Goal: Transaction & Acquisition: Purchase product/service

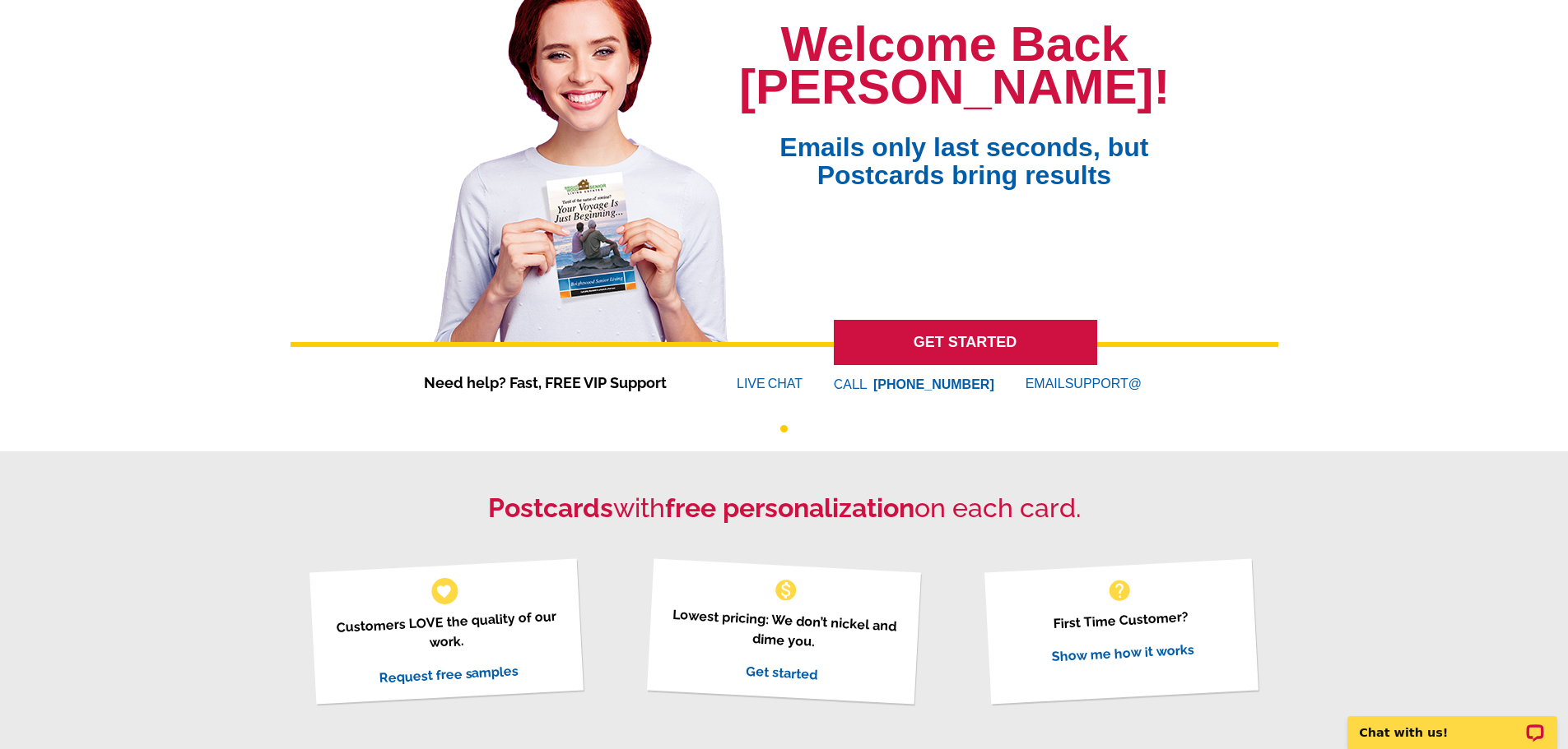
scroll to position [164, 0]
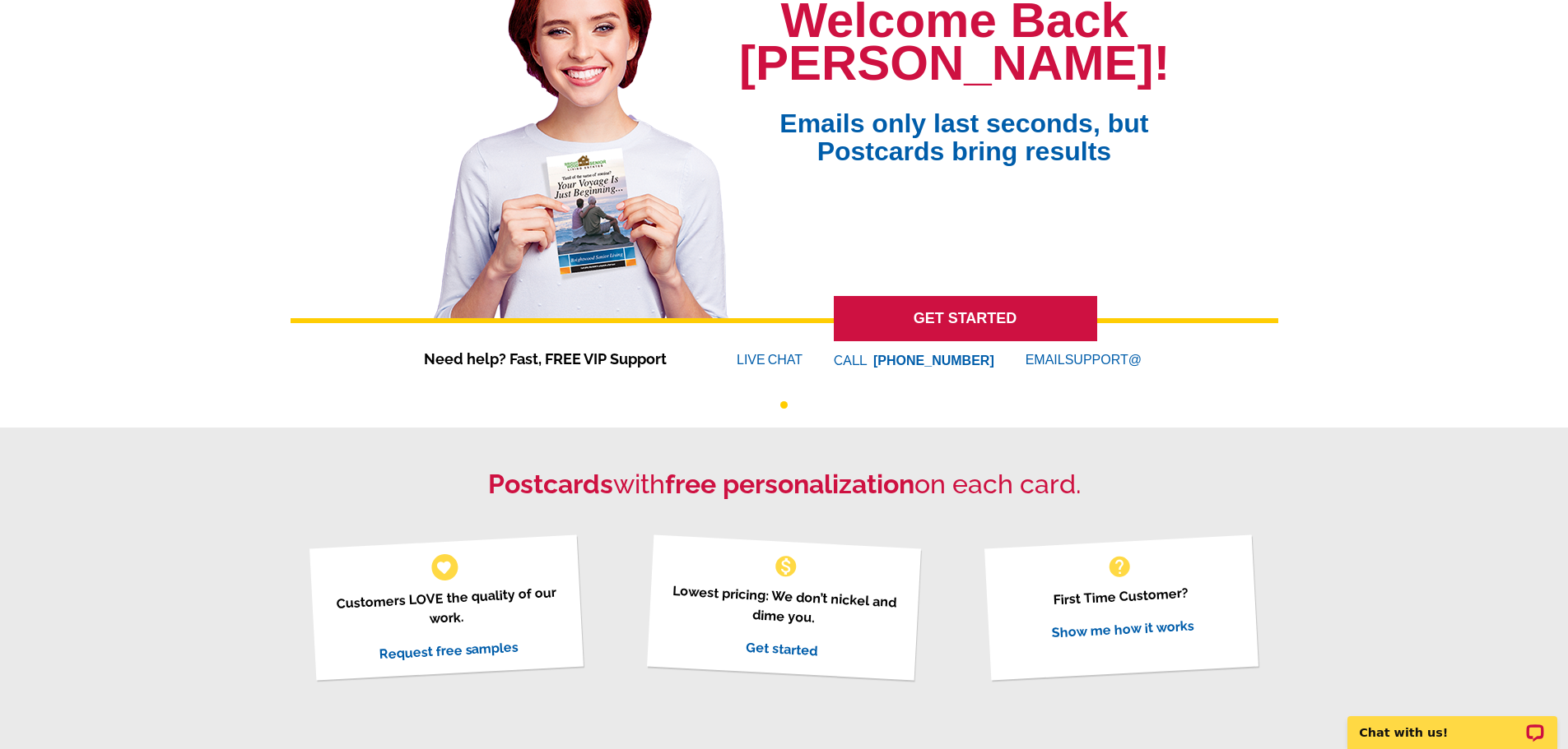
click at [960, 322] on link "GET STARTED" at bounding box center [965, 318] width 263 height 45
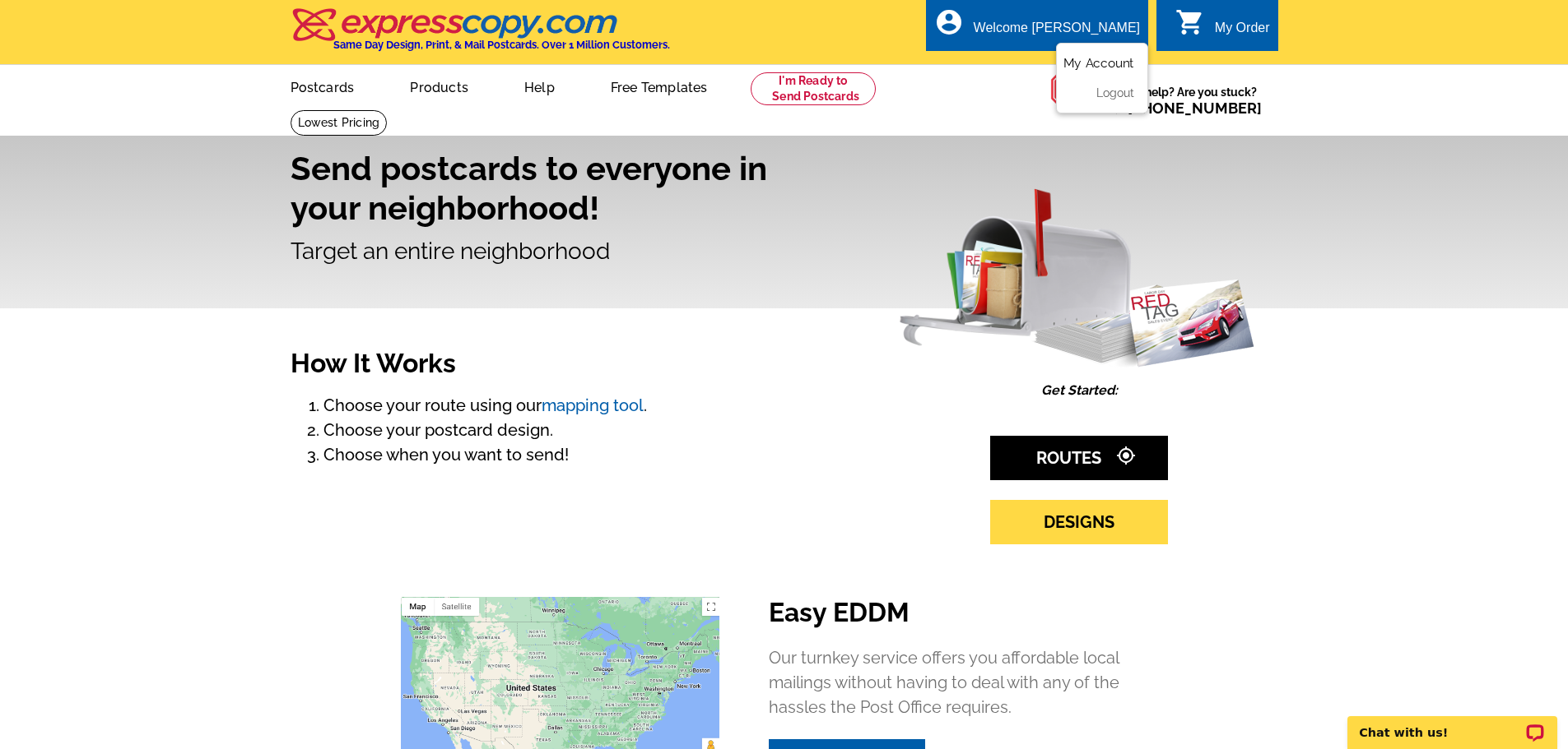
click at [1080, 60] on link "My Account" at bounding box center [1098, 63] width 71 height 14
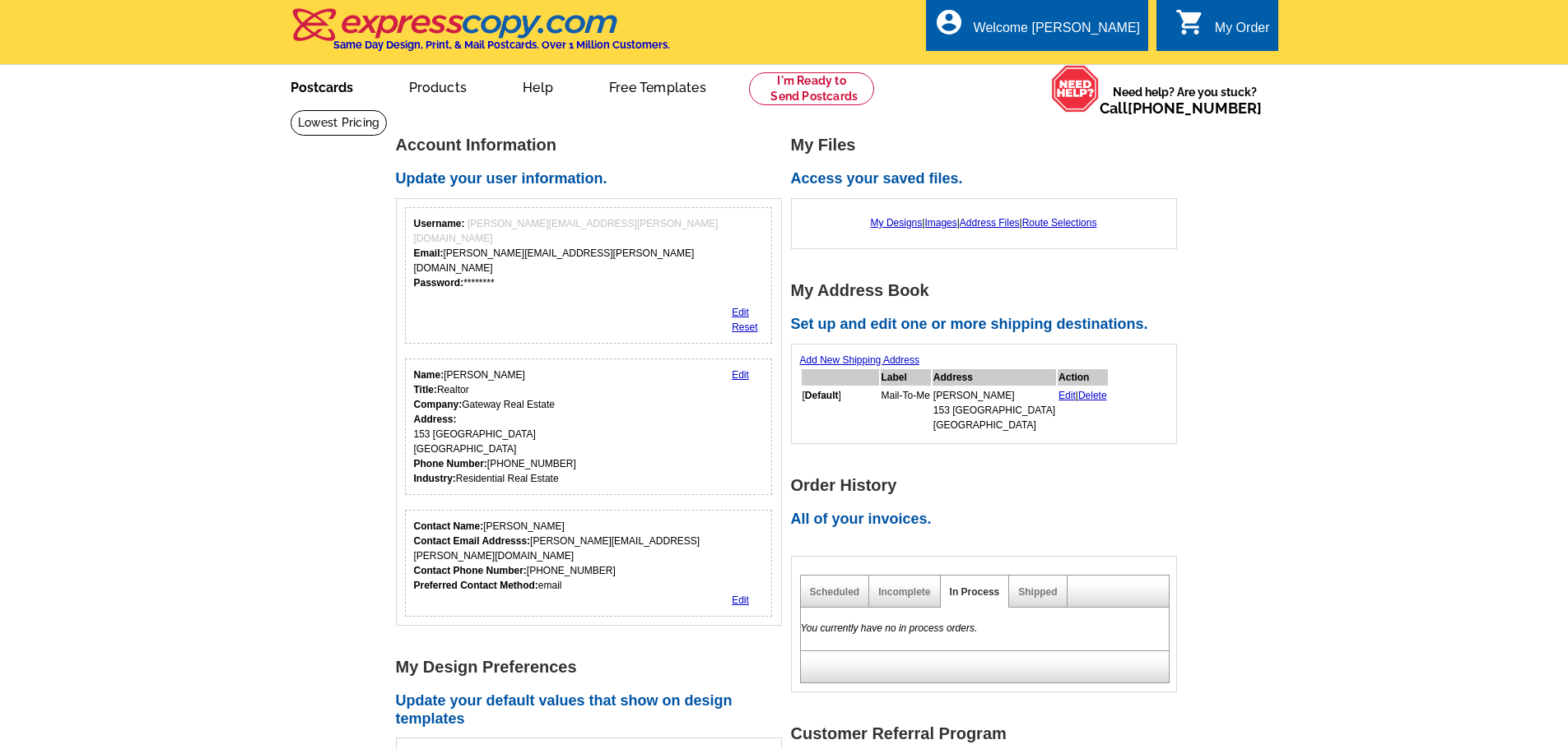
click at [320, 87] on link "Postcards" at bounding box center [321, 85] width 115 height 38
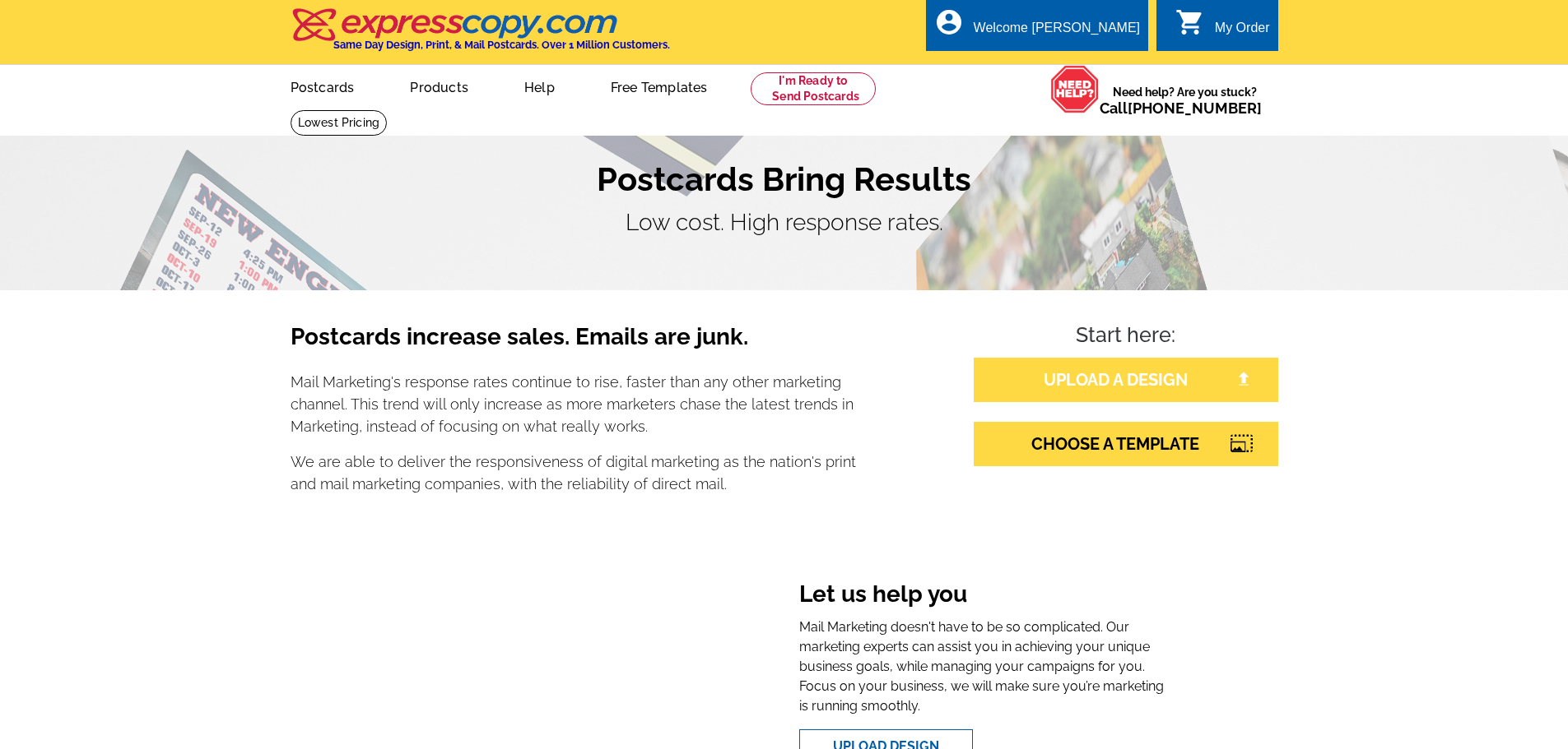
click at [1108, 371] on link "UPLOAD A DESIGN" at bounding box center [1125, 380] width 304 height 44
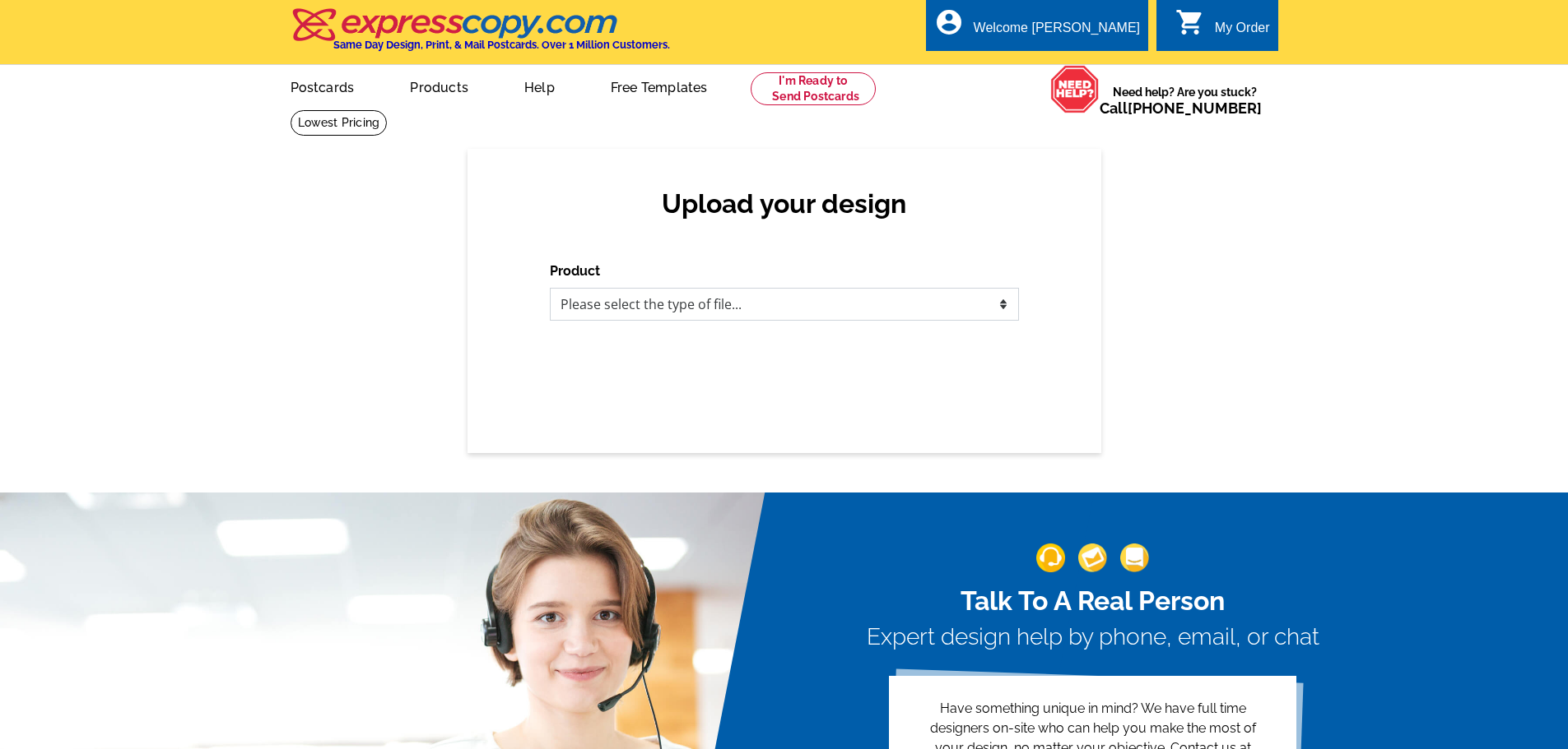
click at [914, 311] on select "Please select the type of file... Postcards Business Cards Letters and flyers G…" at bounding box center [784, 304] width 469 height 33
select select "1"
click at [550, 289] on select "Please select the type of file... Postcards Business Cards Letters and flyers G…" at bounding box center [784, 304] width 469 height 33
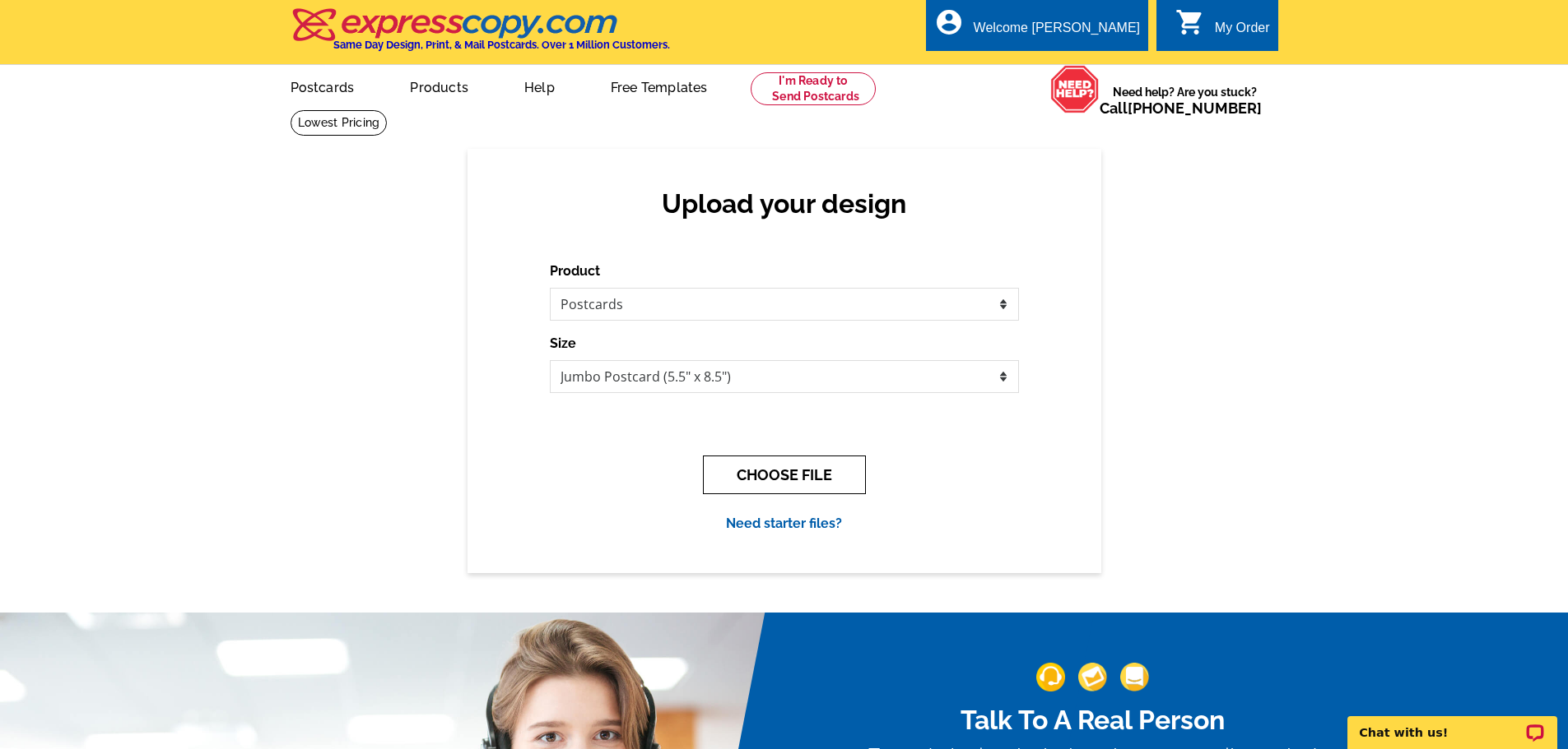
click at [770, 470] on button "CHOOSE FILE" at bounding box center [784, 475] width 163 height 38
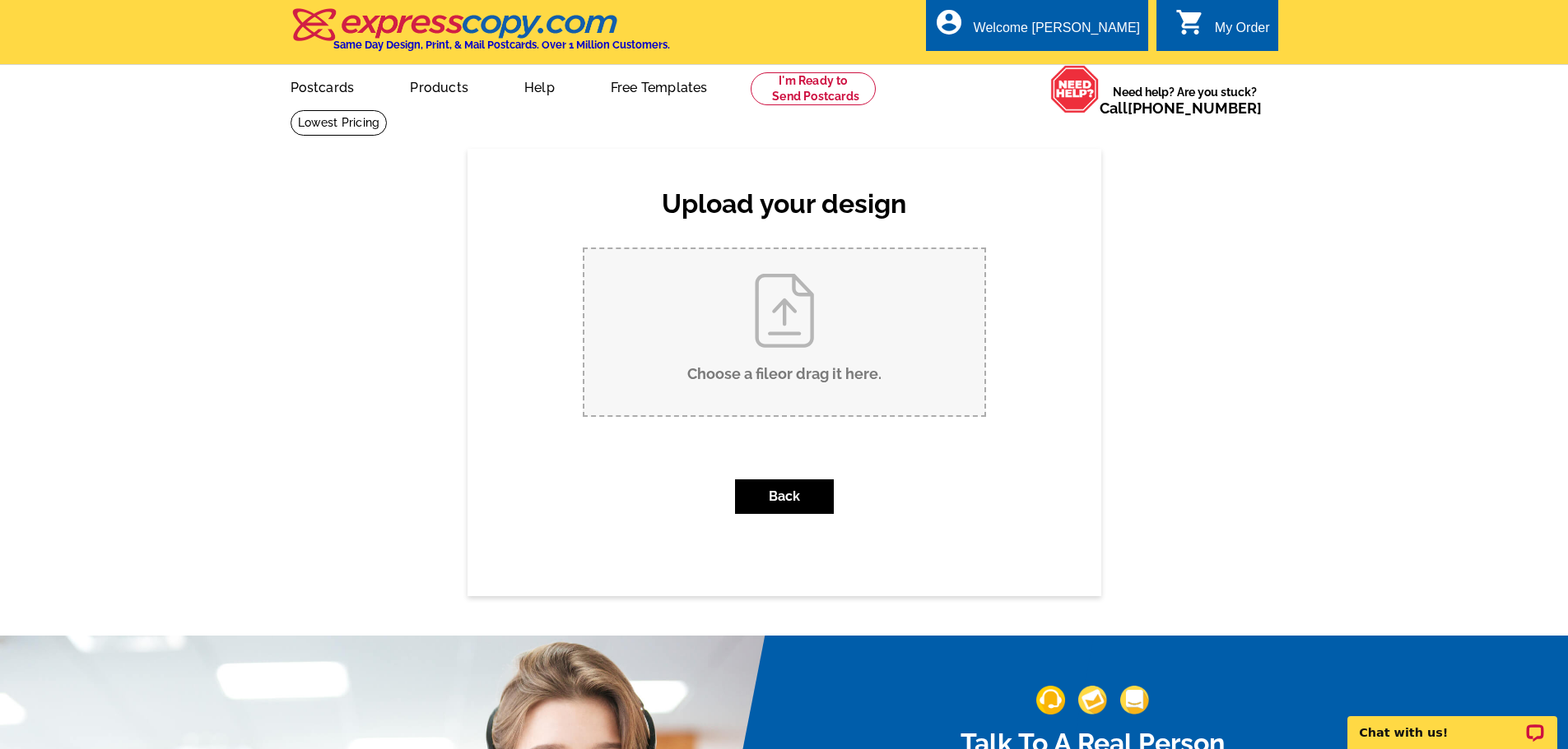
click at [770, 317] on input "Choose a file or drag it here ." at bounding box center [784, 331] width 400 height 166
type input "C:\fakepath\Copy of ORIGINAL - GATEWAY - COMPANY BRAND TEMPLATES (1).pdf"
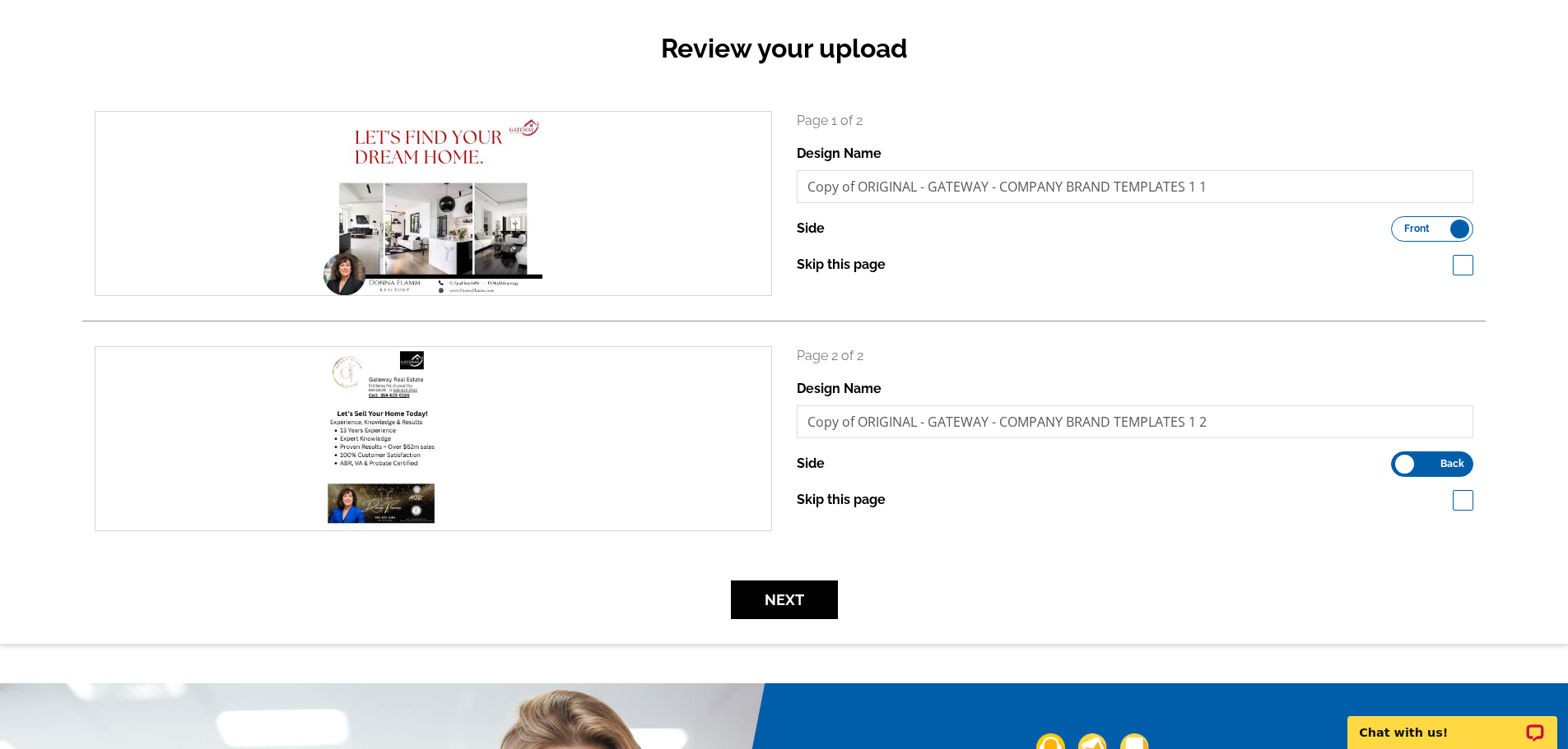
scroll to position [164, 0]
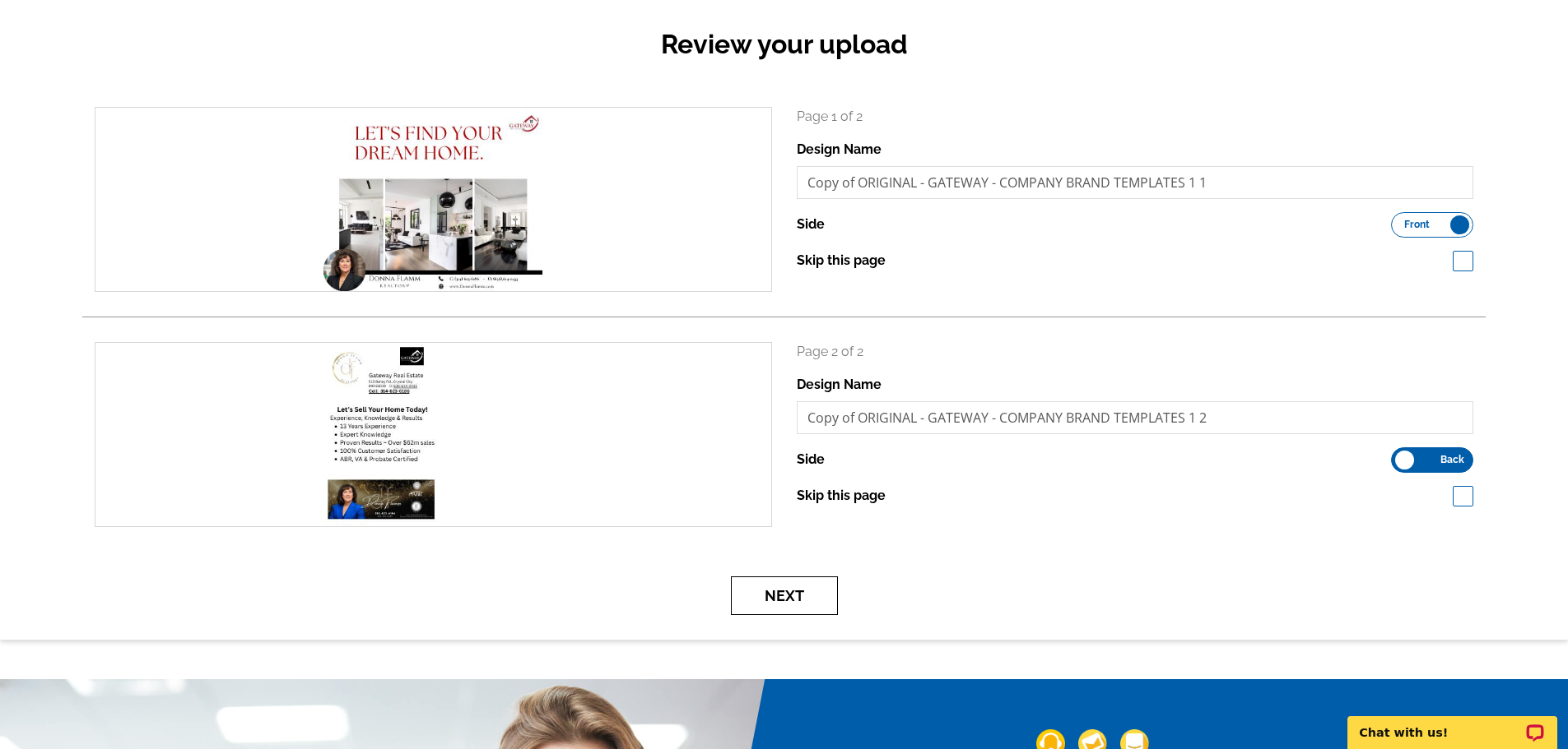
click at [778, 597] on button "Next" at bounding box center [784, 596] width 107 height 38
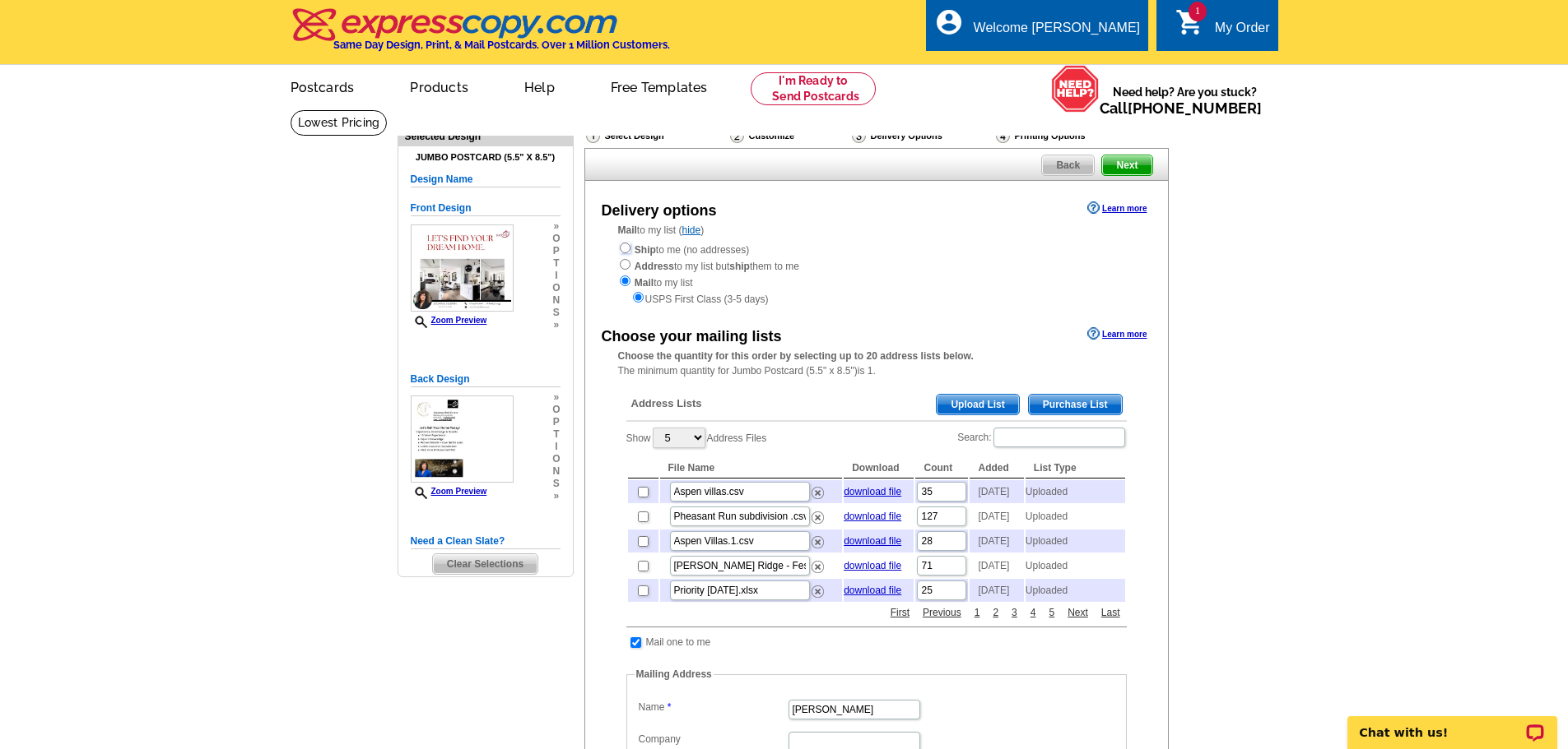
click at [628, 249] on input "radio" at bounding box center [625, 248] width 11 height 11
radio input "true"
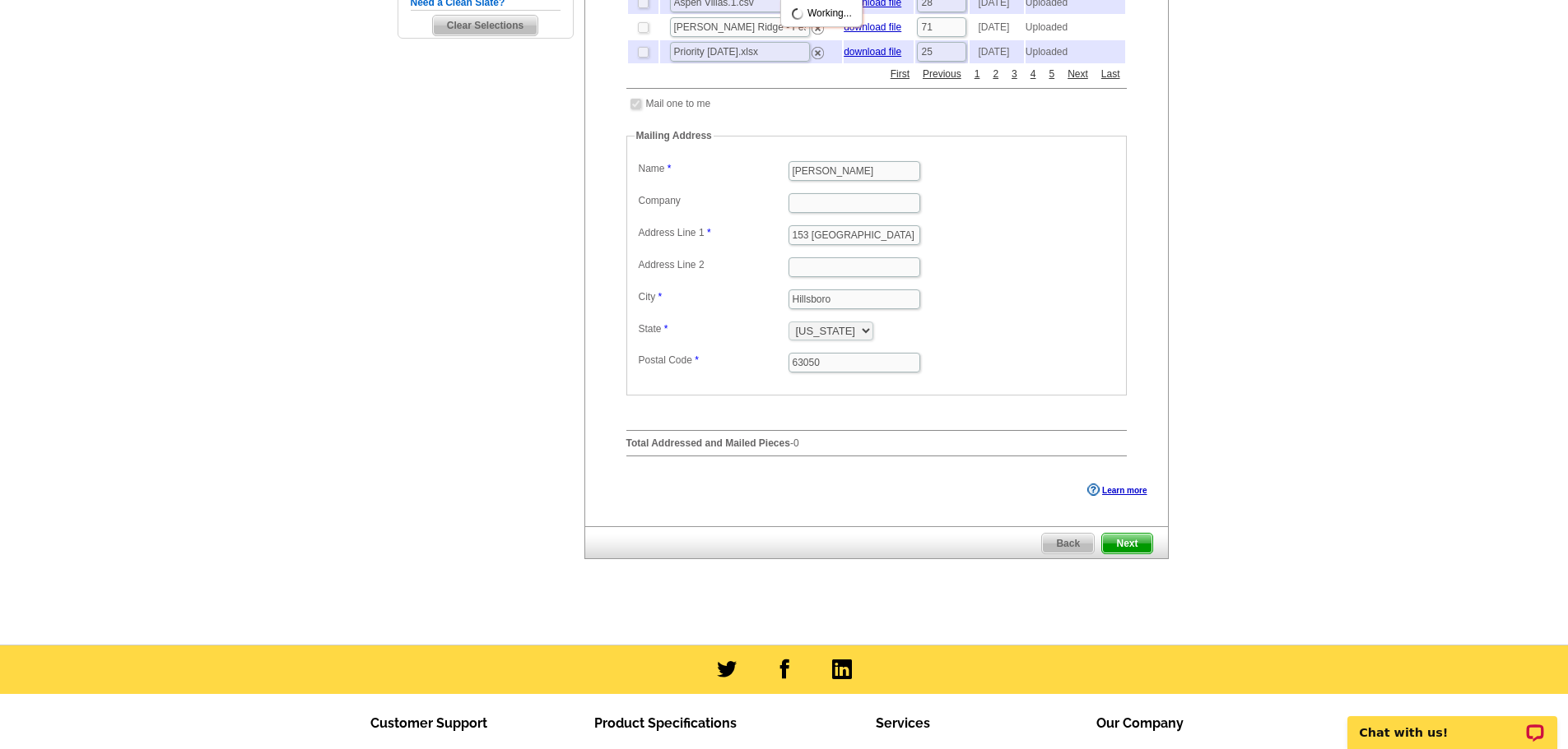
scroll to position [576, 0]
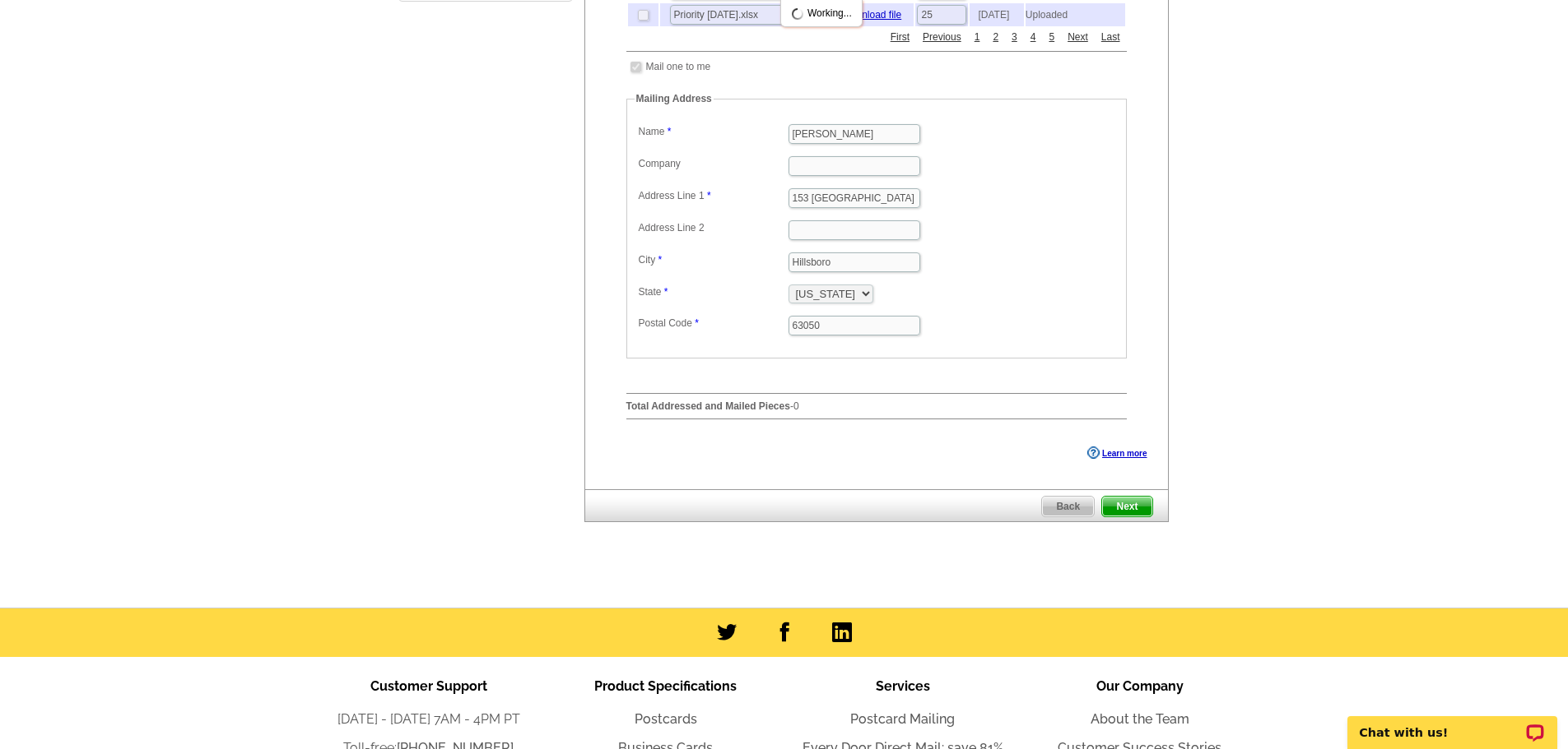
click at [1128, 516] on span "Next" at bounding box center [1126, 506] width 49 height 20
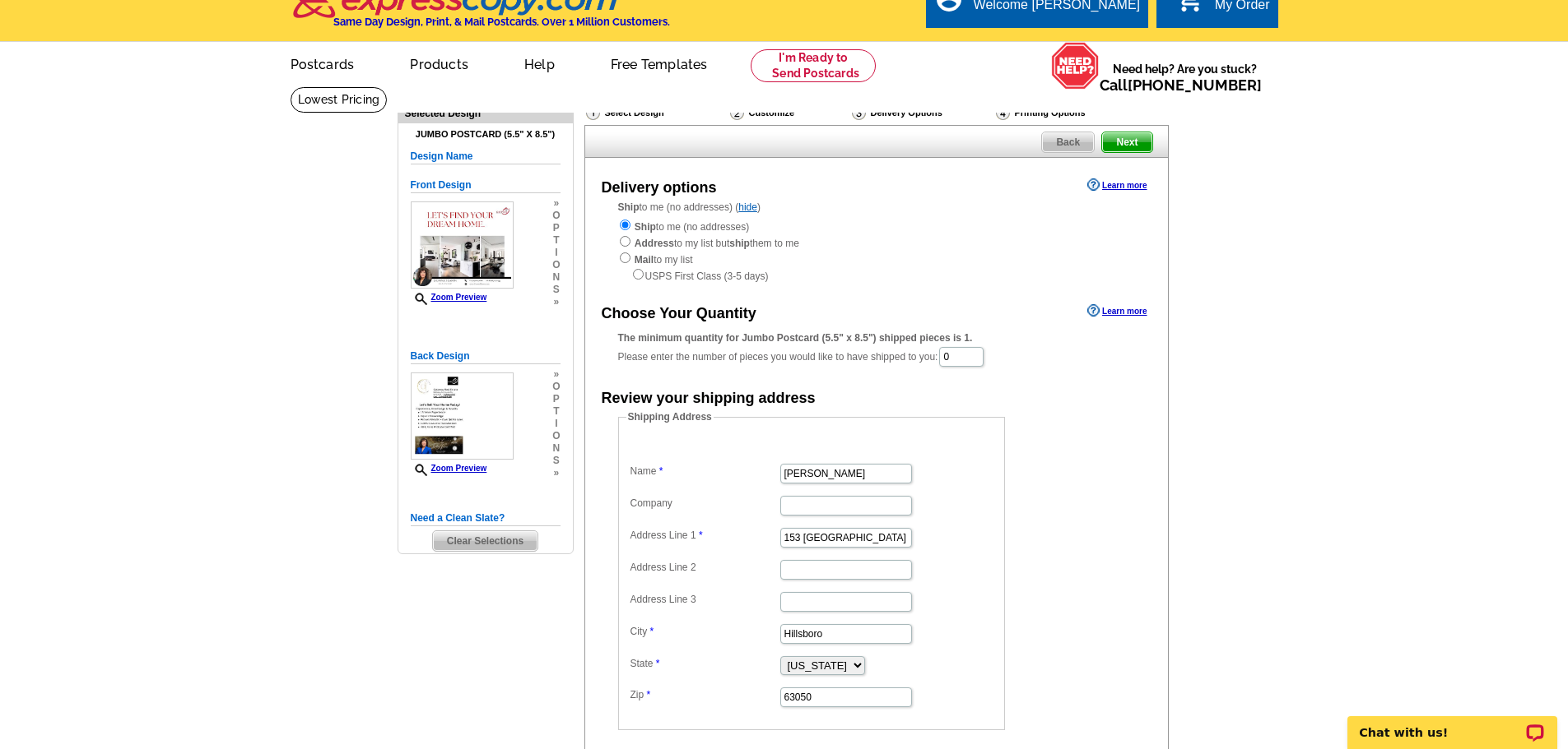
scroll to position [13, 0]
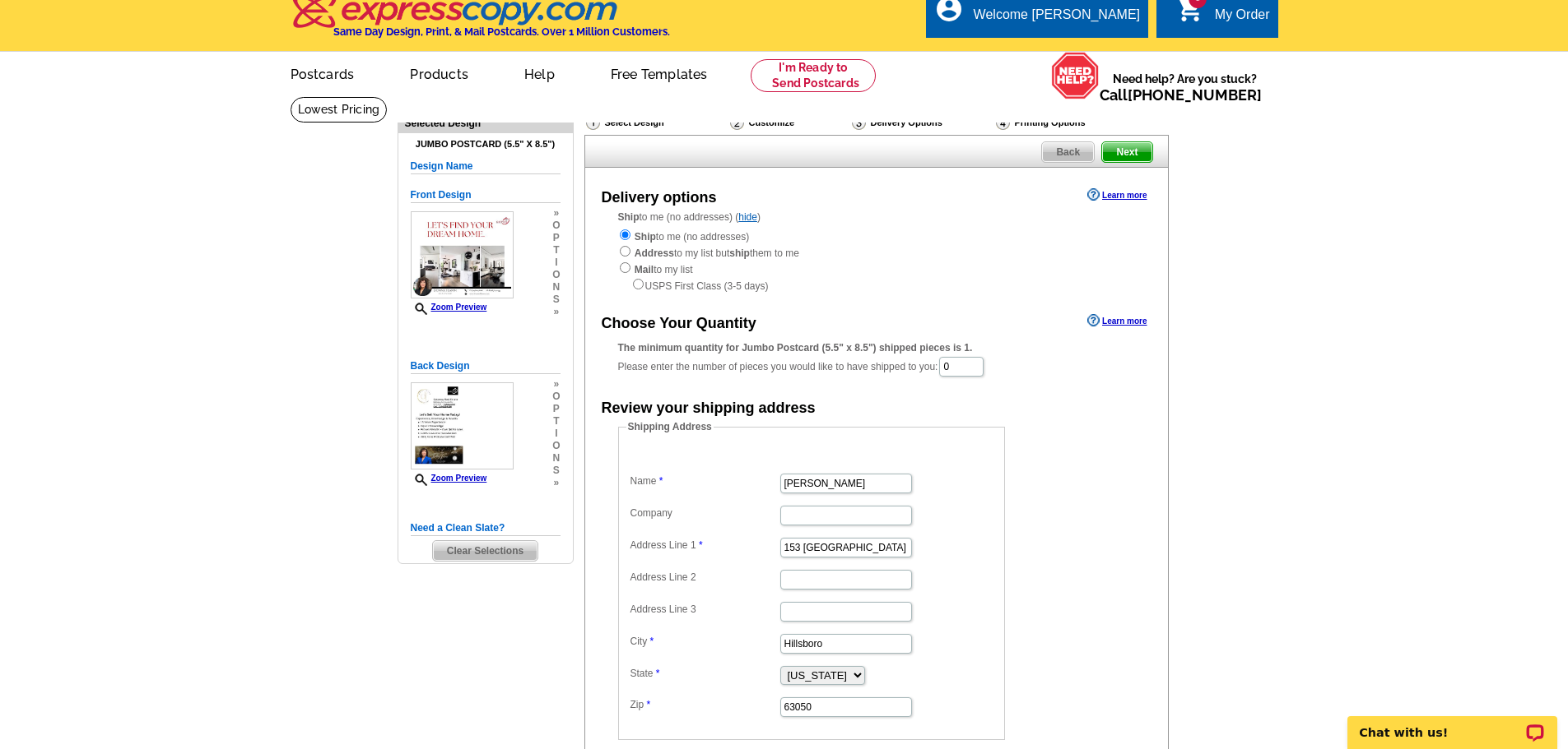
click at [1129, 154] on span "Next" at bounding box center [1126, 152] width 49 height 20
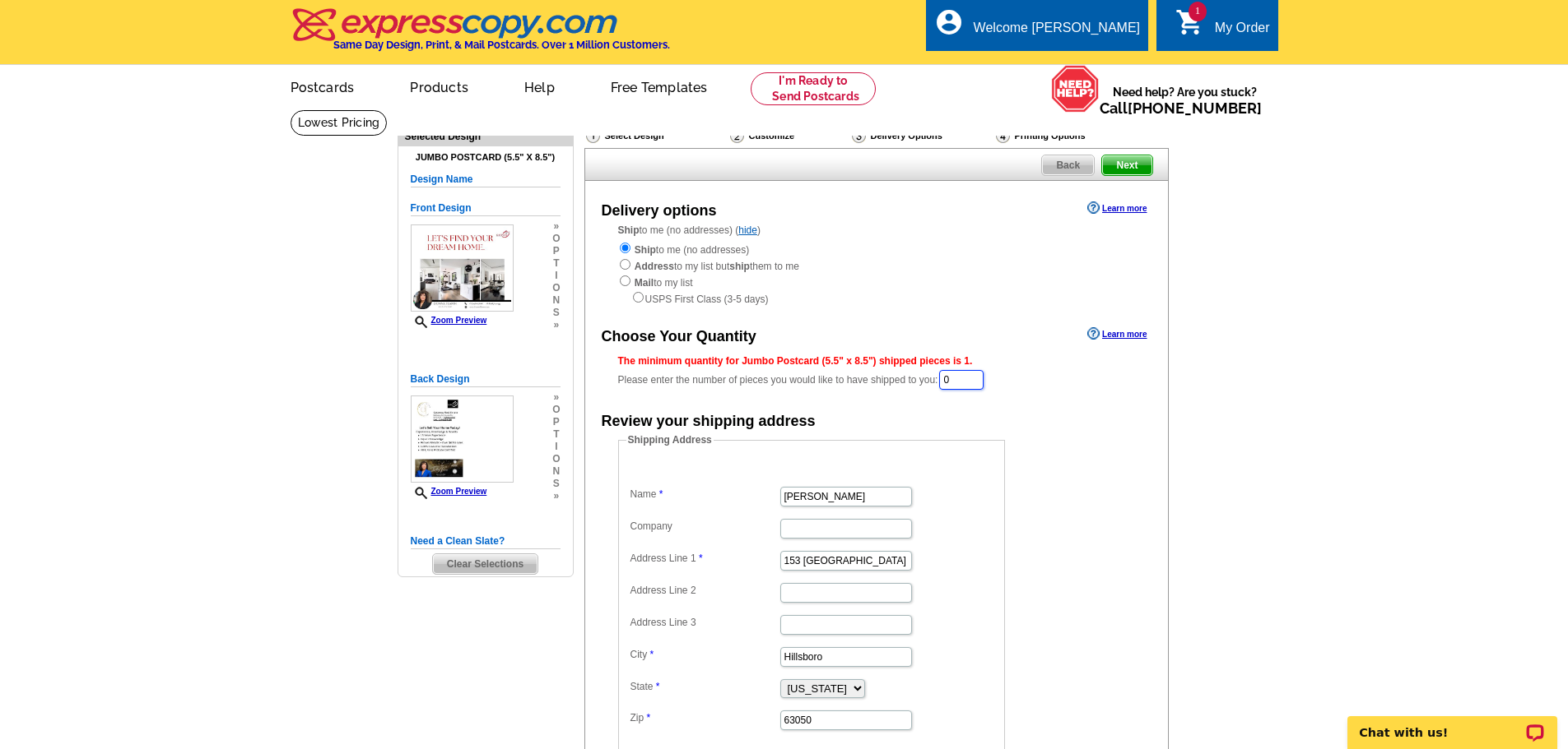
click at [963, 379] on input "0" at bounding box center [961, 379] width 44 height 20
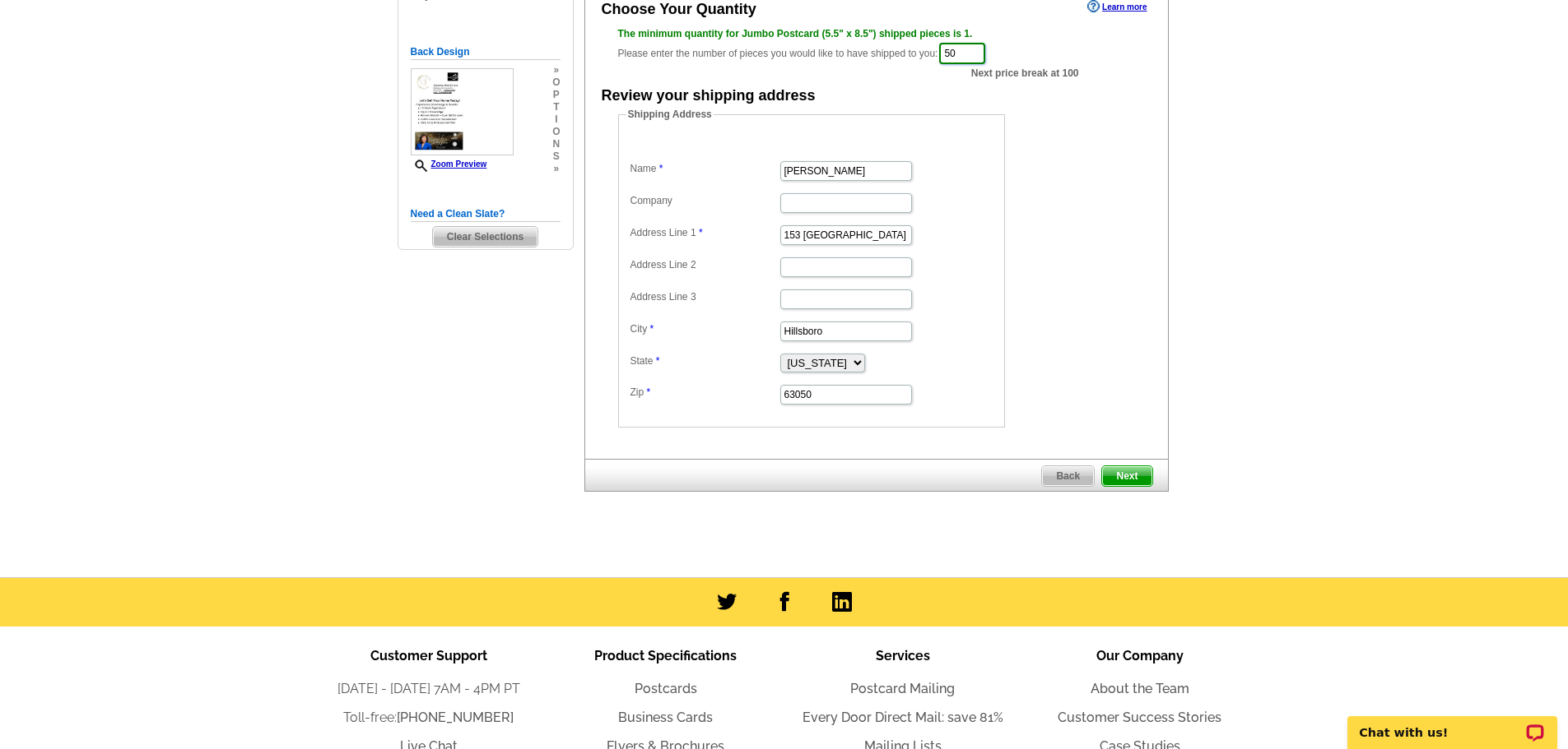
scroll to position [329, 0]
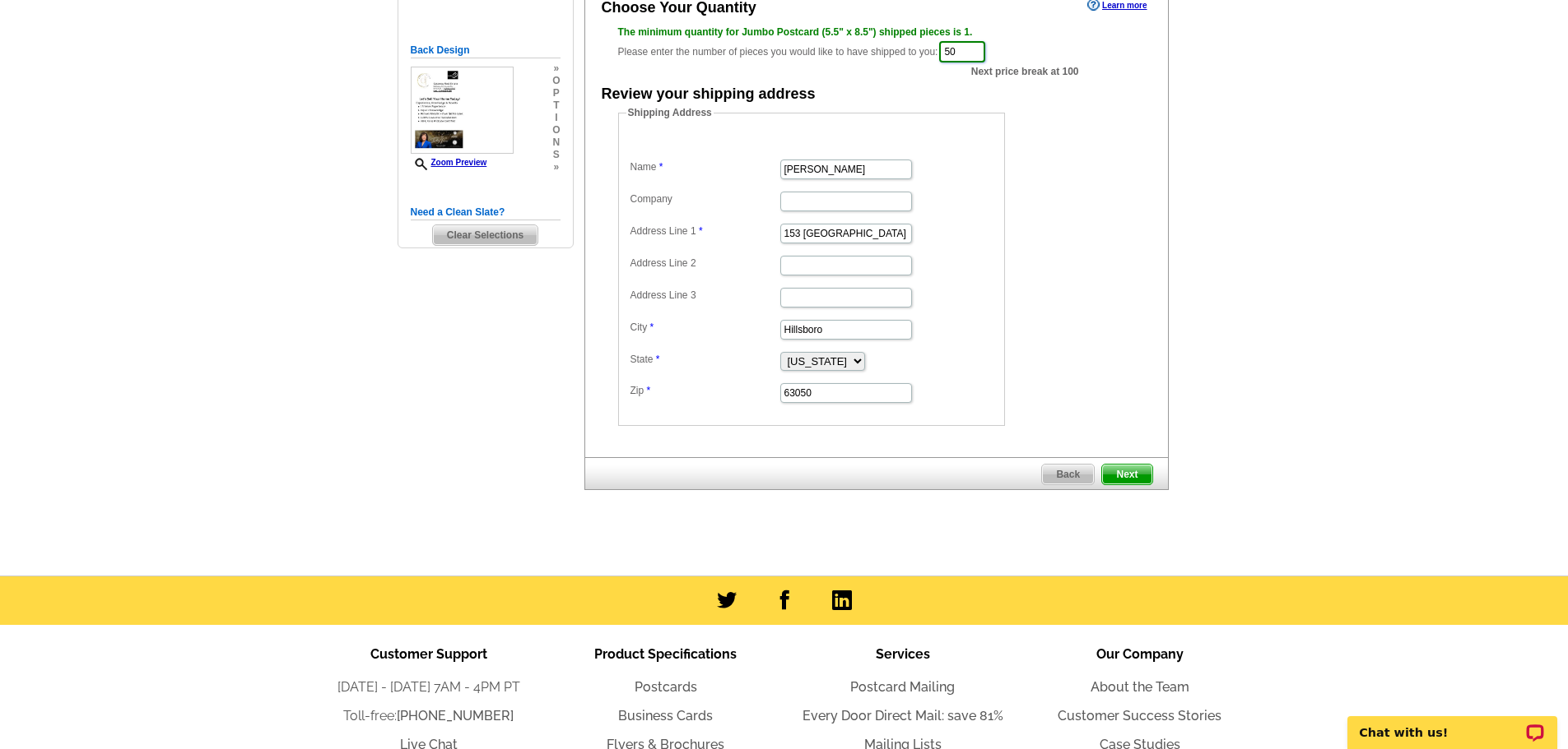
type input "50"
click at [1131, 476] on span "Next" at bounding box center [1126, 474] width 49 height 20
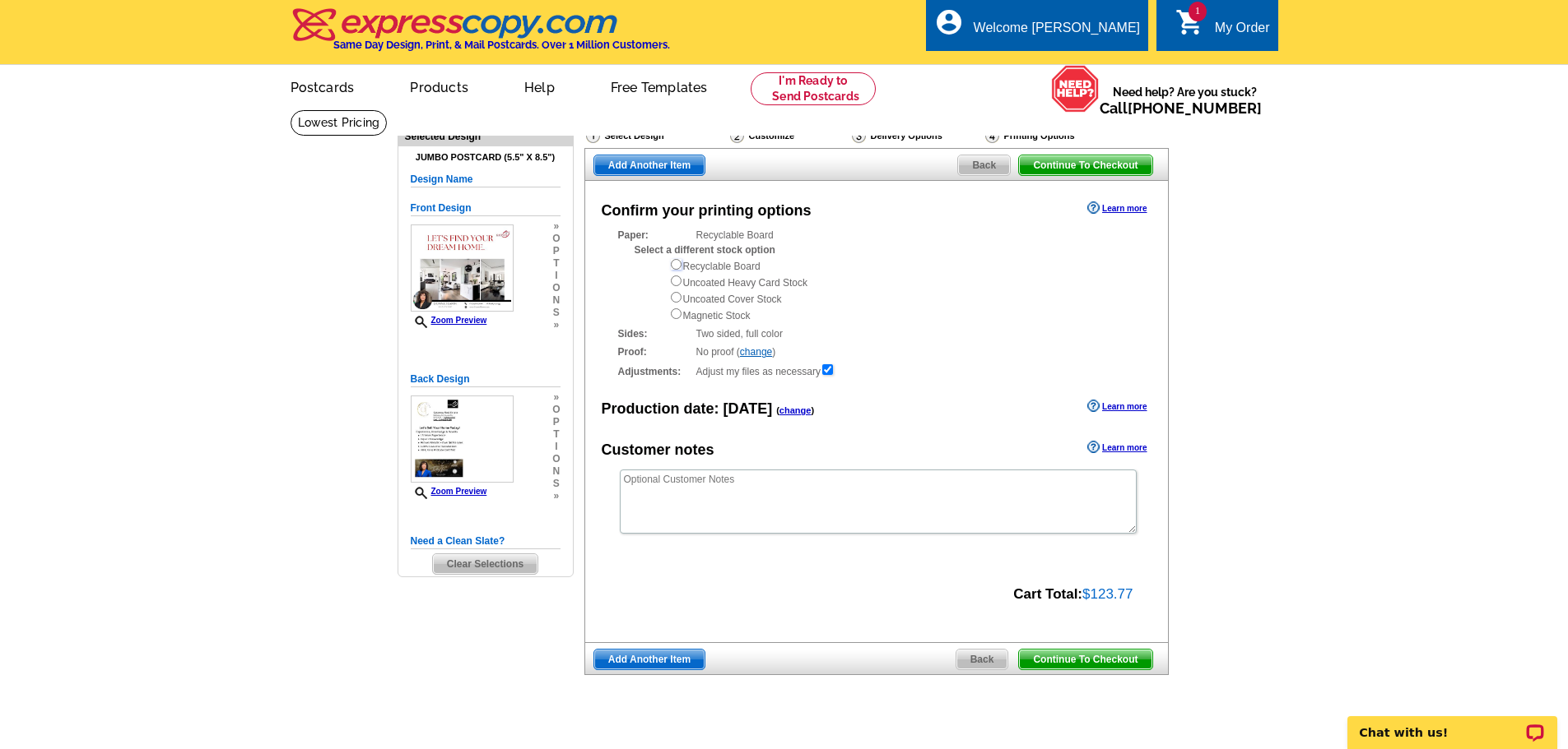
click at [674, 265] on input "radio" at bounding box center [676, 264] width 11 height 11
radio input "true"
click at [1075, 165] on span "Continue To Checkout" at bounding box center [1085, 164] width 132 height 20
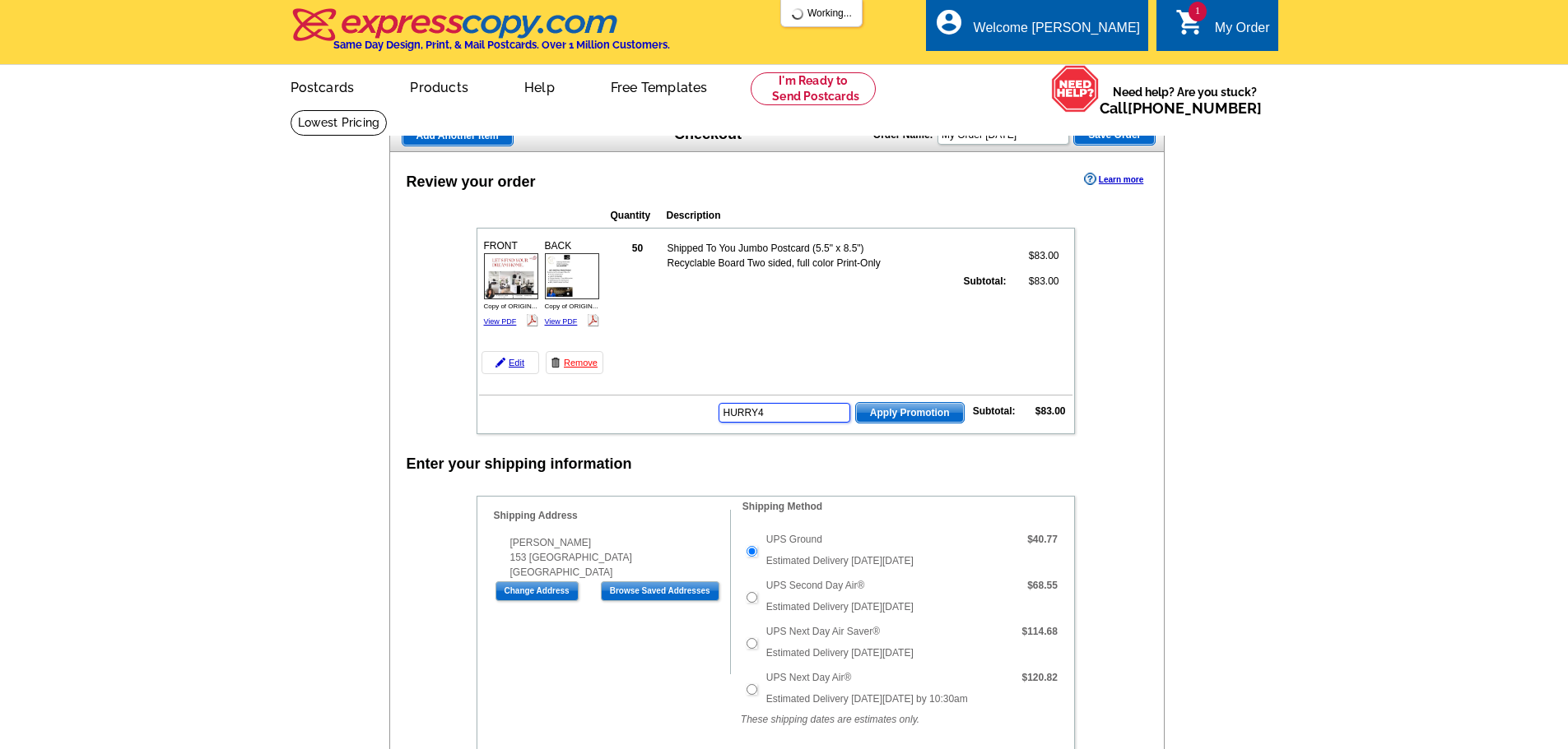
type input "HURRY40"
click at [915, 414] on span "Apply Promotion" at bounding box center [910, 412] width 107 height 20
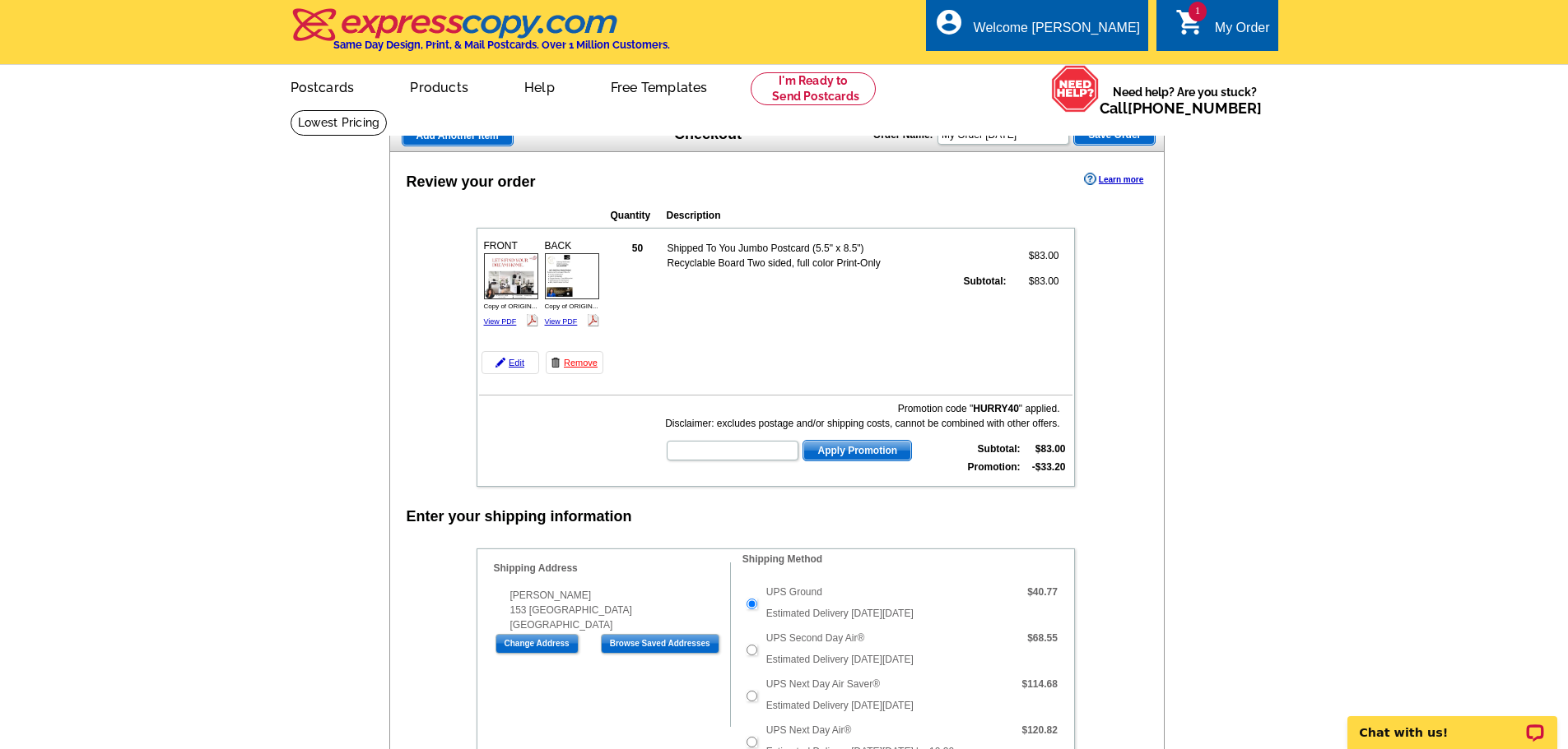
type input "HURRY40"
type input "CS20SEP21"
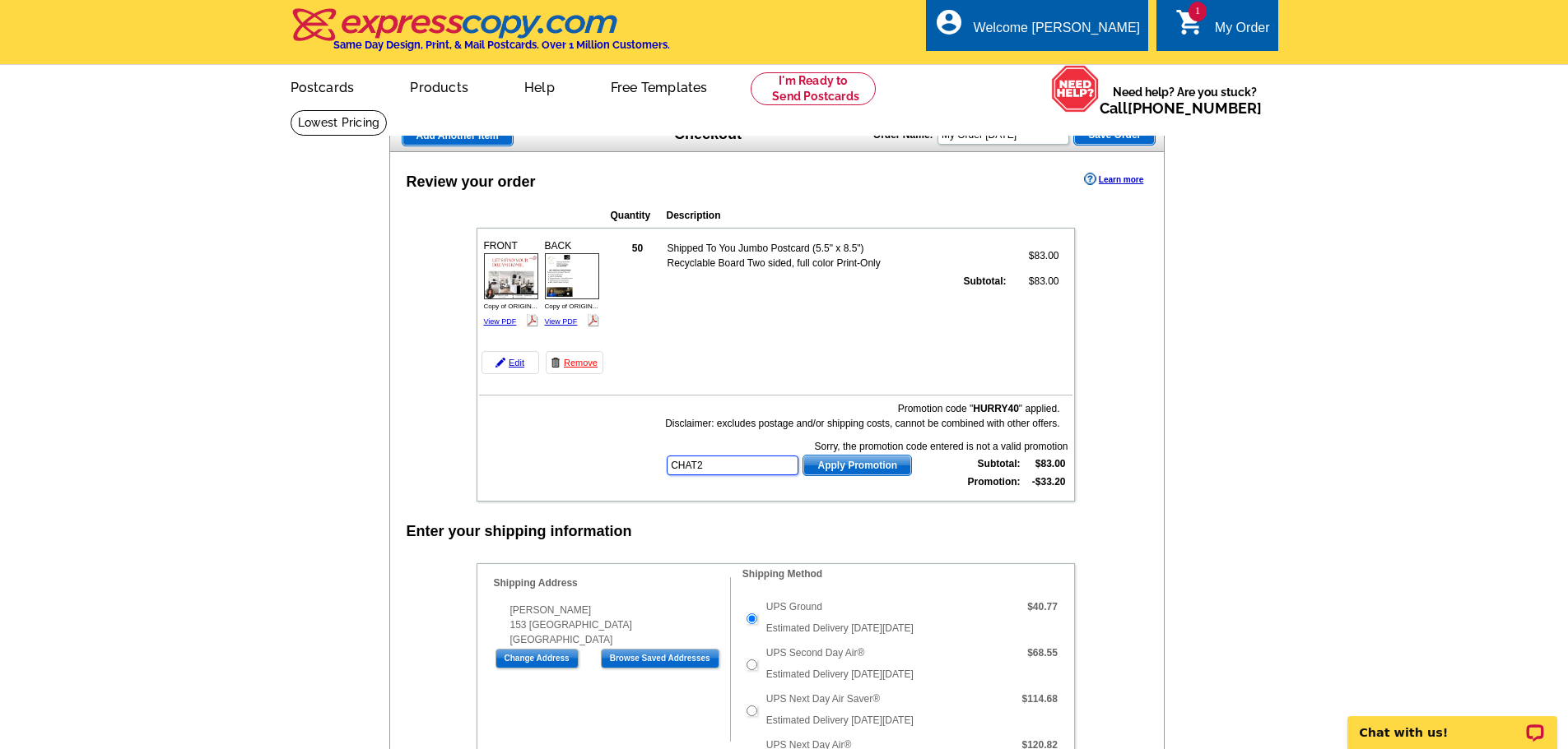
type input "CHAT20"
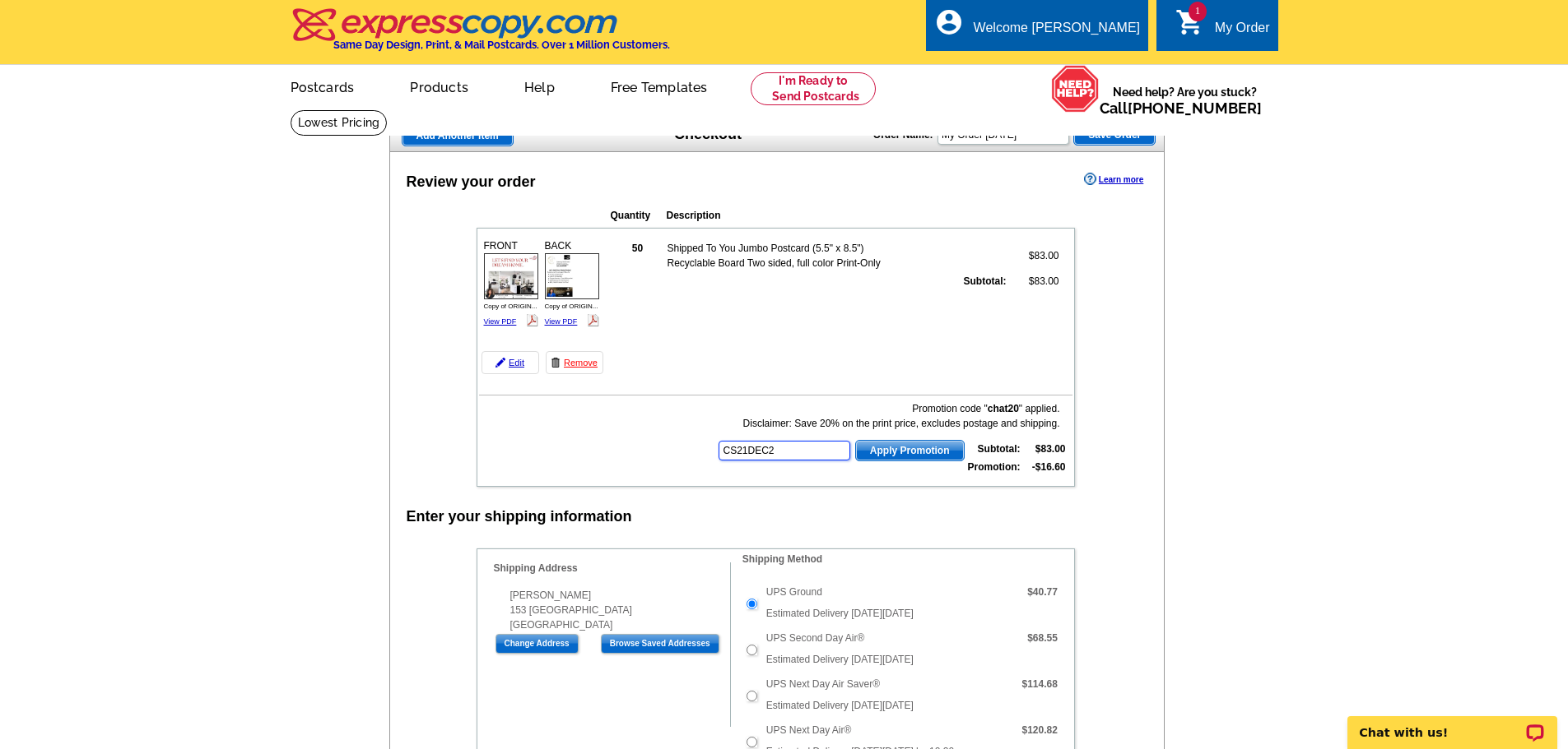
type input "CS21DEC20"
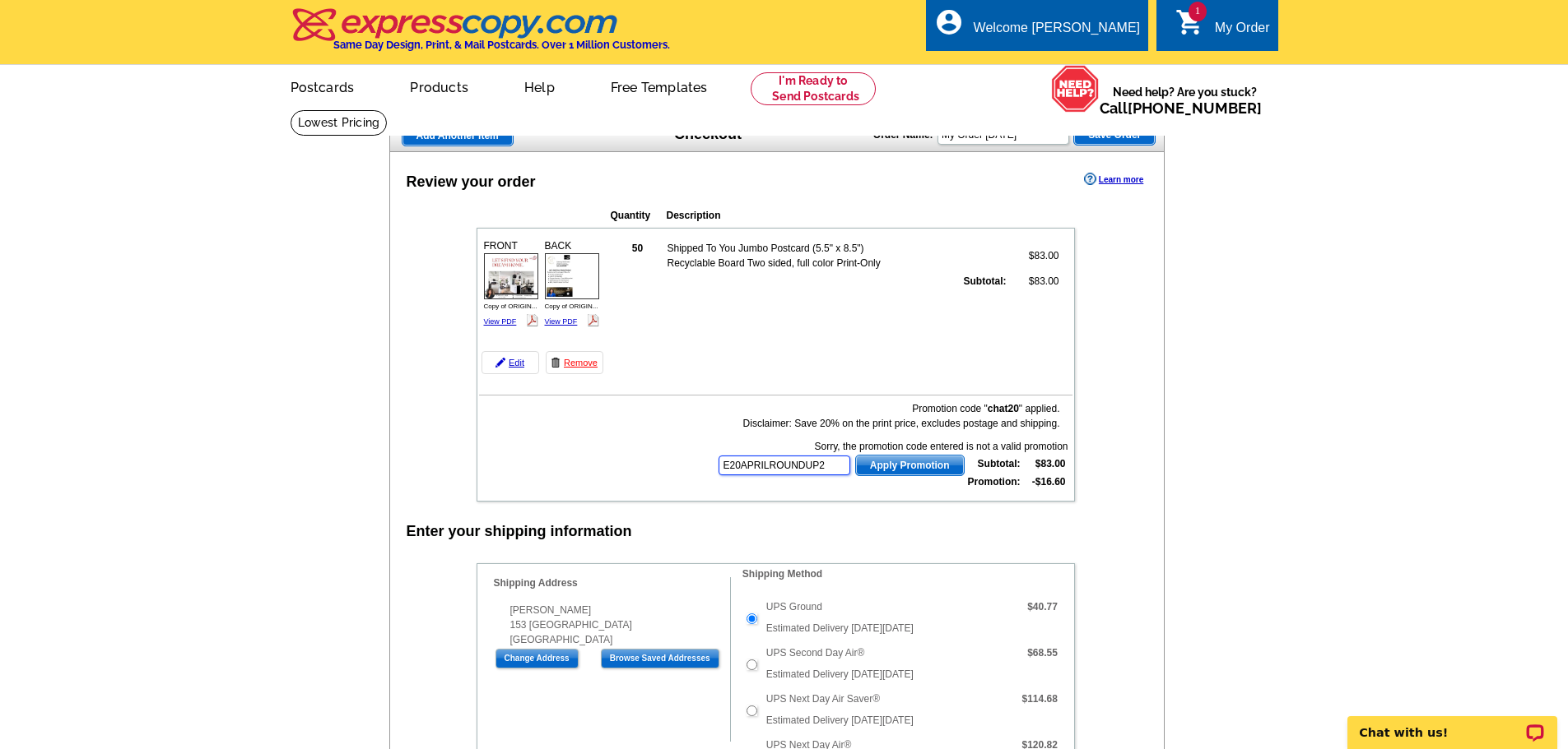
type input "E20APRILROUNDUP21"
type input "E20DAD21"
type input "E20FAST21"
type input "E20HANGERS21"
type input "E21BUNDLE40"
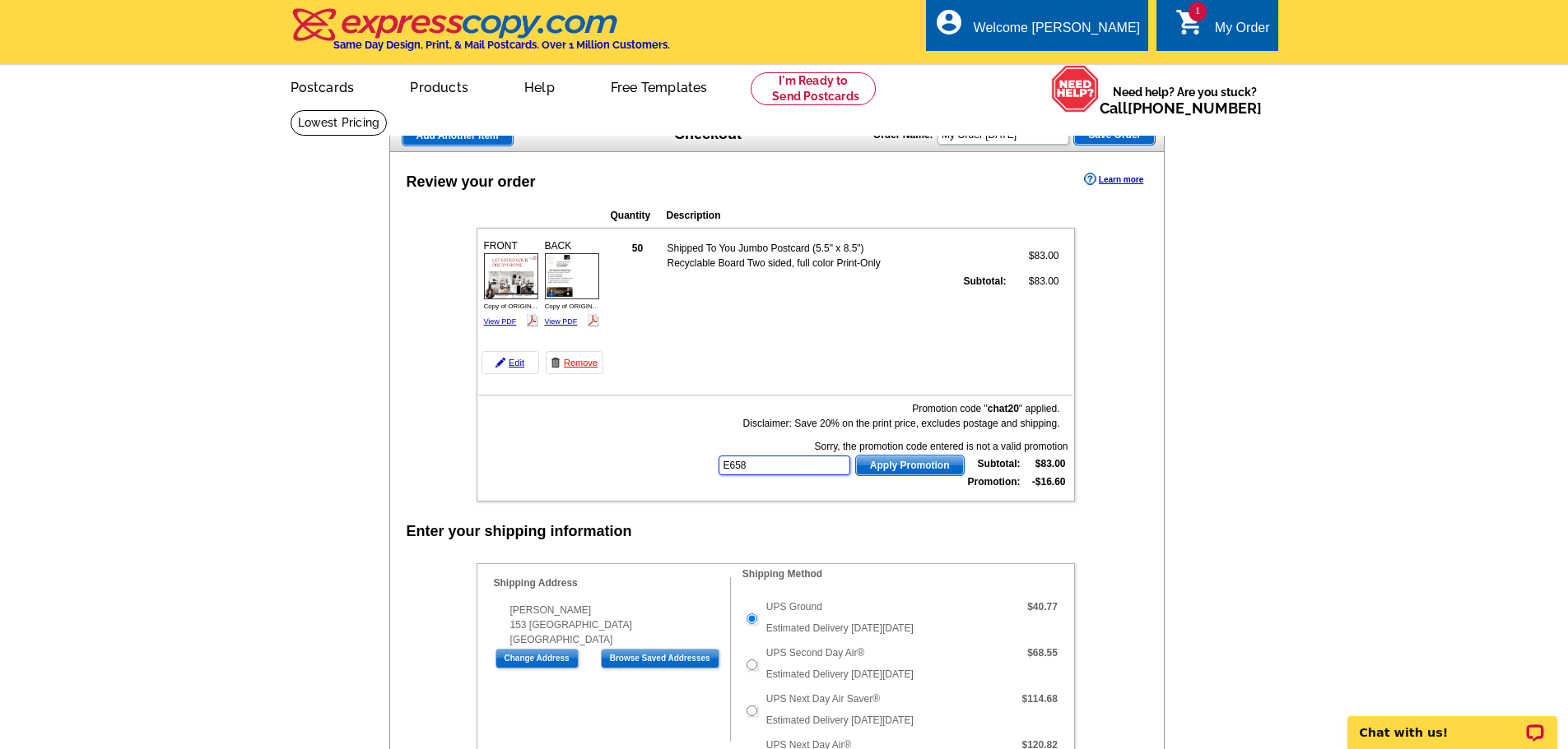
type input "E6585"
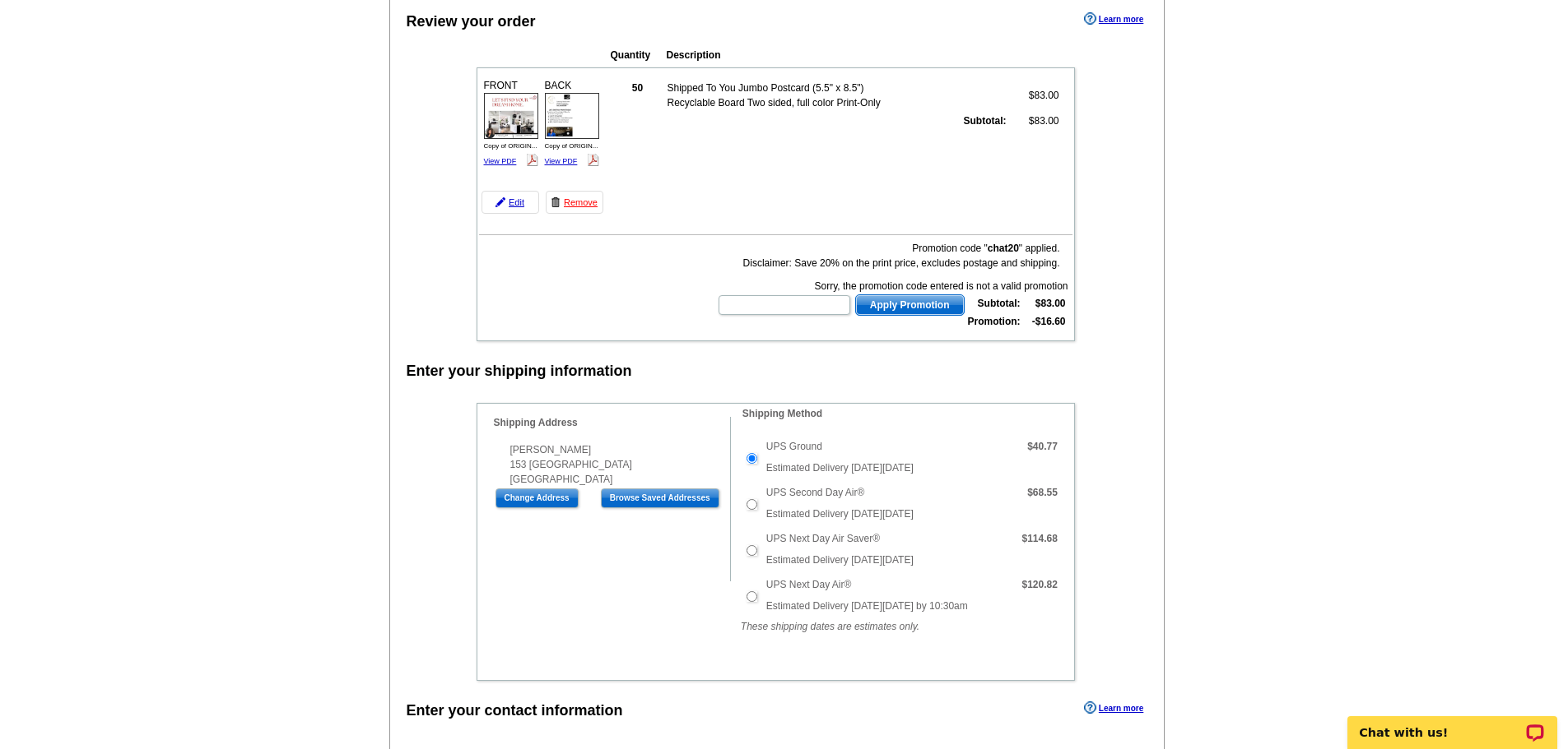
scroll to position [164, 0]
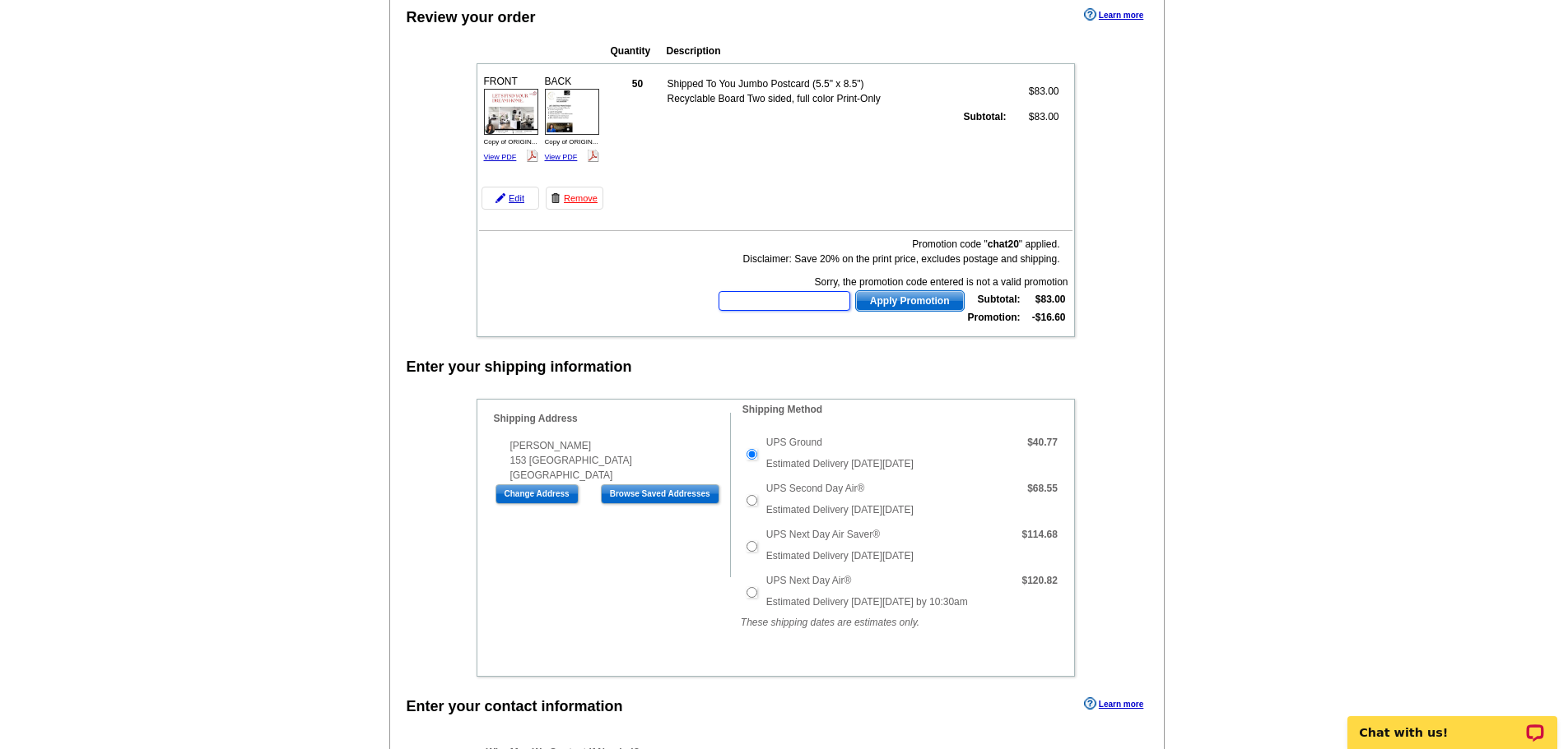
click at [761, 302] on input "text" at bounding box center [784, 301] width 131 height 20
type input "chat40"
click at [855, 291] on button "Apply Promotion" at bounding box center [910, 301] width 109 height 21
click at [777, 302] on input "text" at bounding box center [784, 301] width 131 height 20
type input "CHAT20"
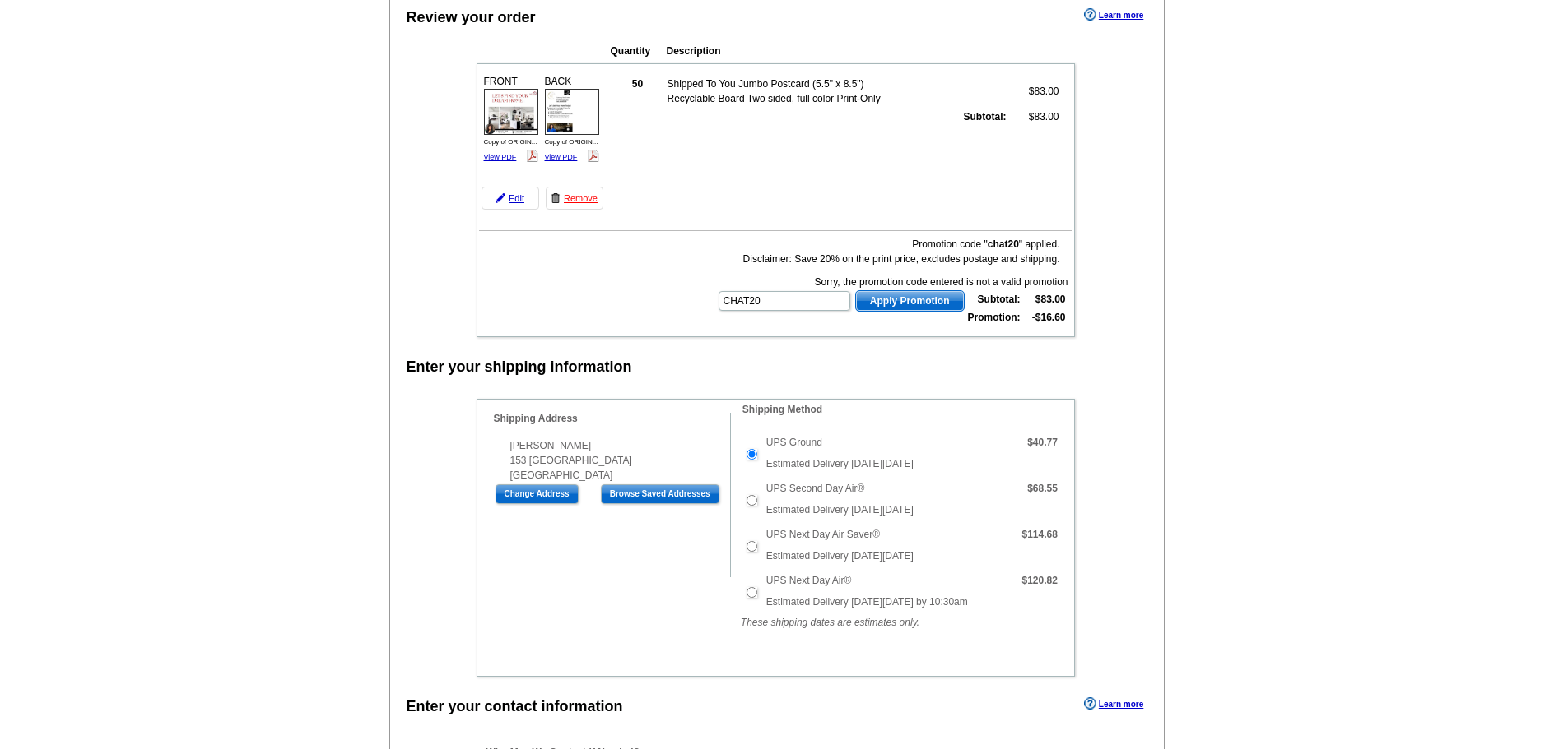
click at [875, 298] on span "Apply Promotion" at bounding box center [910, 301] width 107 height 20
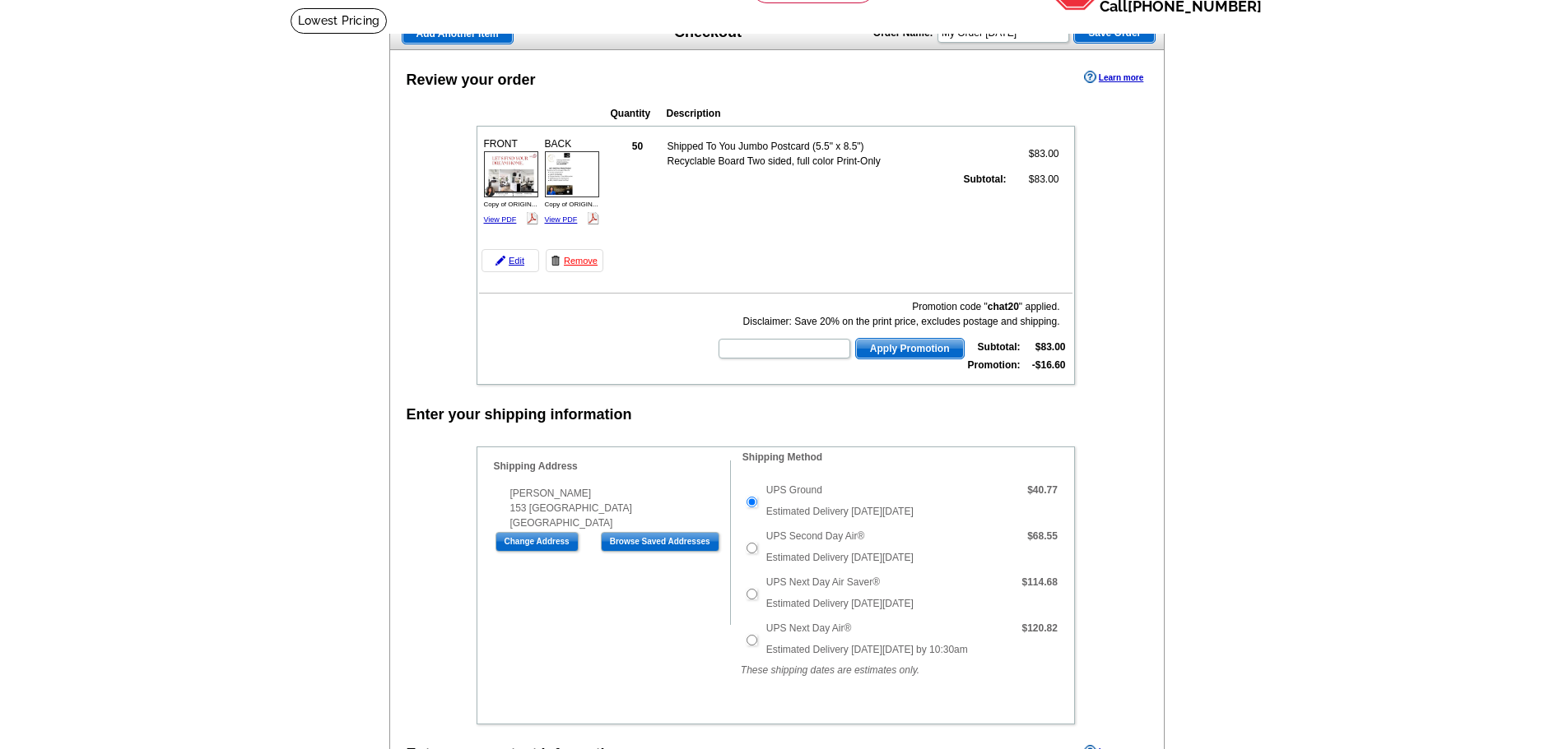
scroll to position [0, 0]
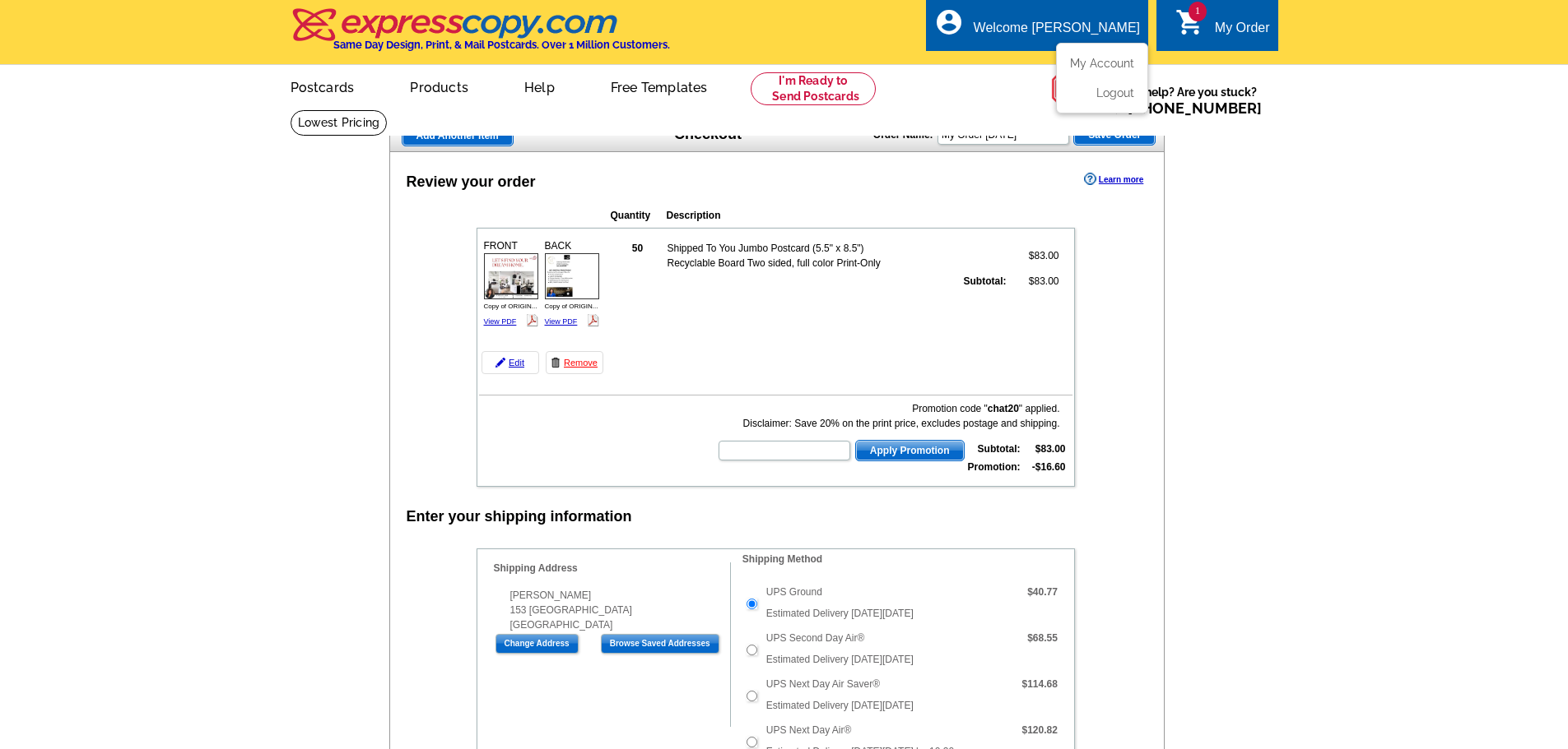
click at [1088, 35] on div "Welcome [PERSON_NAME]" at bounding box center [1056, 32] width 166 height 23
click at [1088, 65] on link "My Account" at bounding box center [1098, 63] width 71 height 14
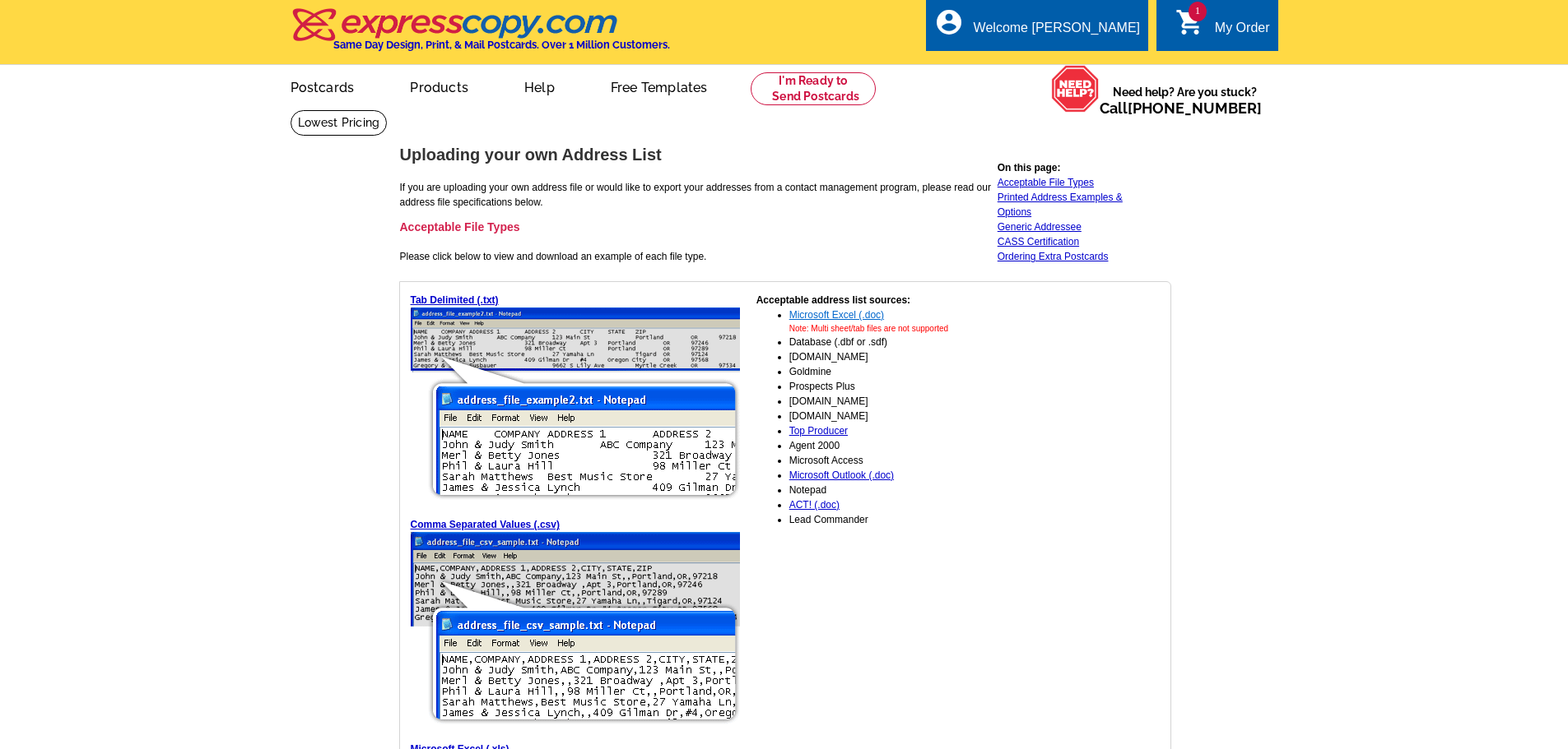
click at [836, 317] on link "Microsoft Excel (.doc)" at bounding box center [836, 315] width 95 height 12
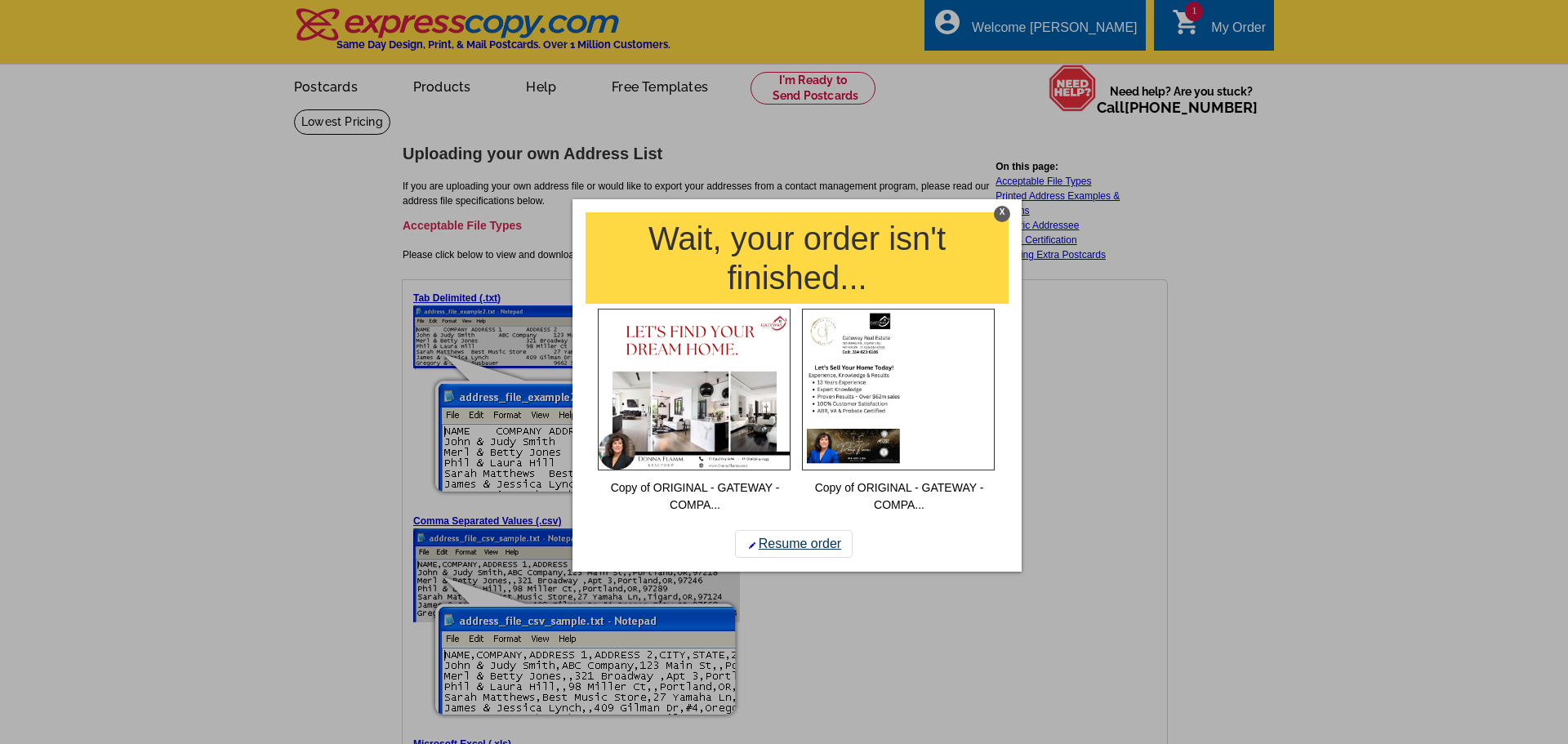
click at [818, 544] on link "Resume order" at bounding box center [794, 543] width 118 height 28
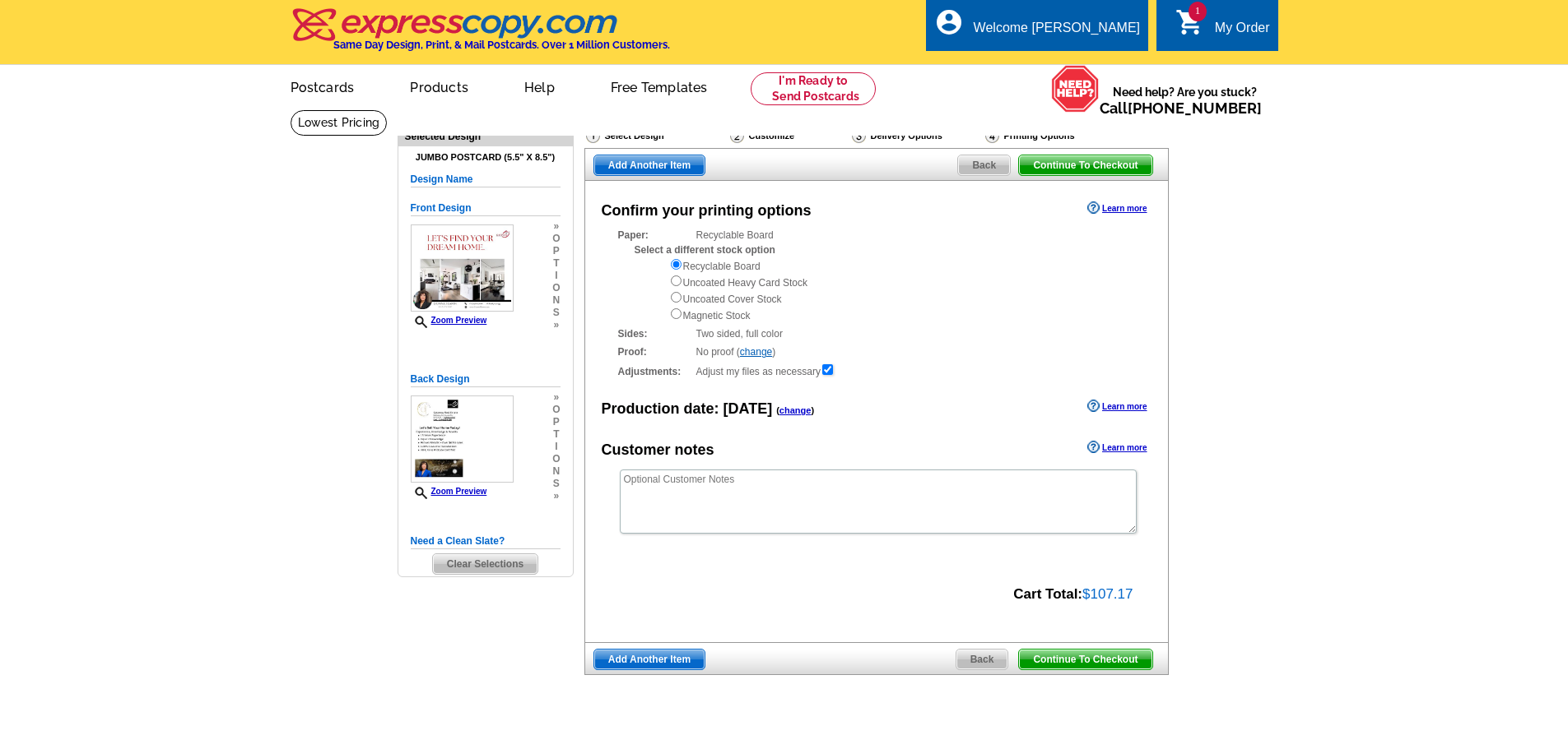
click at [1109, 659] on span "Continue To Checkout" at bounding box center [1085, 660] width 132 height 20
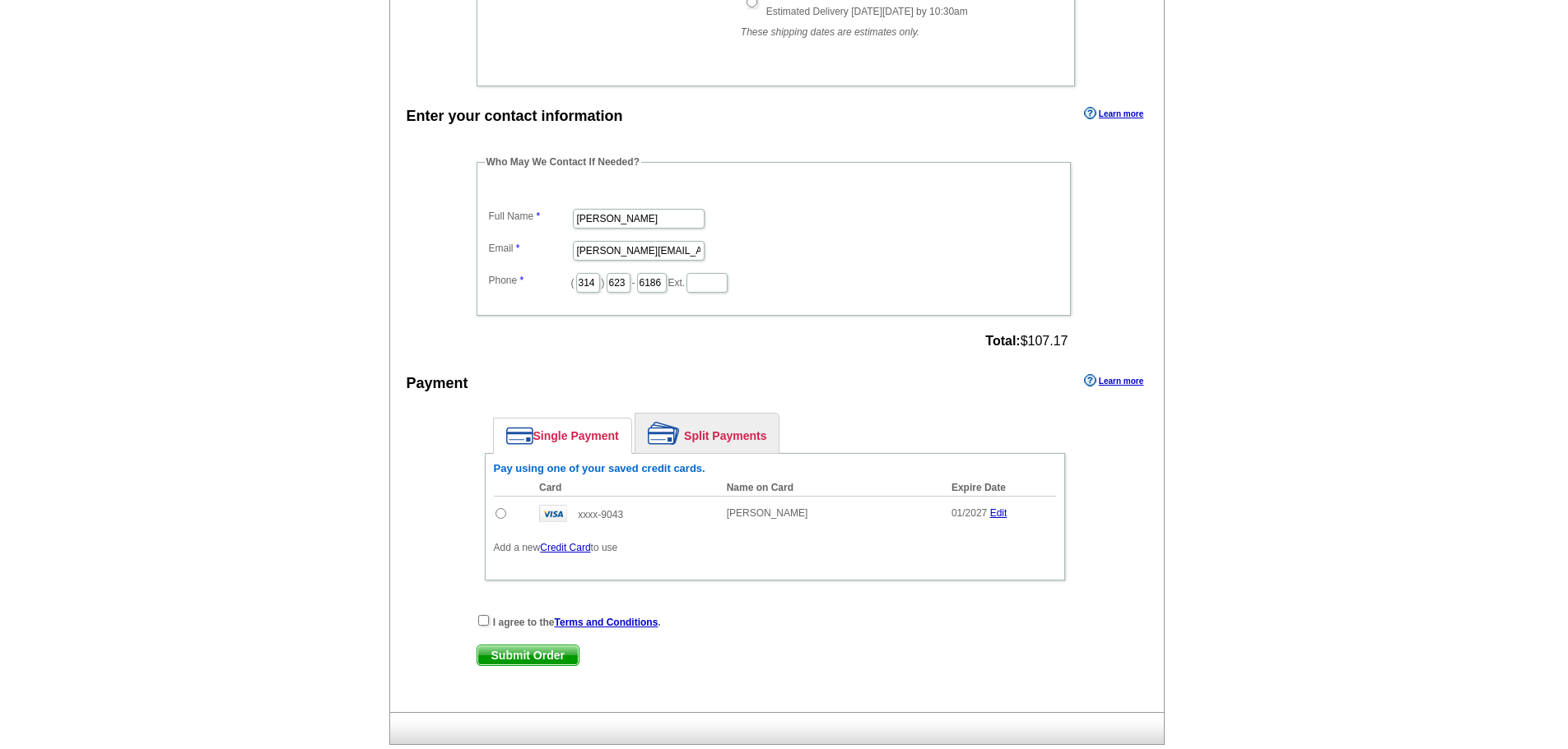
click at [502, 514] on input "radio" at bounding box center [500, 514] width 11 height 11
radio input "true"
click at [566, 550] on link "Credit Card" at bounding box center [564, 548] width 50 height 12
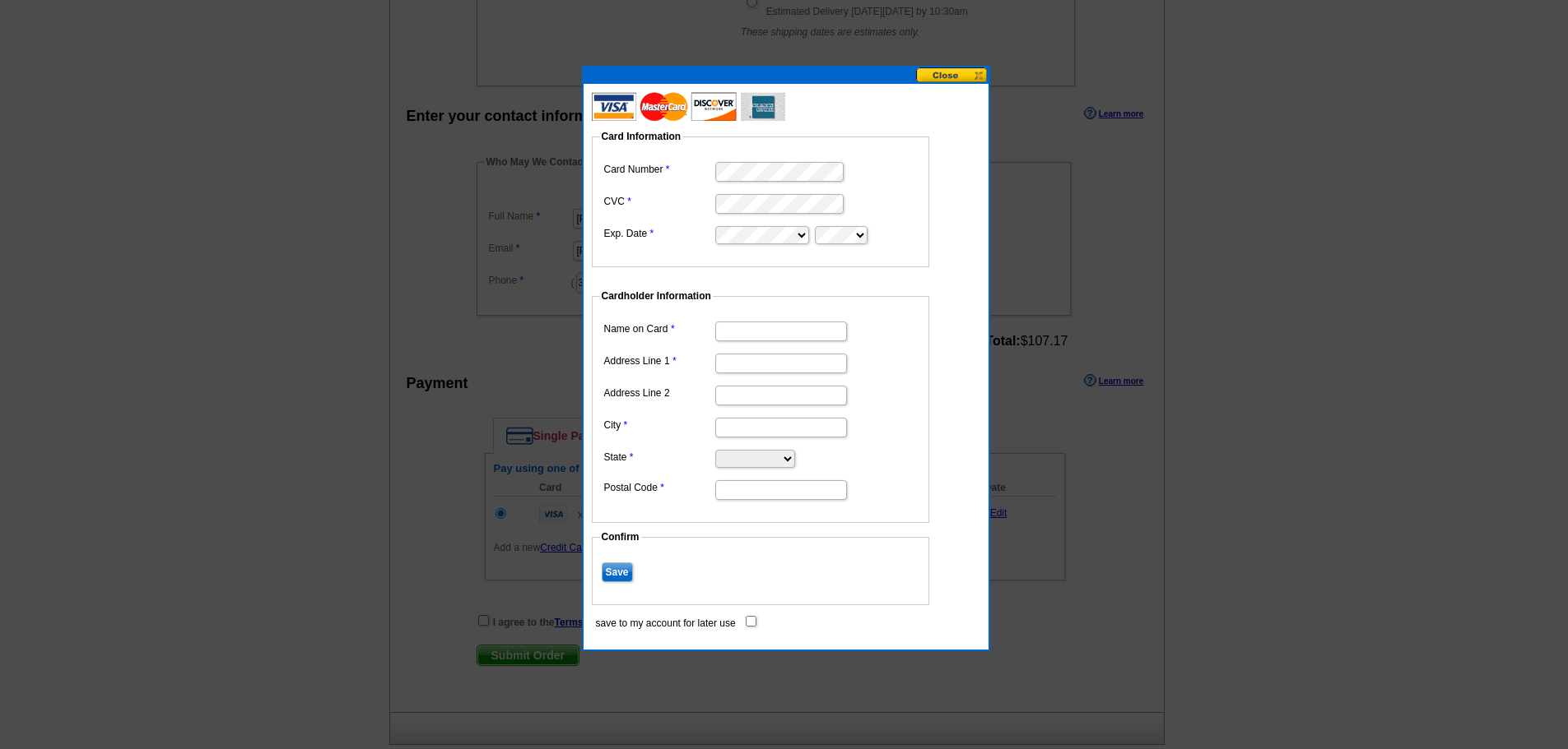
click at [757, 325] on input "Name on Card" at bounding box center [781, 331] width 131 height 20
type input "[PERSON_NAME]"
type input "153 [GEOGRAPHIC_DATA]"
type input "Hillsboro"
select select "MO"
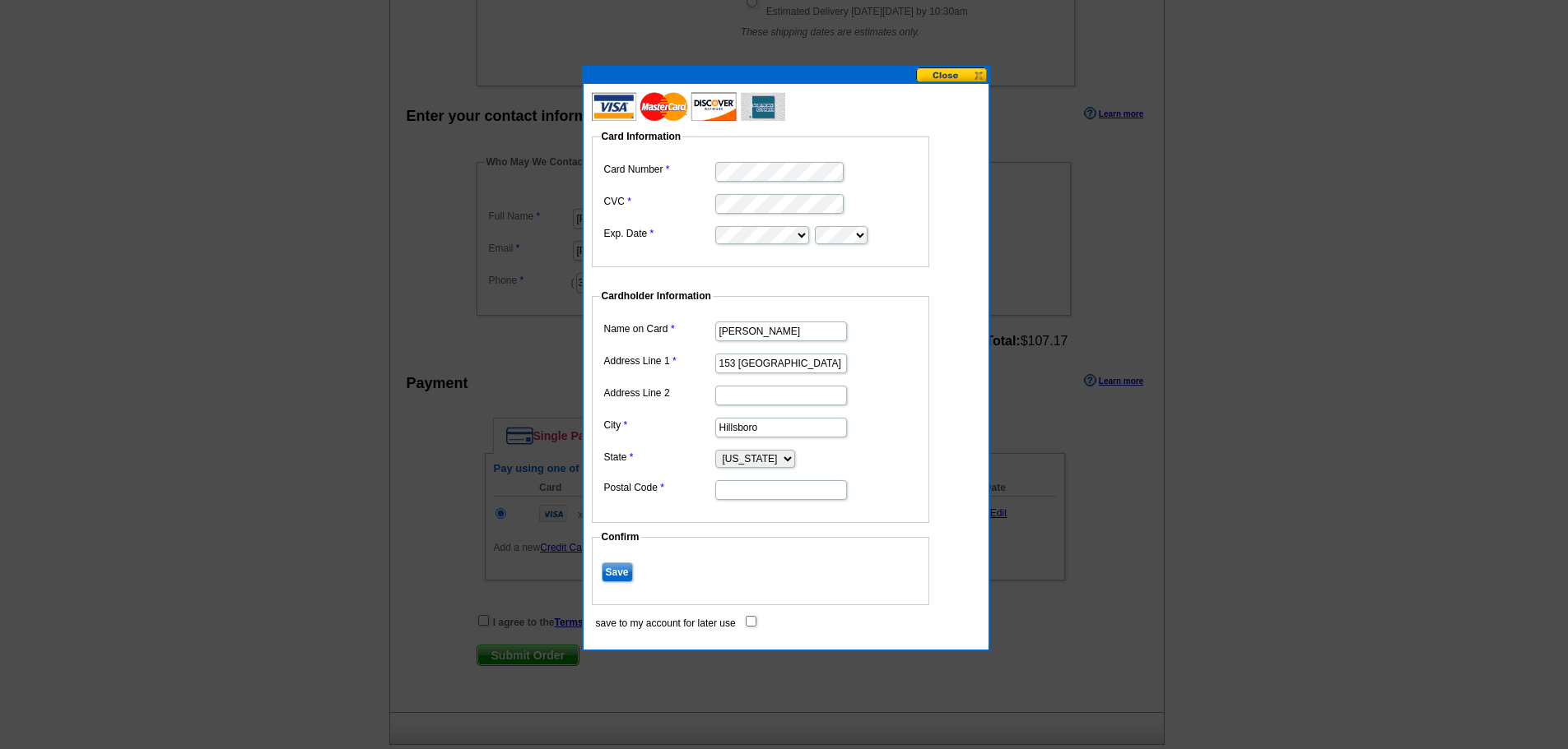
type input "63050"
click at [620, 573] on input "Save" at bounding box center [617, 572] width 32 height 20
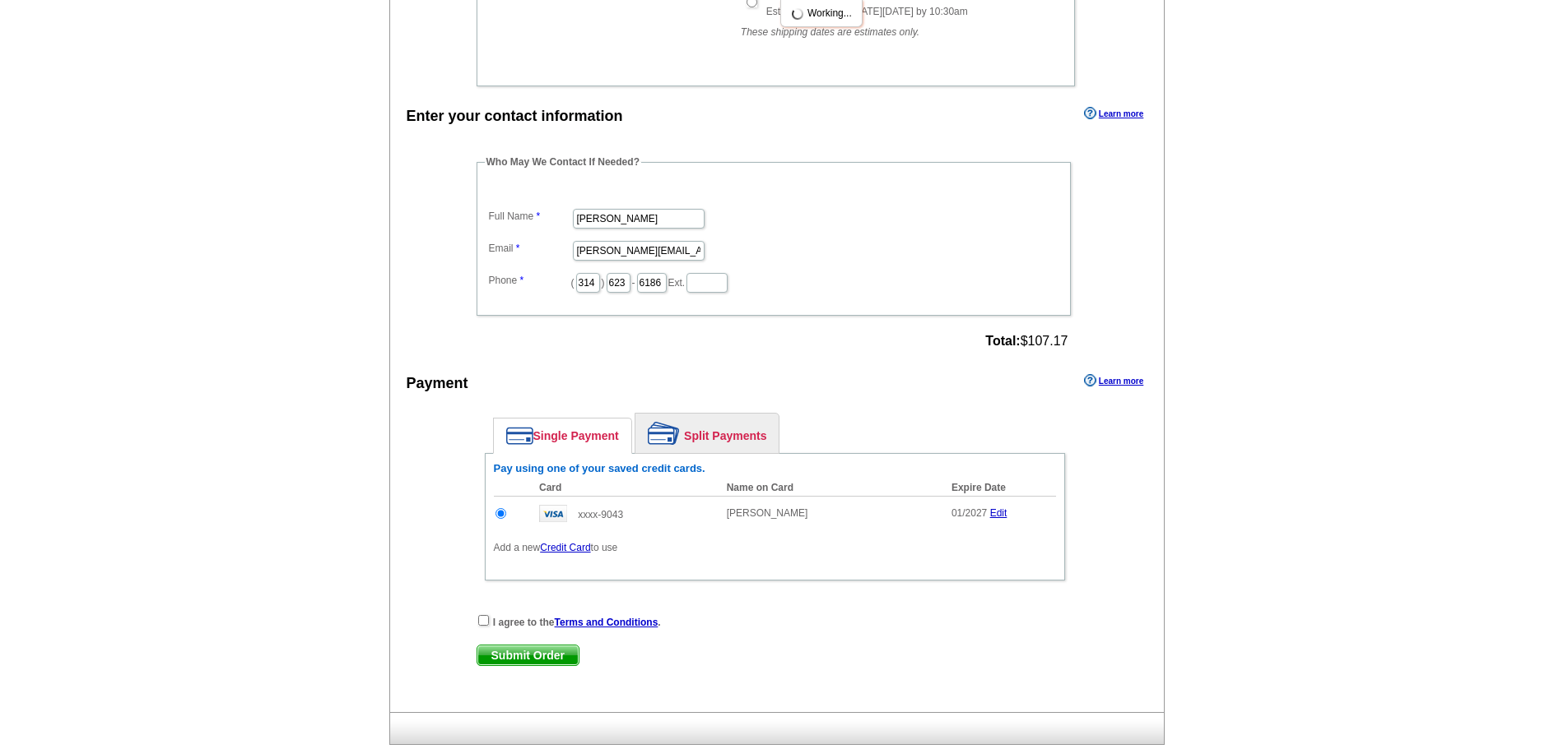
click at [485, 597] on div "Single Payment Split Payments Pay using one of your saved credit cards. Card Na…" at bounding box center [775, 501] width 597 height 193
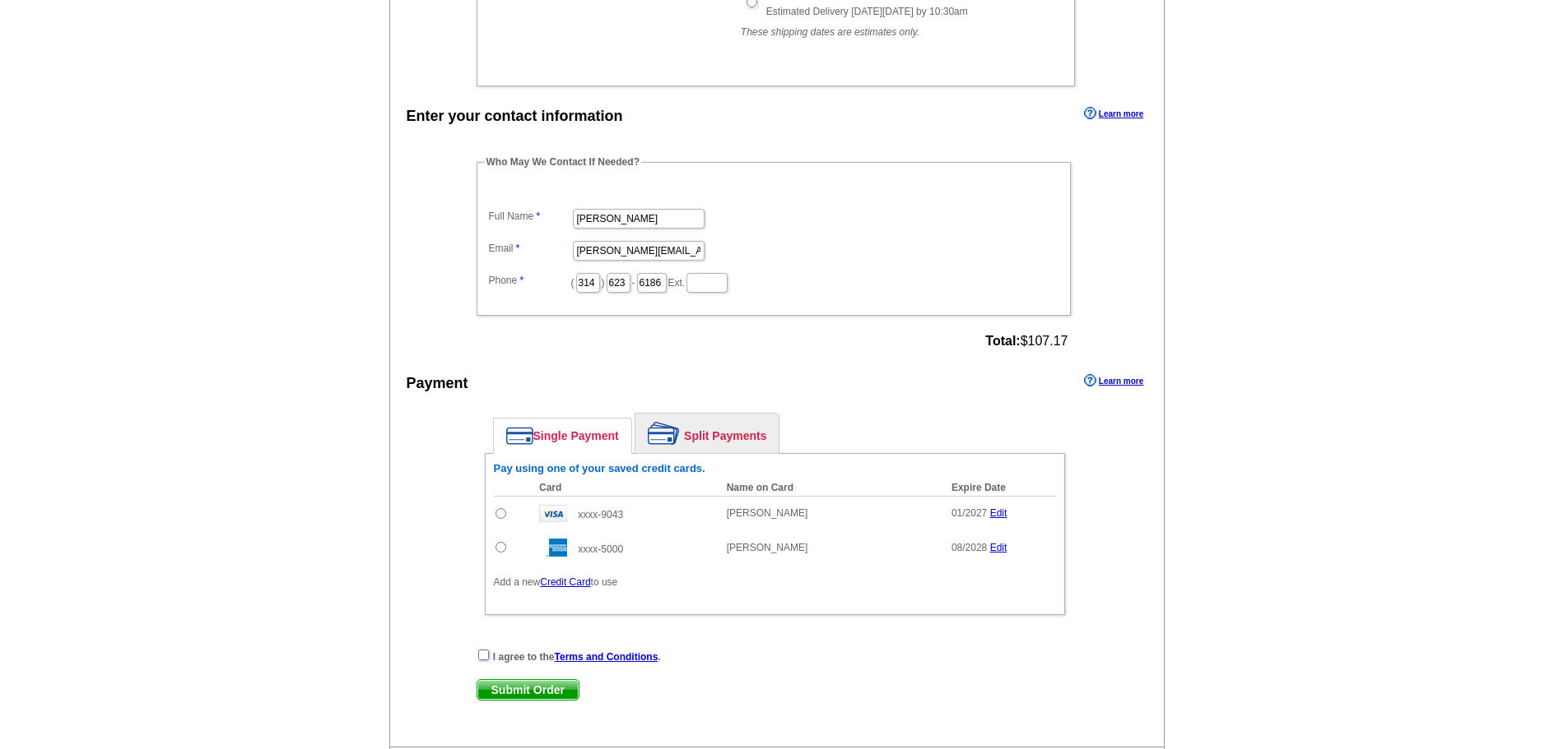
click at [483, 656] on input "checkbox" at bounding box center [483, 655] width 11 height 11
checkbox input "true"
click at [522, 688] on span "Submit Order" at bounding box center [528, 689] width 101 height 20
click at [498, 550] on input "radio" at bounding box center [500, 547] width 11 height 11
radio input "true"
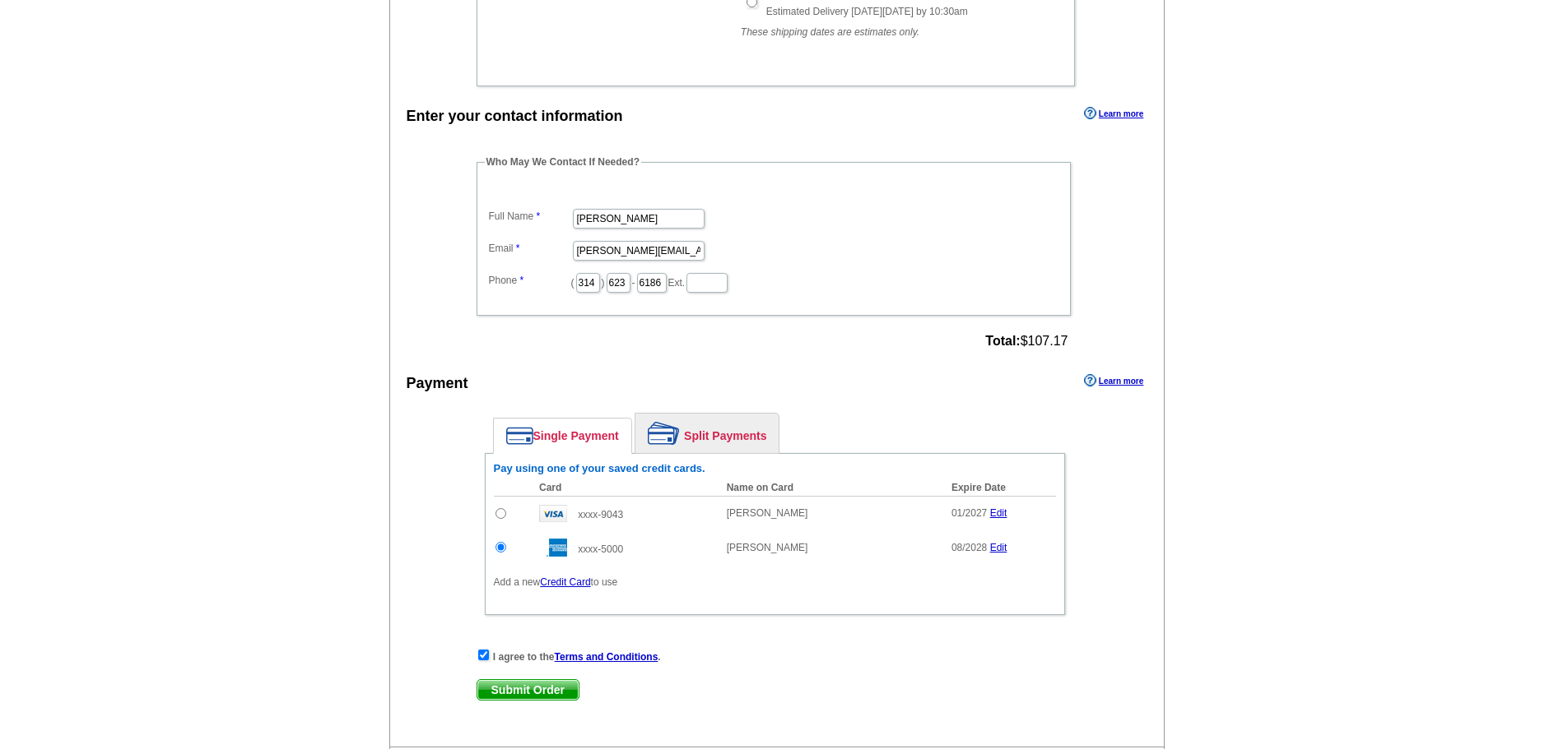
click at [517, 692] on span "Submit Order" at bounding box center [528, 689] width 101 height 20
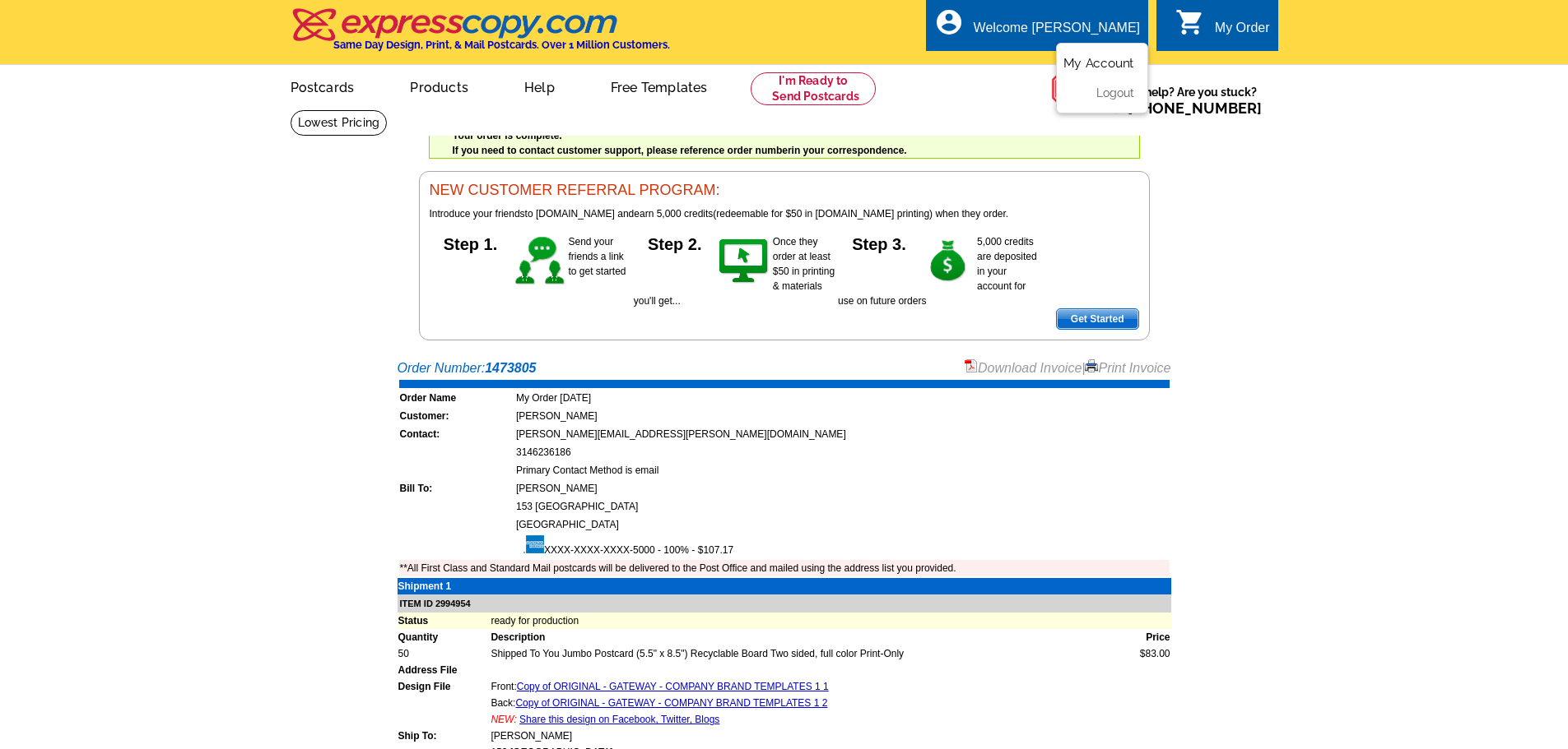
click at [1091, 63] on link "My Account" at bounding box center [1098, 63] width 71 height 14
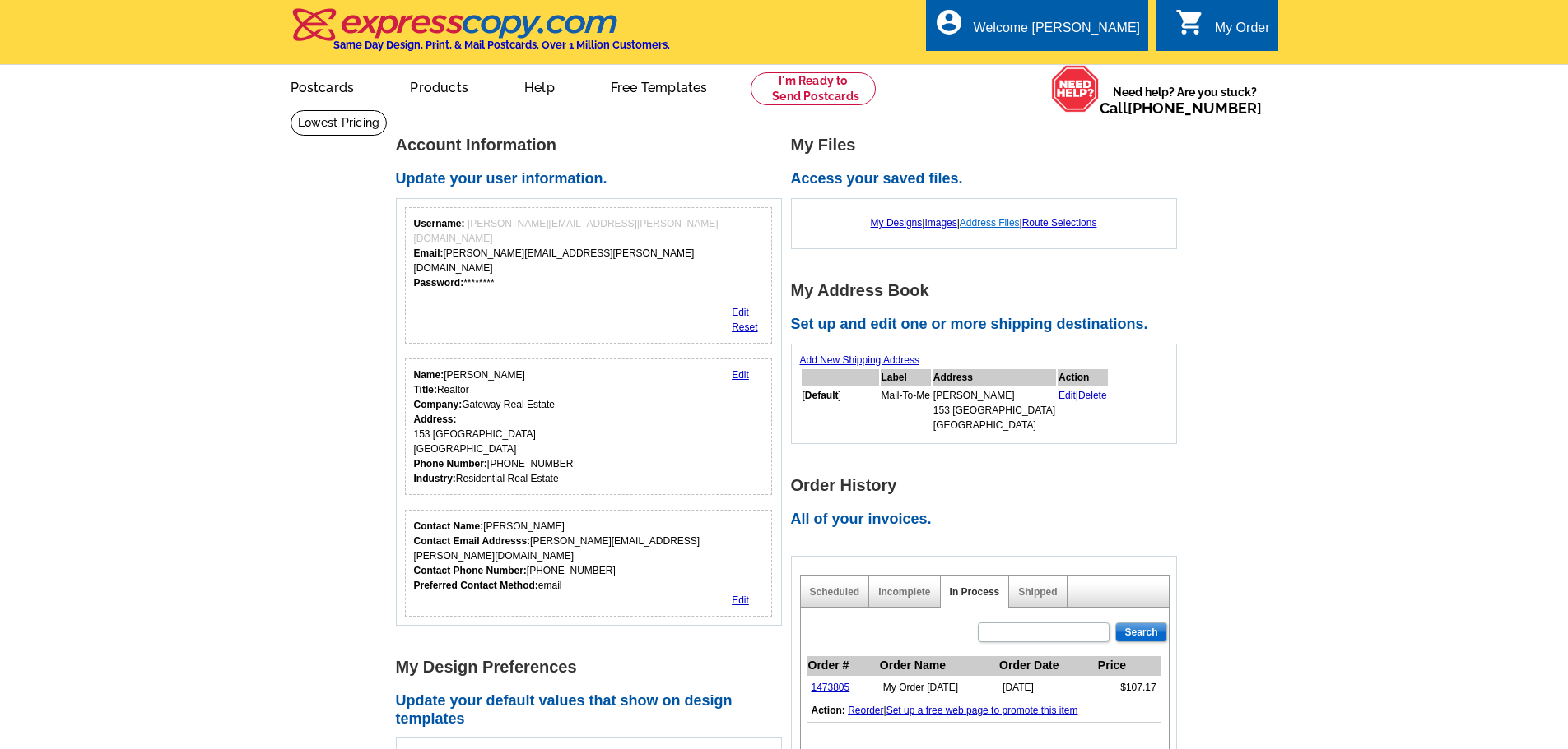
click at [1004, 225] on link "Address Files" at bounding box center [989, 223] width 60 height 12
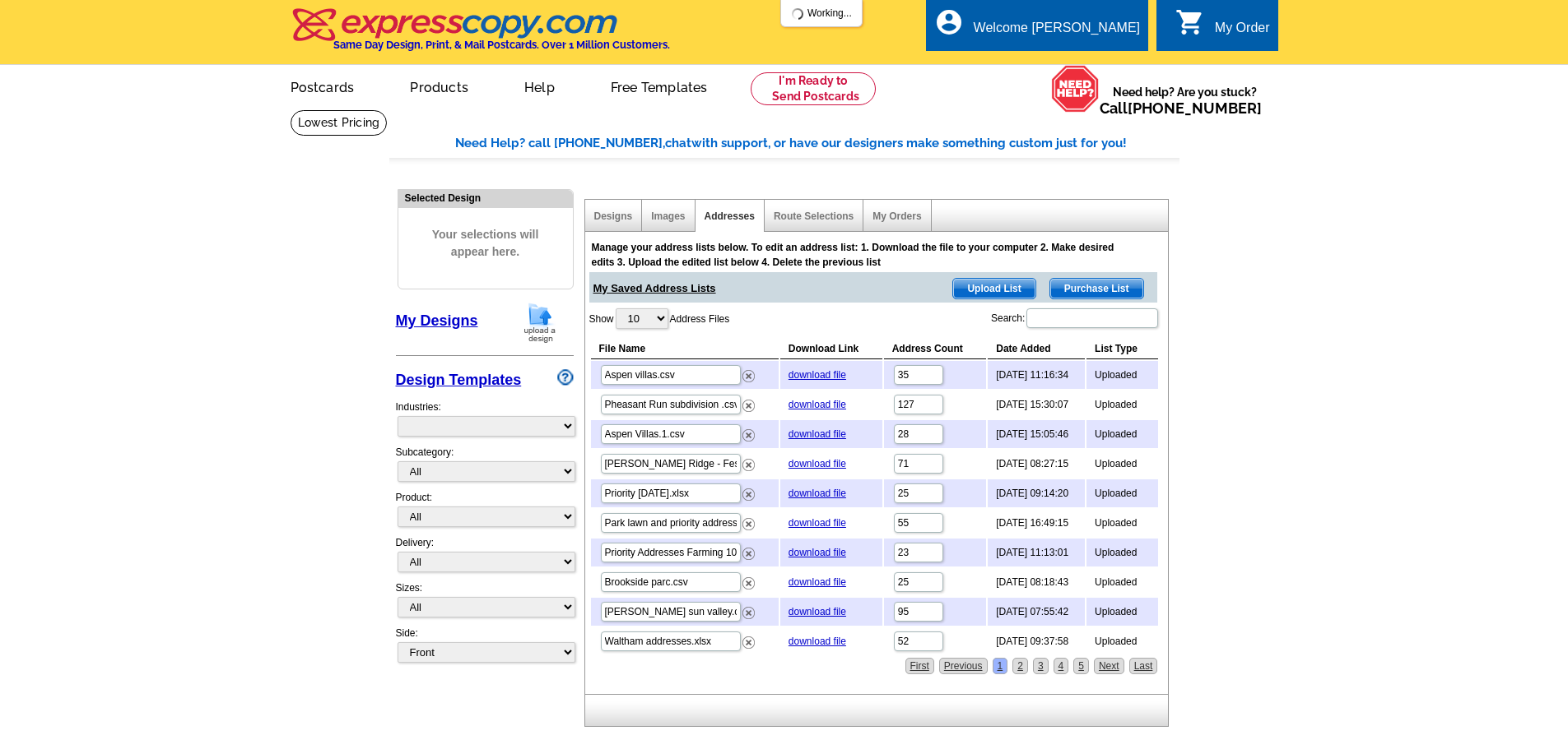
select select "785"
click at [804, 493] on link "download file" at bounding box center [818, 493] width 58 height 12
click at [985, 285] on span "Upload List" at bounding box center [994, 288] width 82 height 20
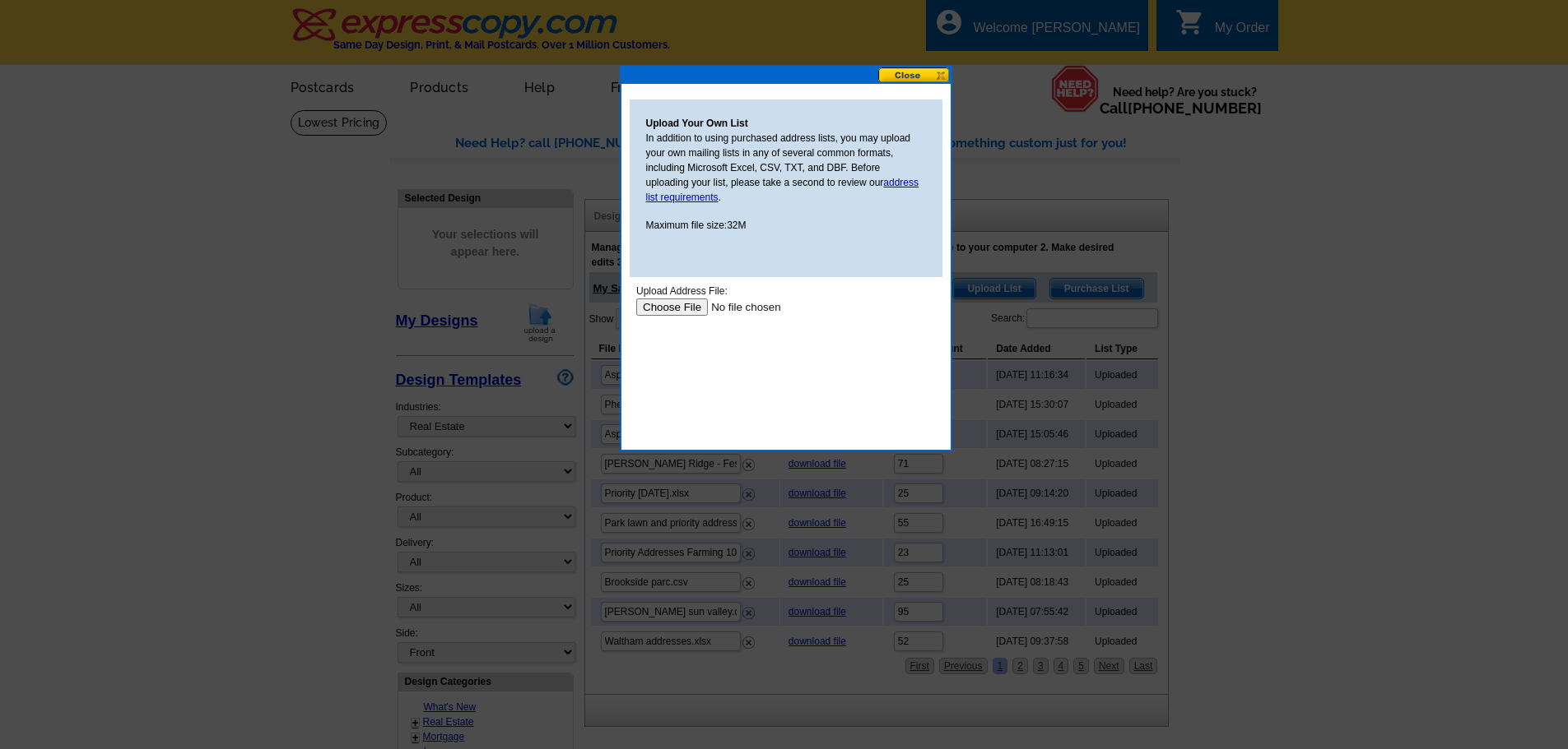
click at [680, 306] on input "file" at bounding box center [739, 307] width 208 height 17
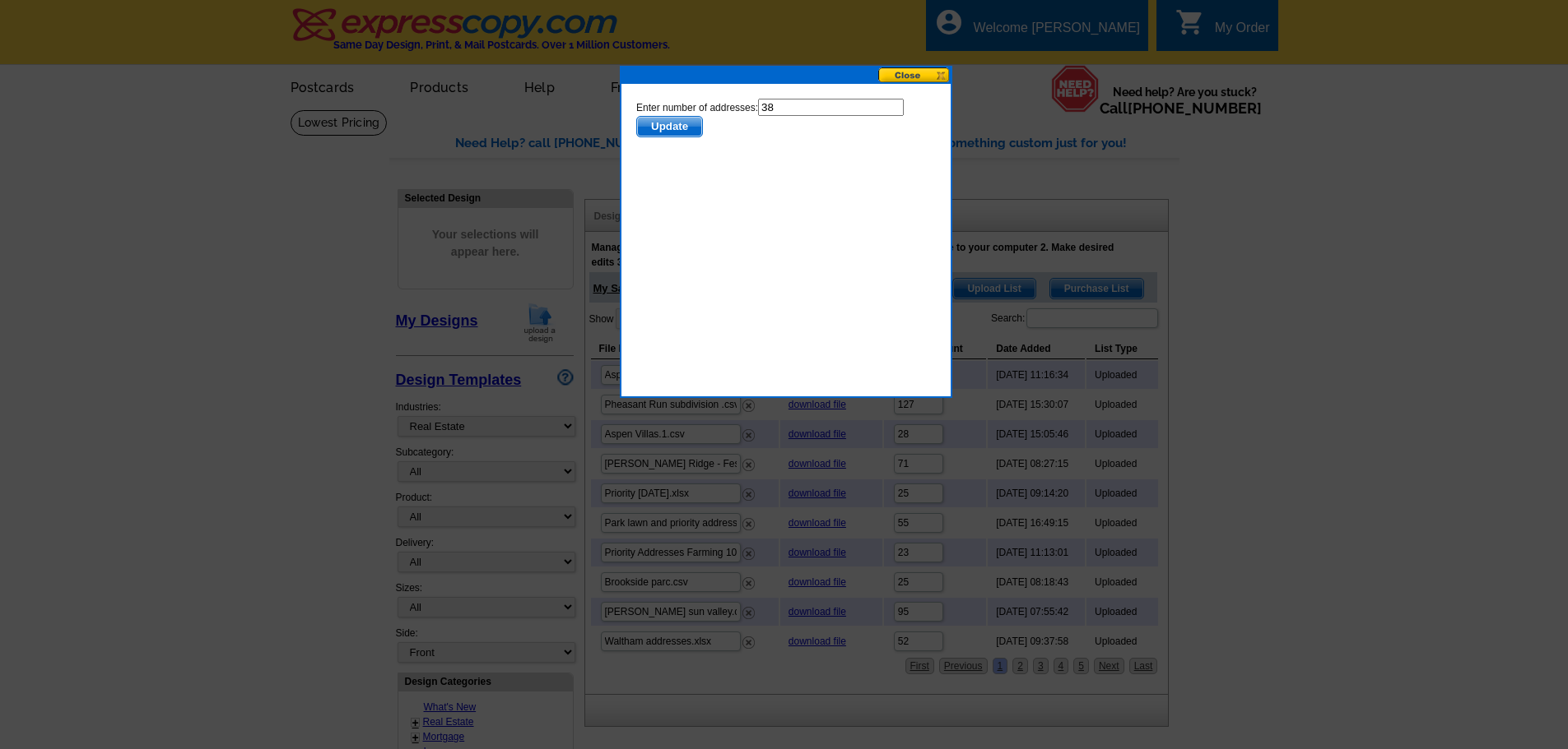
click at [674, 129] on span "Update" at bounding box center [668, 126] width 65 height 20
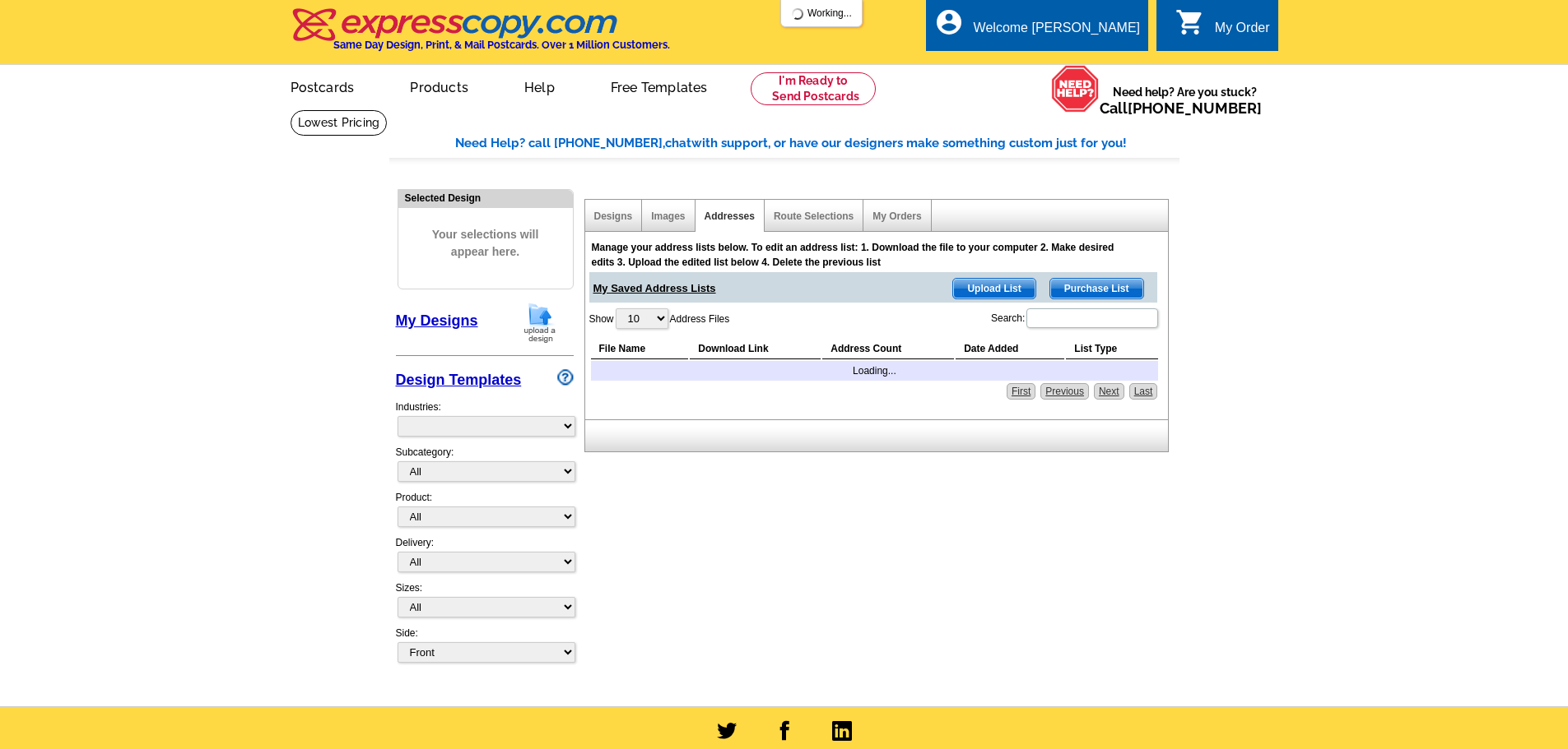
select select "785"
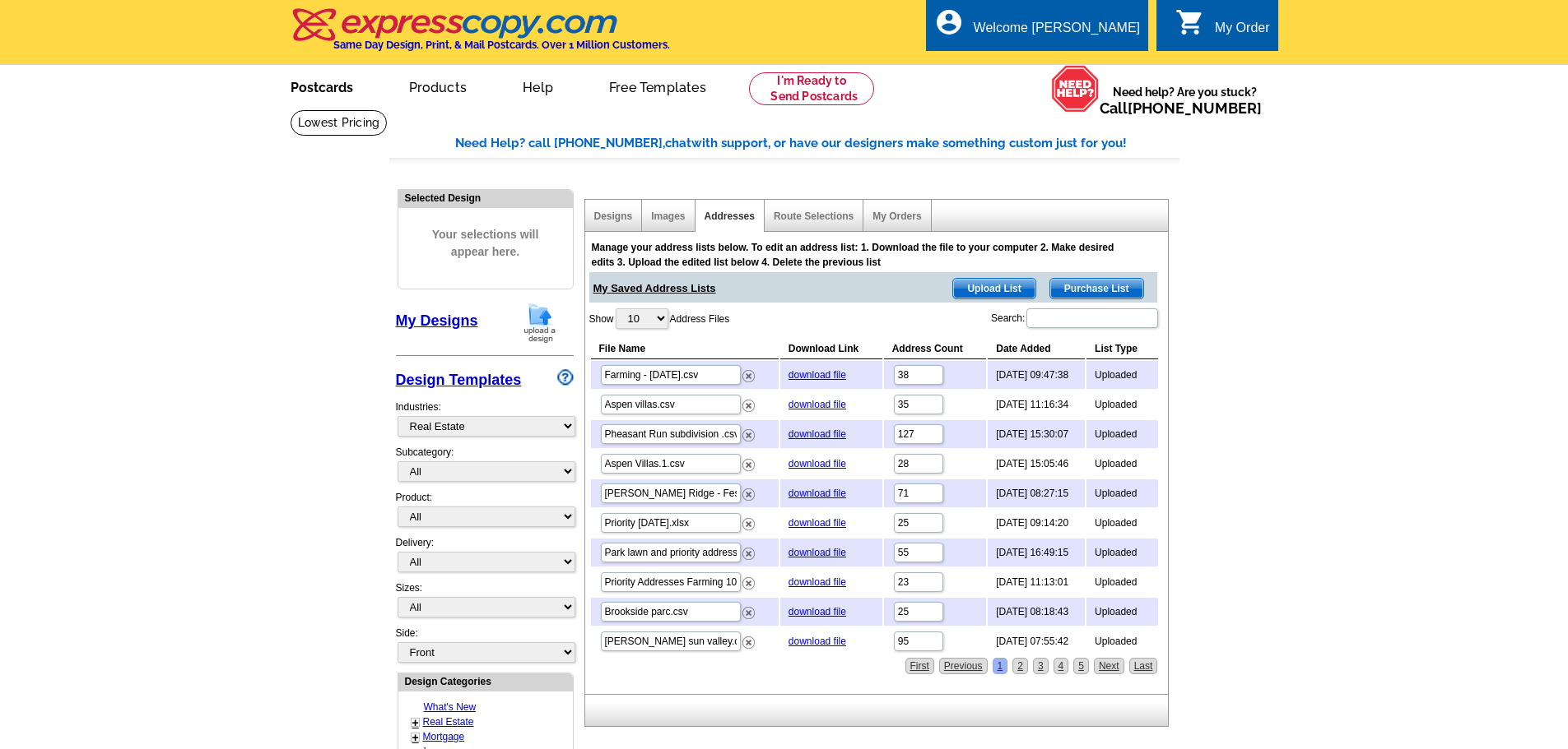
click at [315, 94] on link "Postcards" at bounding box center [321, 85] width 115 height 38
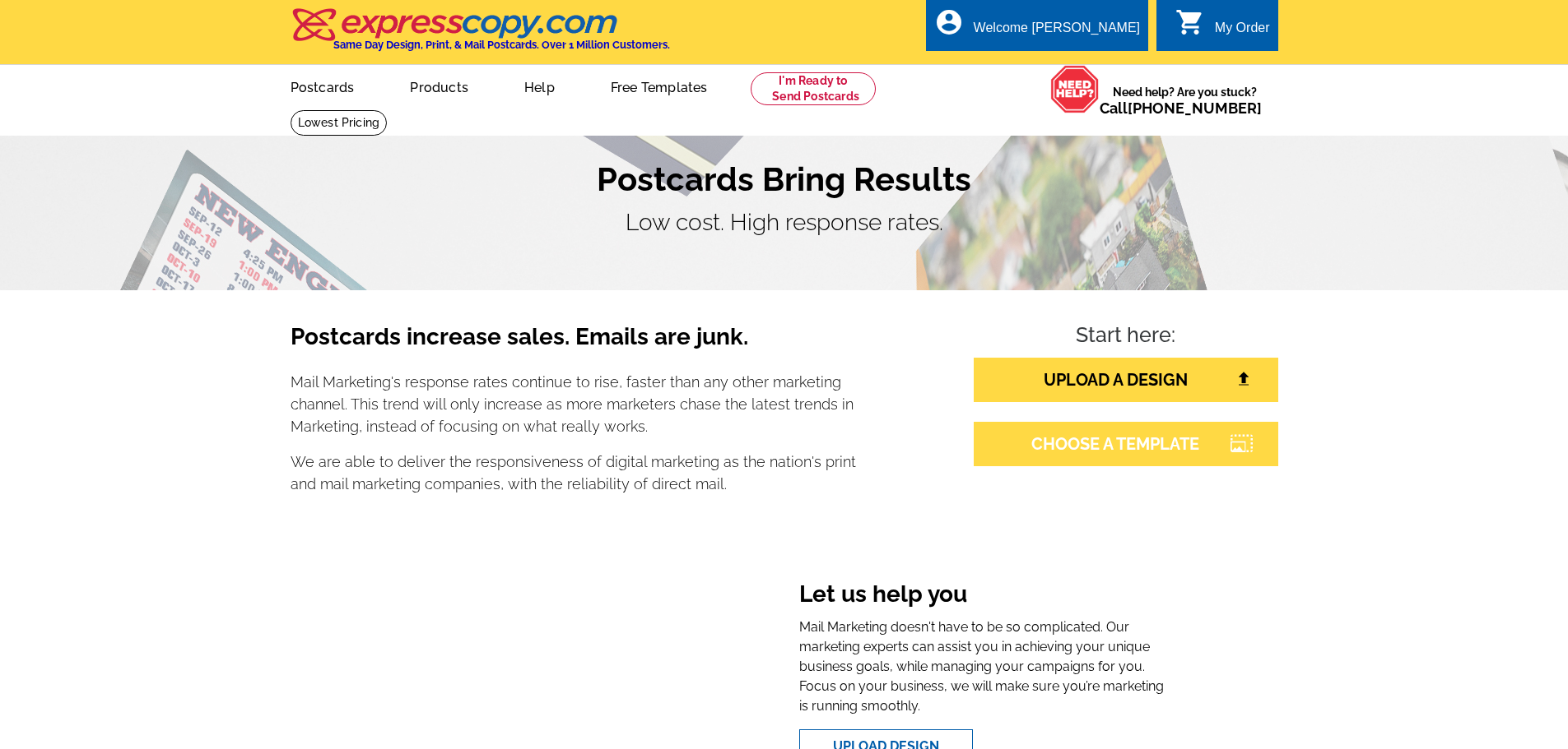
click at [1062, 447] on link "CHOOSE A TEMPLATE" at bounding box center [1125, 444] width 304 height 44
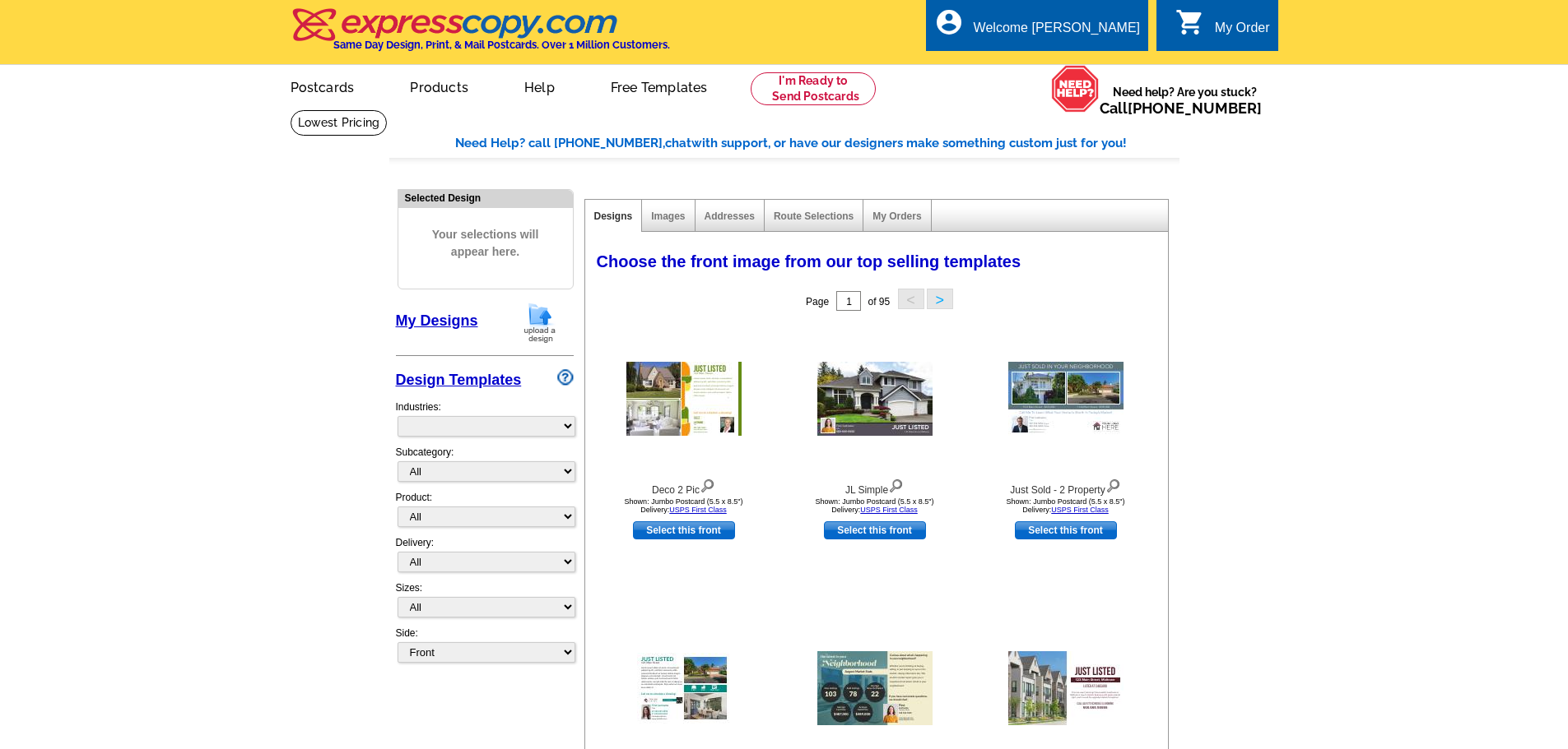
select select "785"
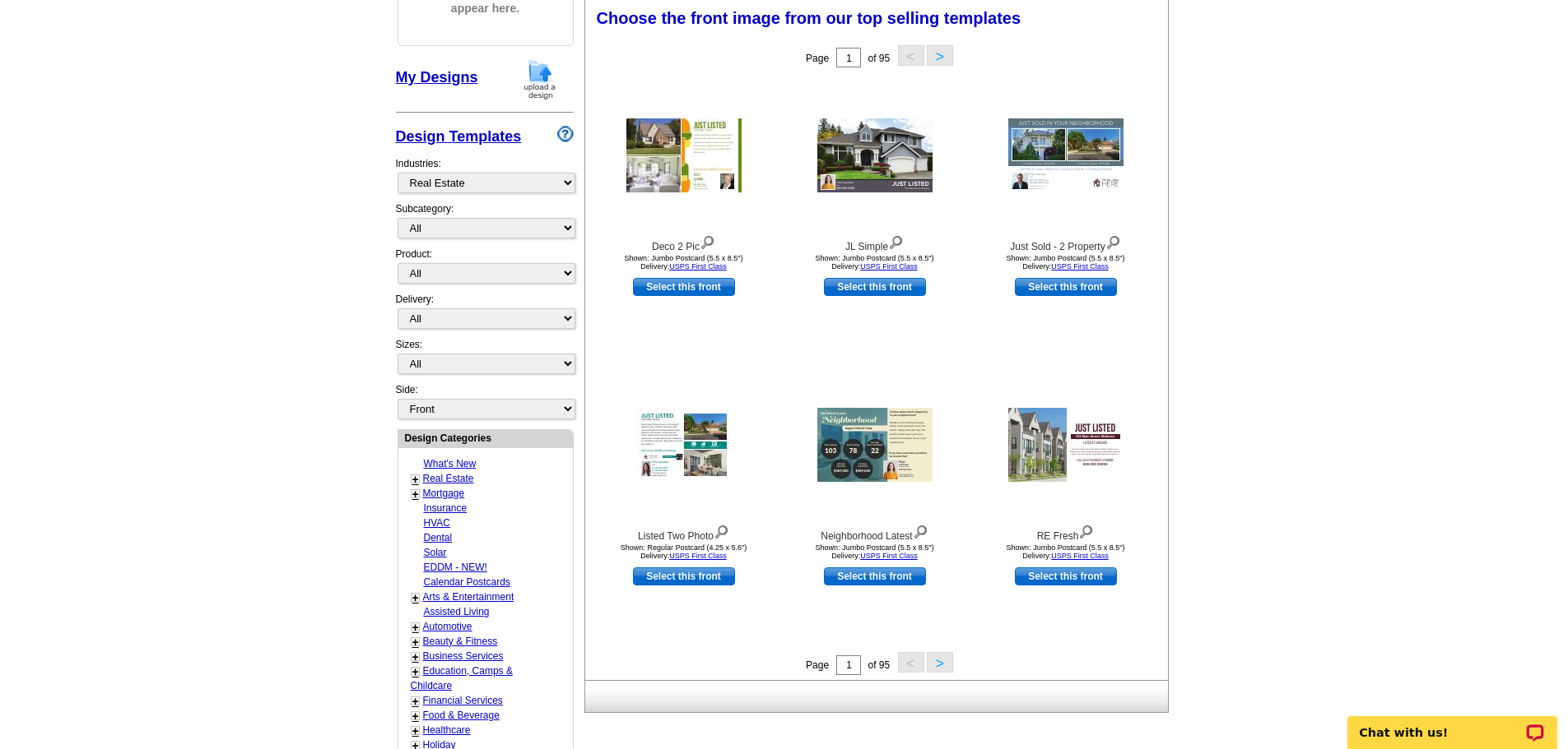
scroll to position [247, 0]
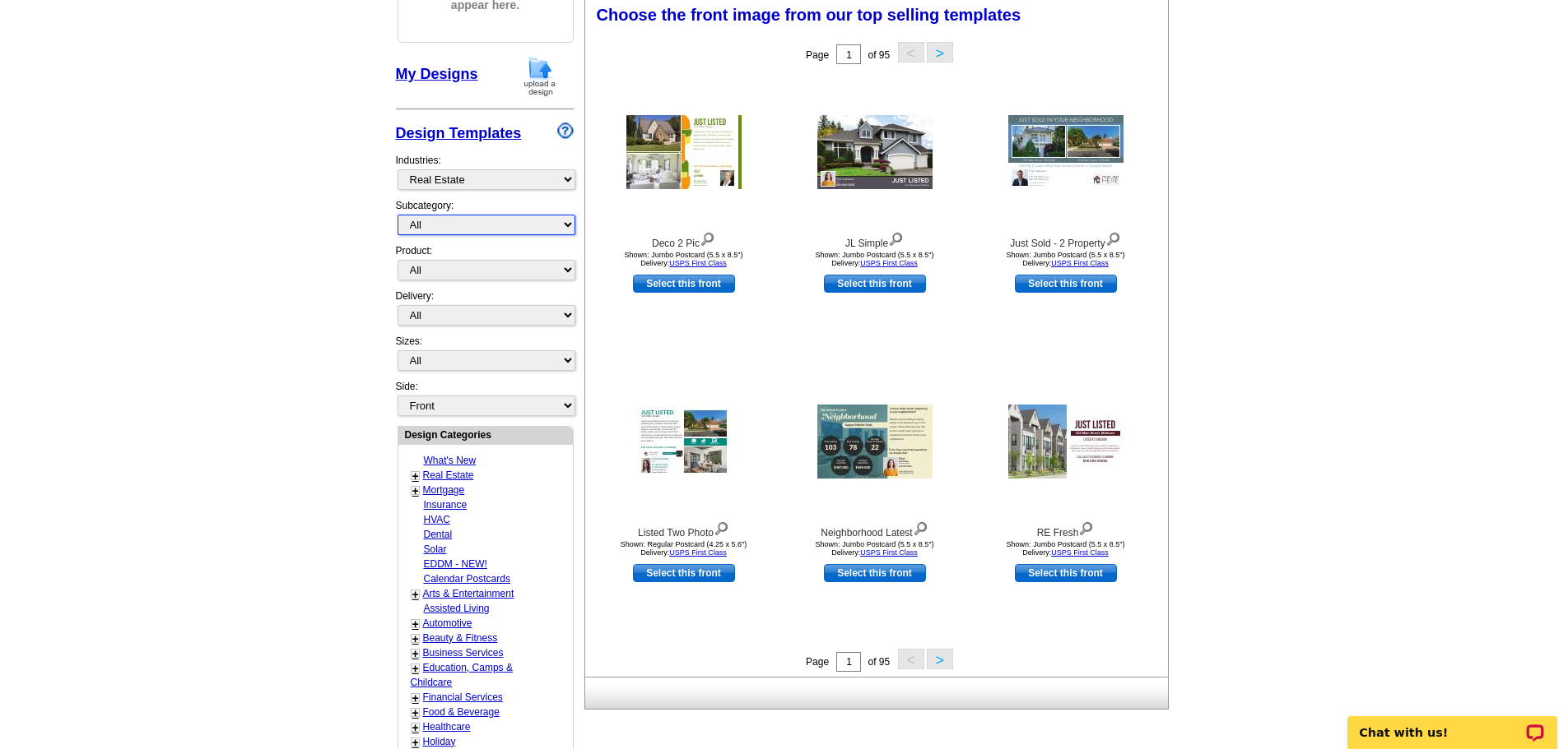
click at [463, 224] on select "All RE/MAX® Referrals Keller Williams® Berkshire Hathaway Home Services Century…" at bounding box center [486, 225] width 177 height 20
click at [397, 216] on select "All RE/MAX® Referrals Keller Williams® Berkshire Hathaway Home Services Century…" at bounding box center [486, 225] width 177 height 20
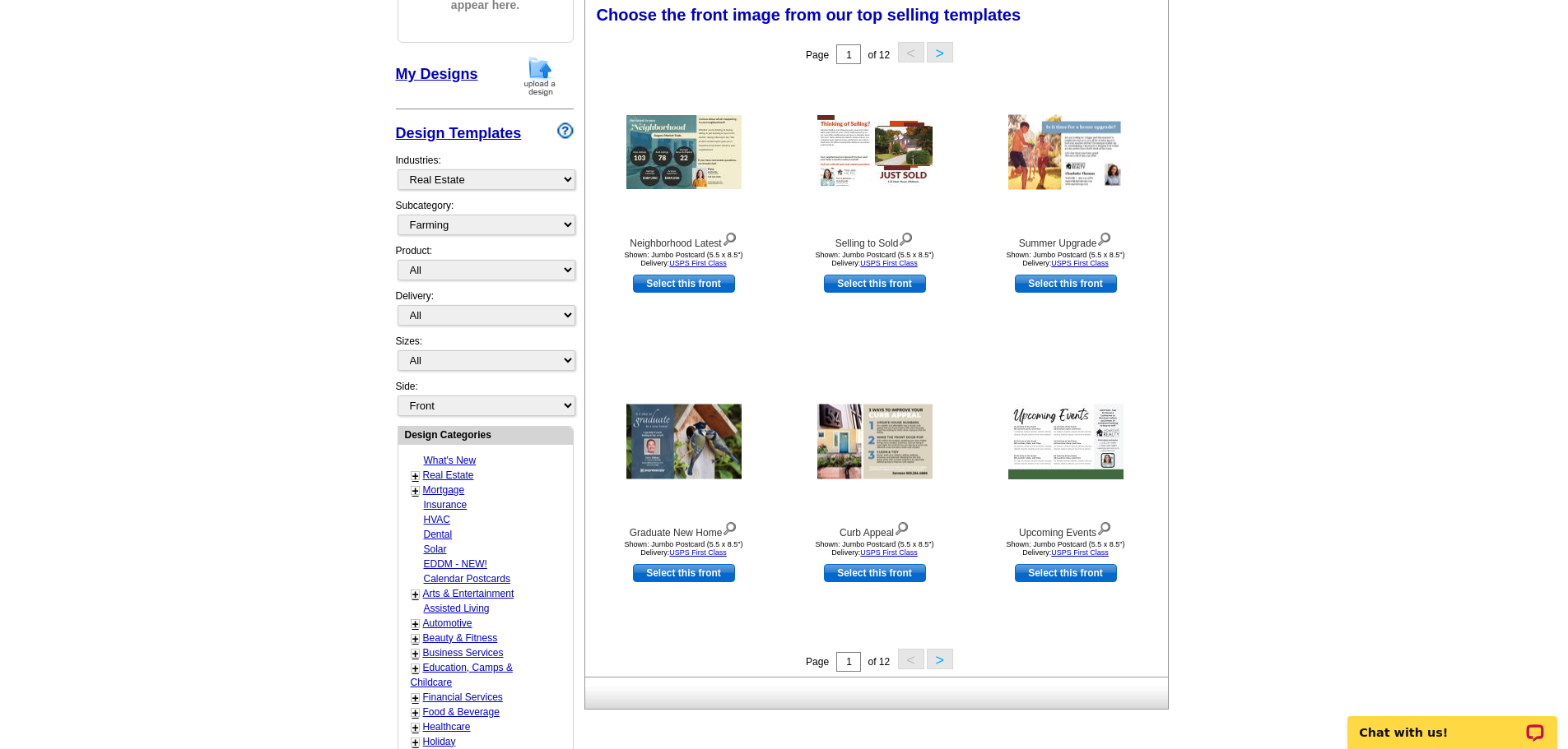
click at [941, 656] on button ">" at bounding box center [940, 660] width 26 height 20
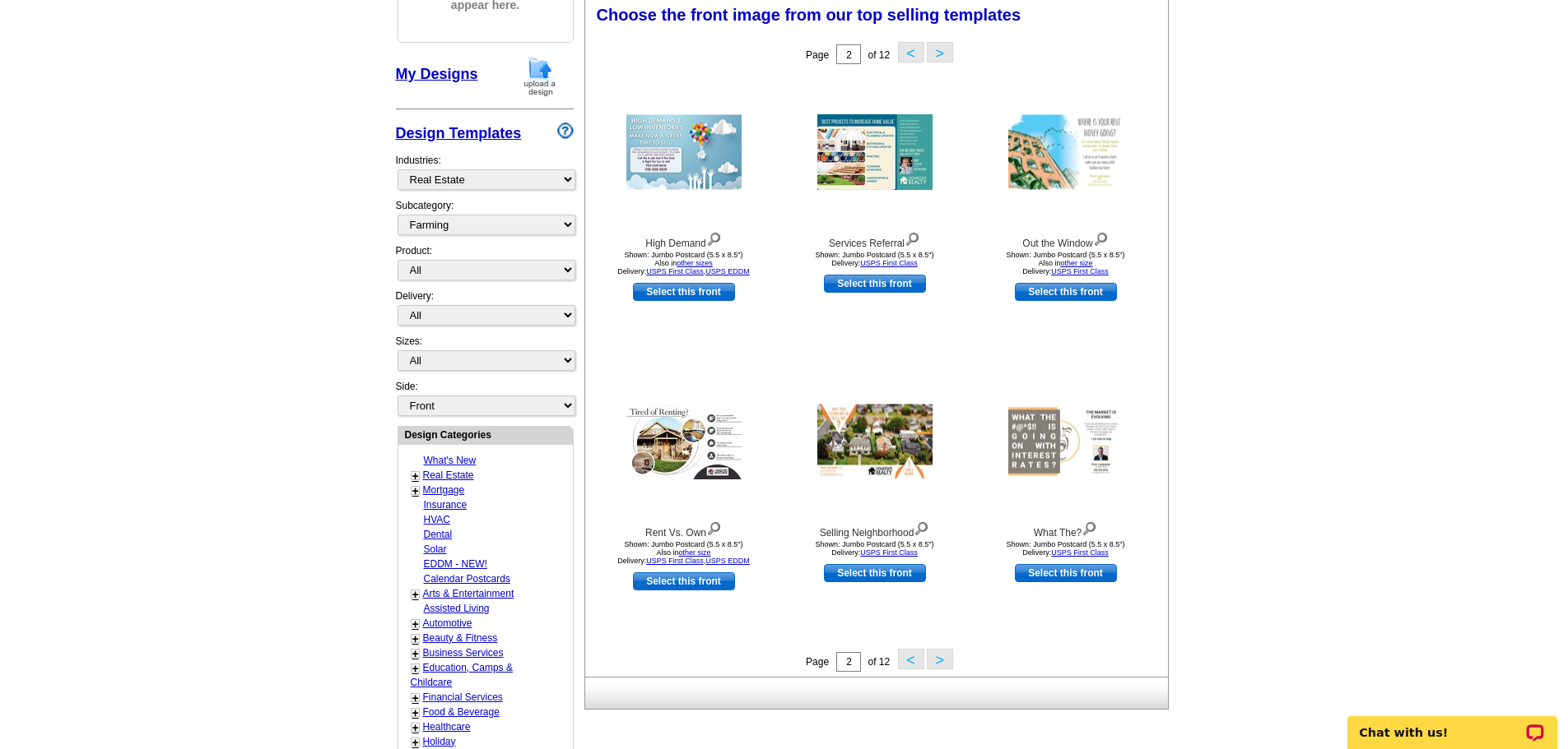
click at [941, 656] on button ">" at bounding box center [940, 660] width 26 height 20
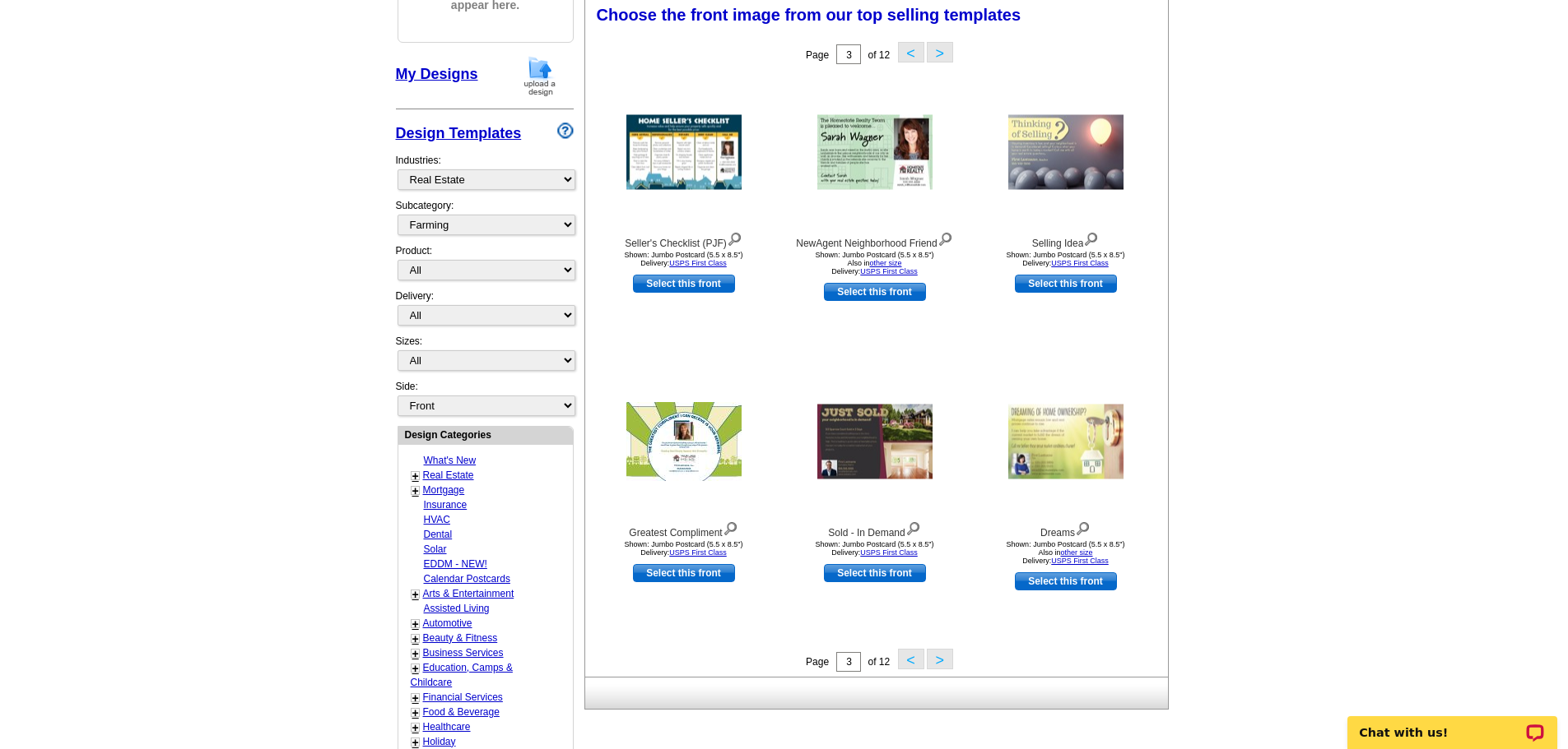
click at [941, 656] on button ">" at bounding box center [940, 660] width 26 height 20
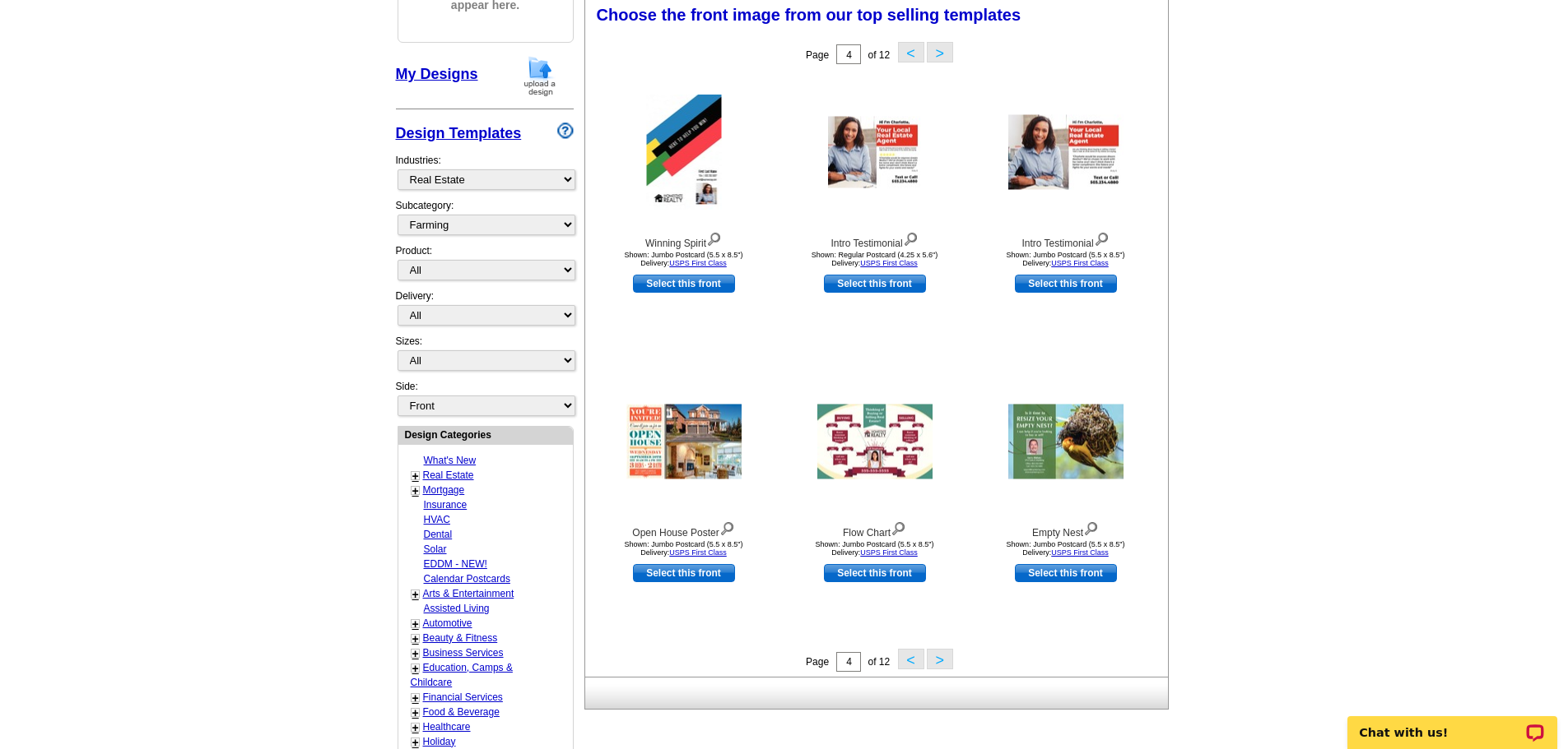
click at [941, 656] on button ">" at bounding box center [940, 660] width 26 height 20
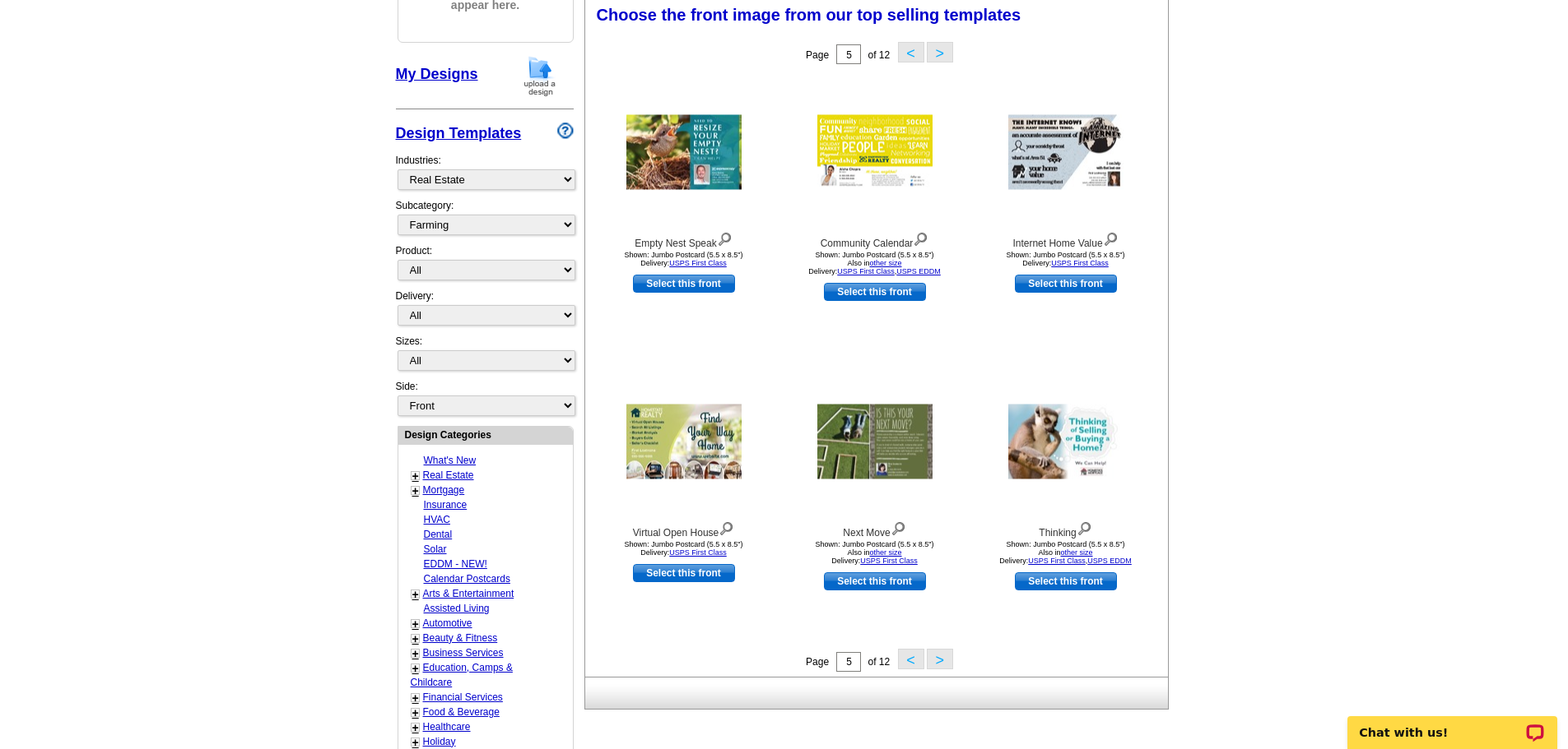
click at [941, 656] on button ">" at bounding box center [940, 660] width 26 height 20
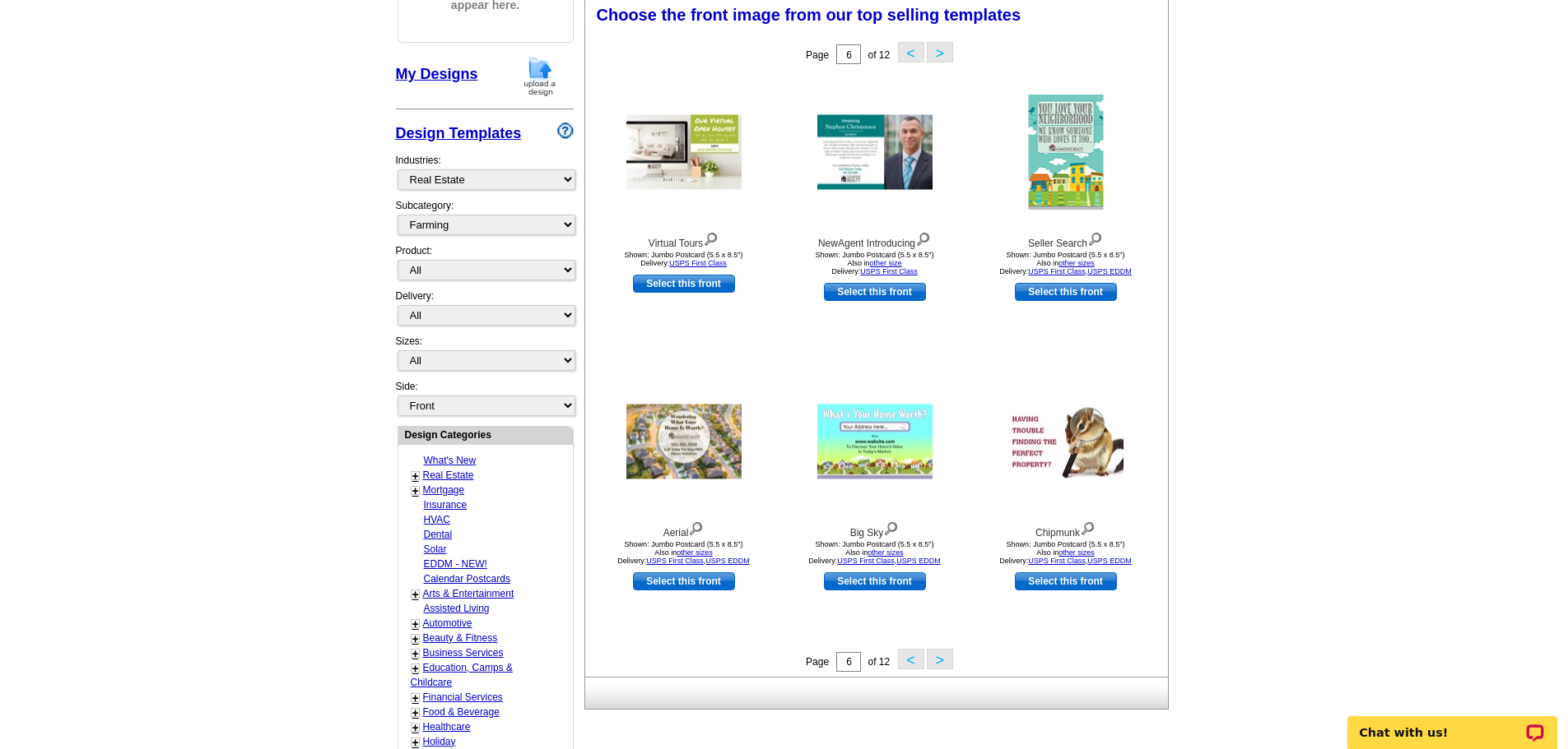
click at [941, 656] on button ">" at bounding box center [940, 660] width 26 height 20
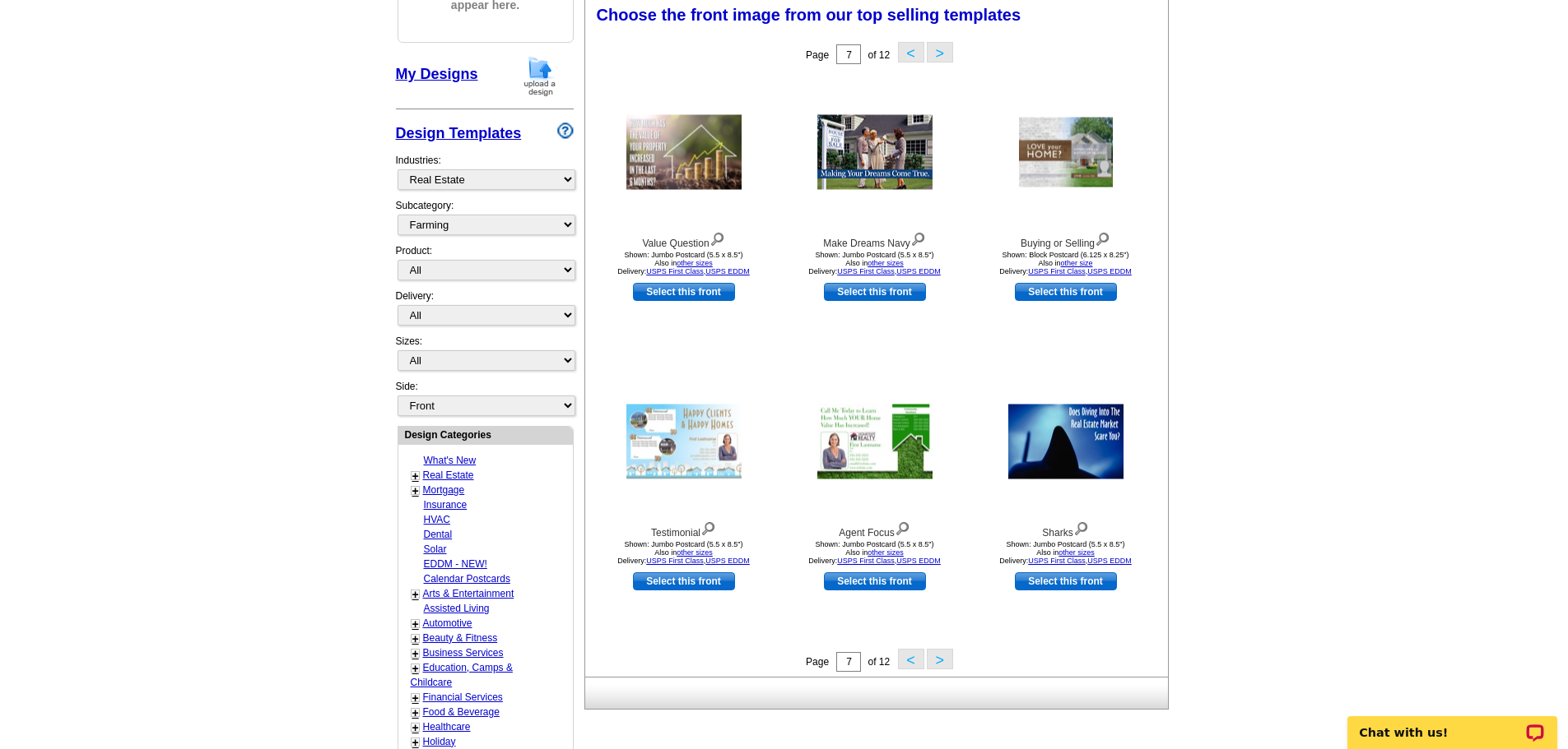
click at [941, 656] on button ">" at bounding box center [940, 660] width 26 height 20
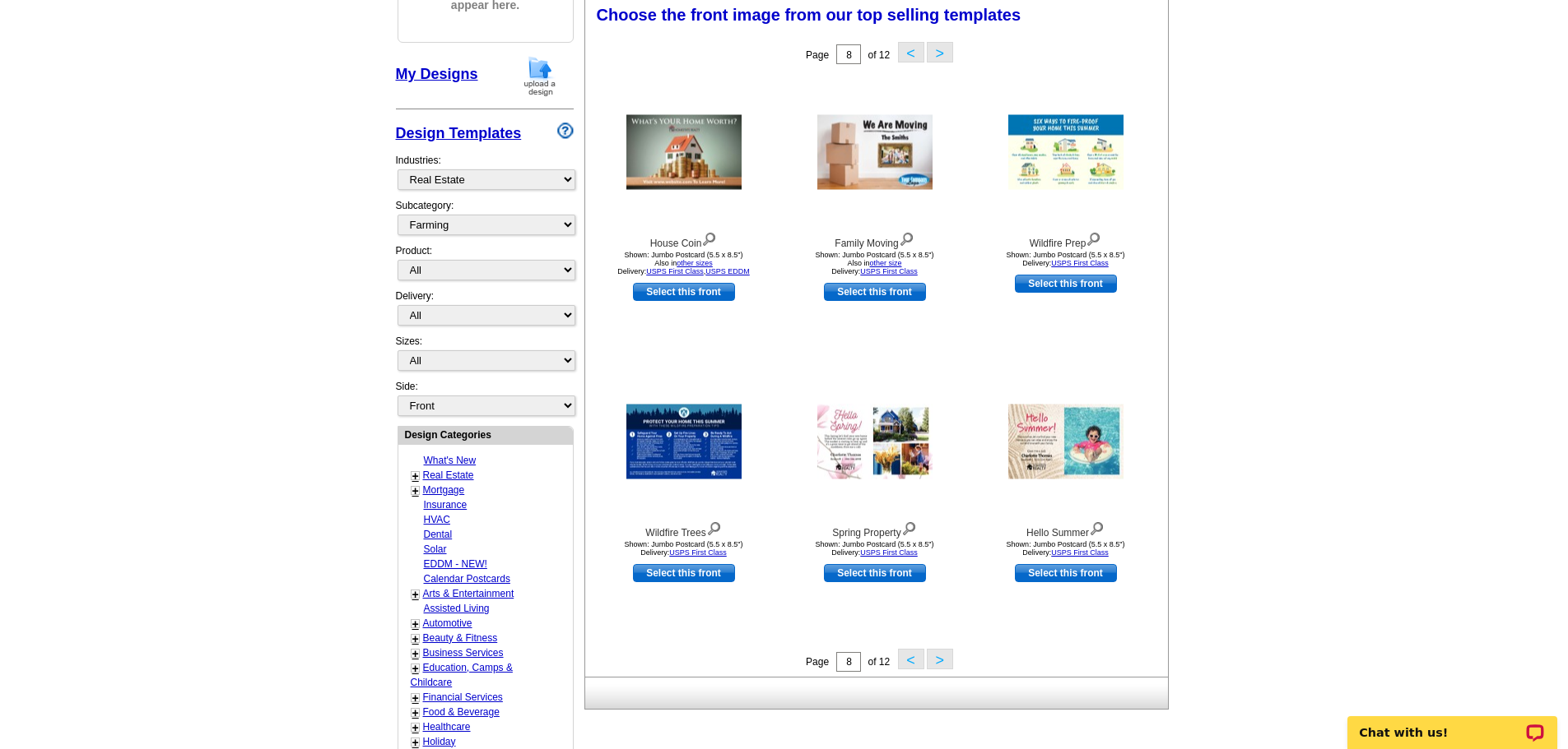
click at [941, 656] on button ">" at bounding box center [940, 660] width 26 height 20
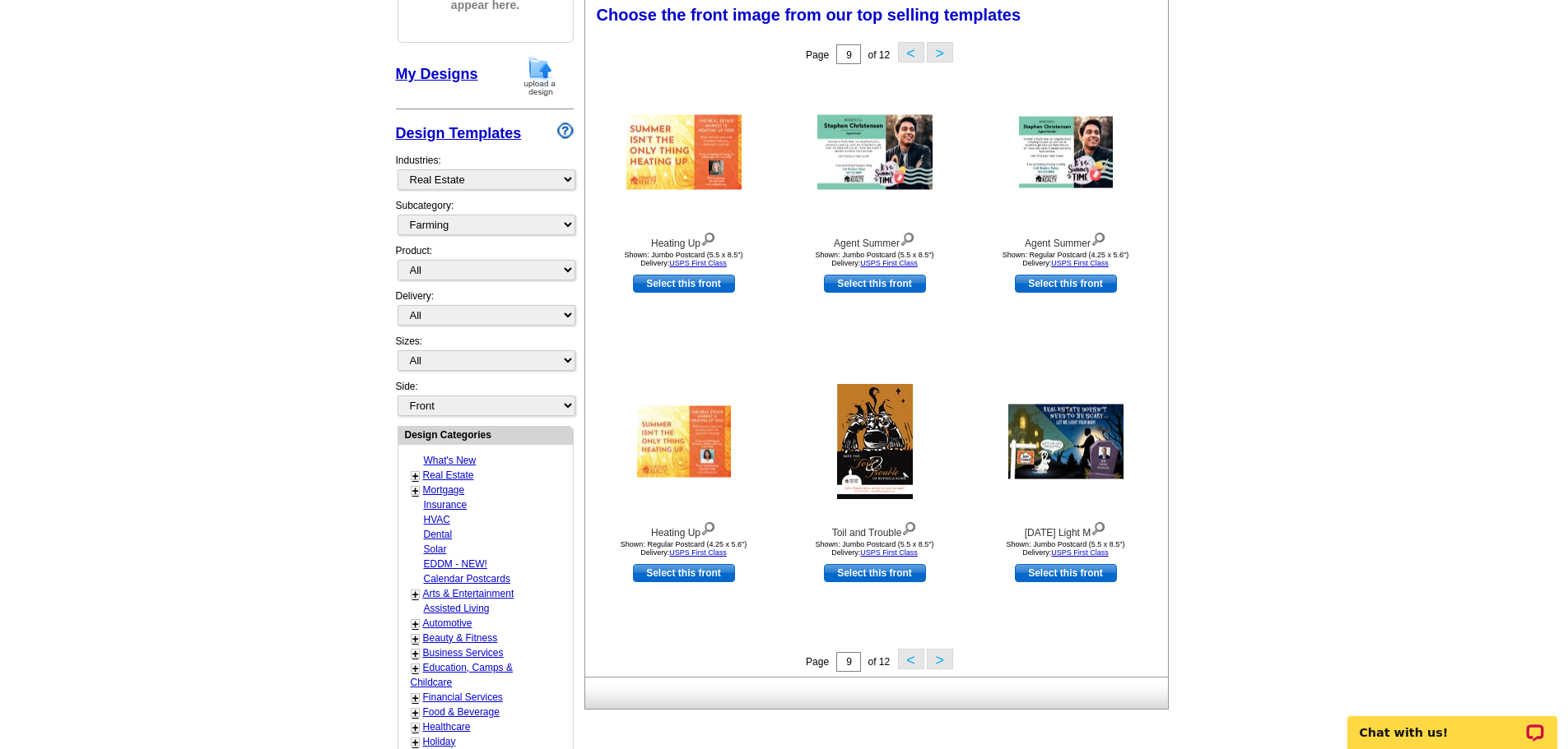
click at [941, 656] on button ">" at bounding box center [940, 660] width 26 height 20
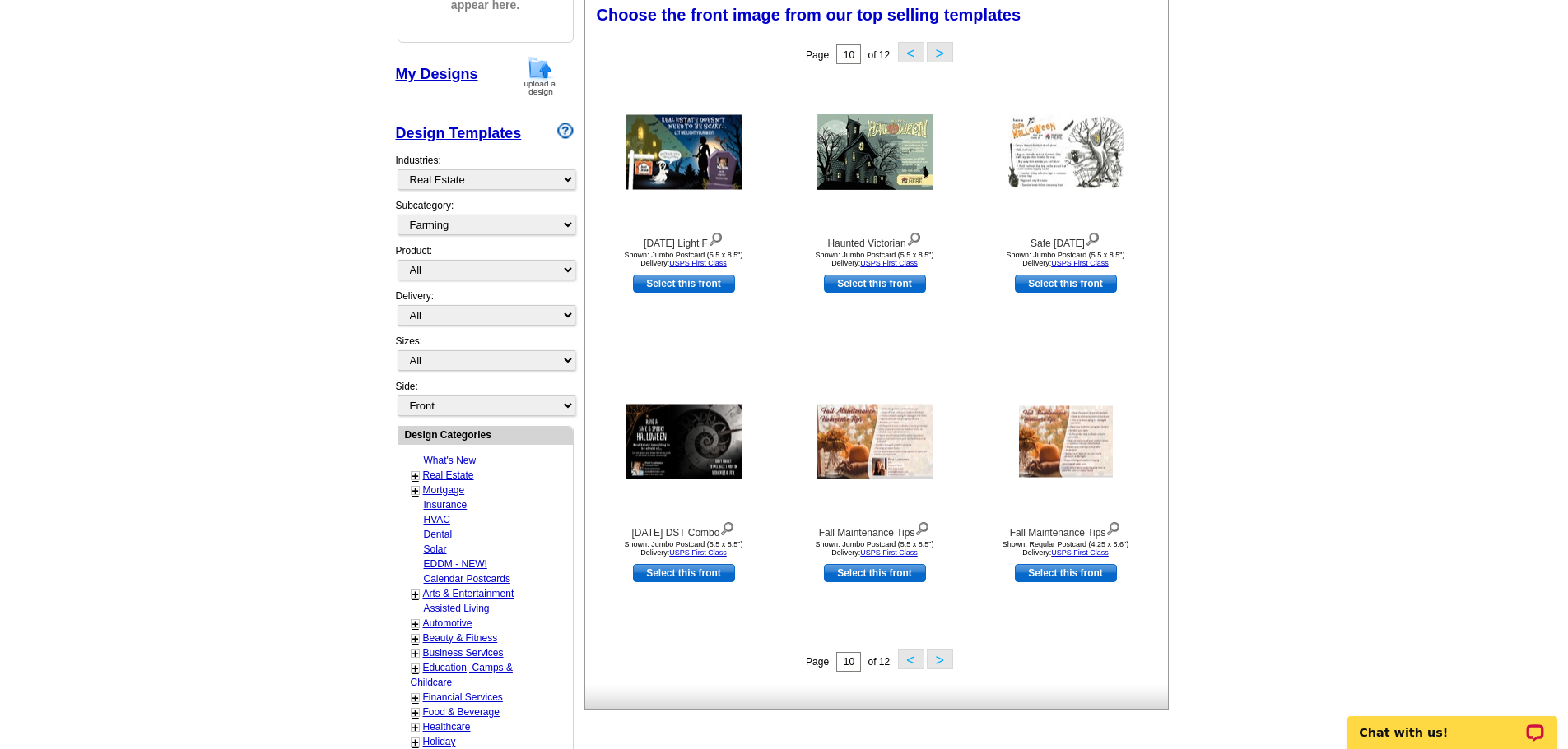
click at [941, 656] on button ">" at bounding box center [940, 660] width 26 height 20
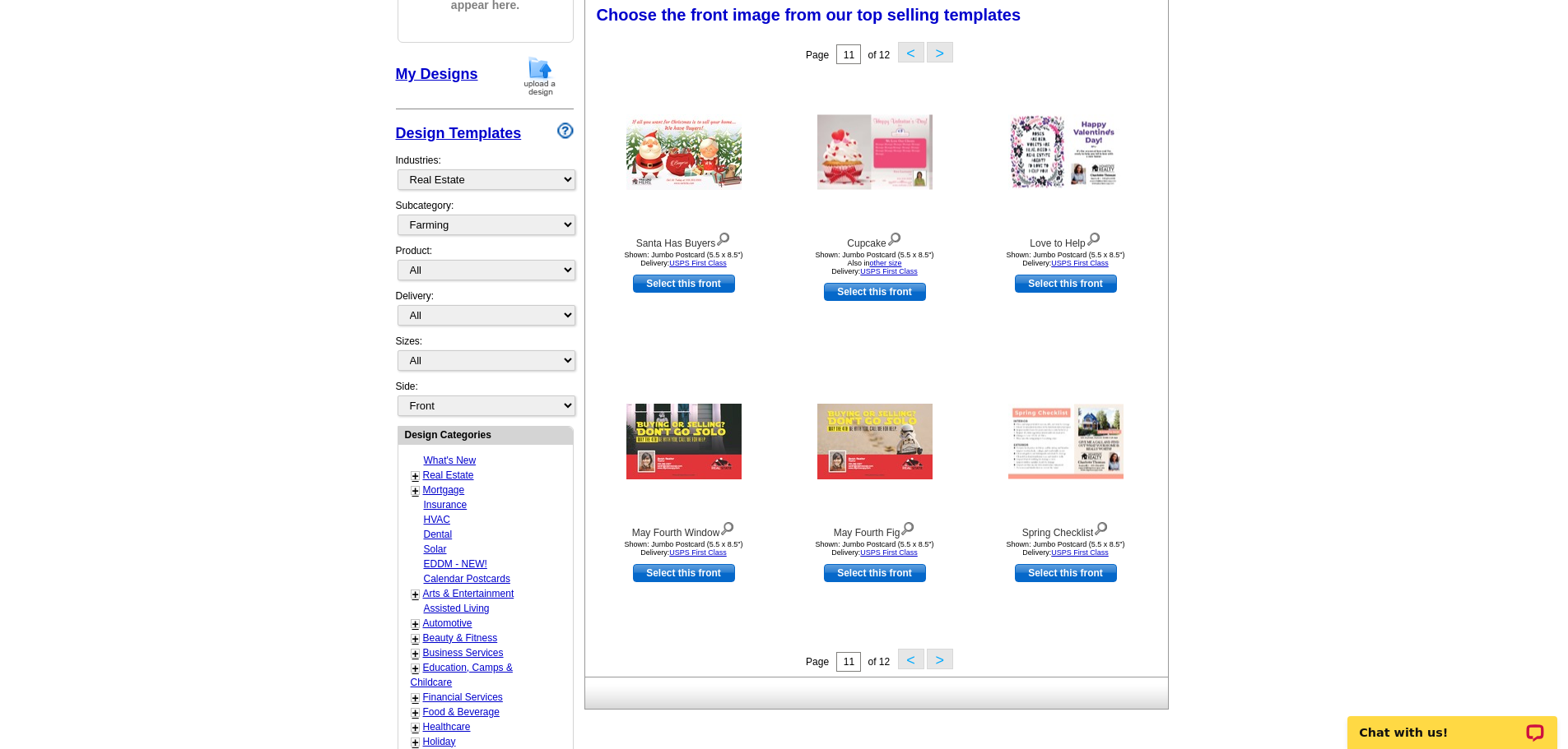
click at [941, 656] on button ">" at bounding box center [940, 660] width 26 height 20
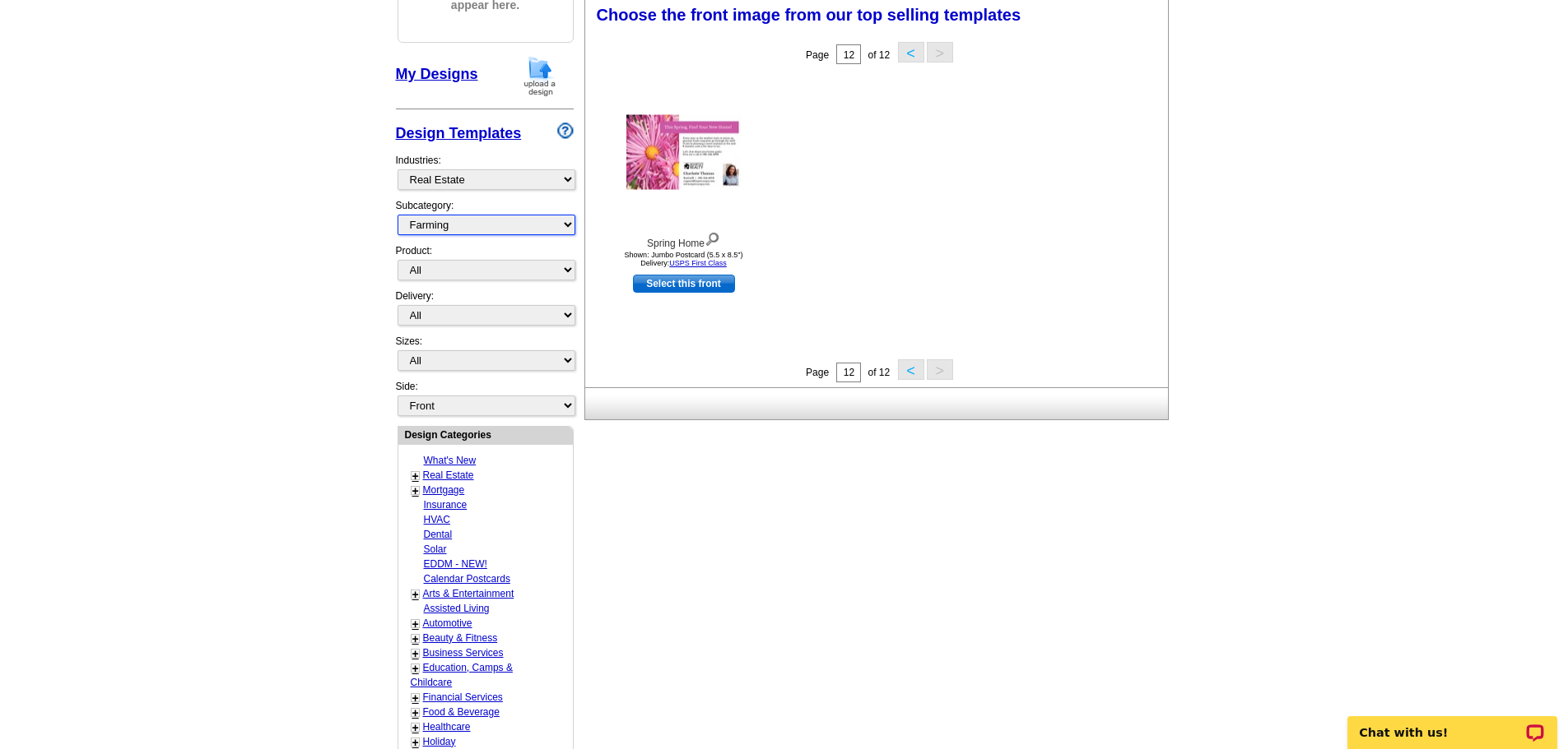
click at [454, 229] on select "All RE/MAX® Referrals Keller Williams® Berkshire Hathaway Home Services Century…" at bounding box center [486, 225] width 177 height 20
select select "789"
click at [397, 216] on select "All RE/MAX® Referrals Keller Williams® Berkshire Hathaway Home Services Century…" at bounding box center [486, 225] width 177 height 20
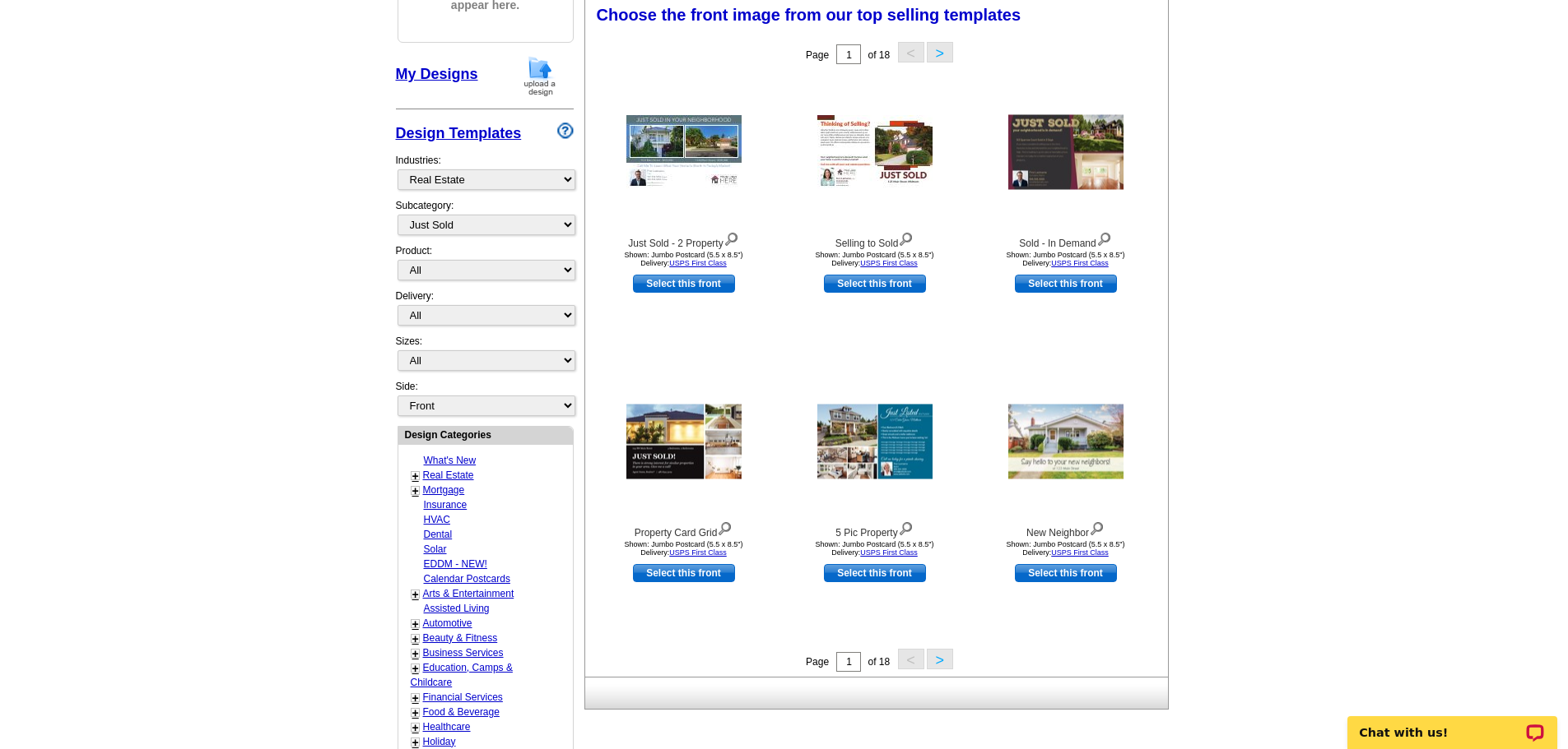
click at [935, 661] on button ">" at bounding box center [940, 660] width 26 height 20
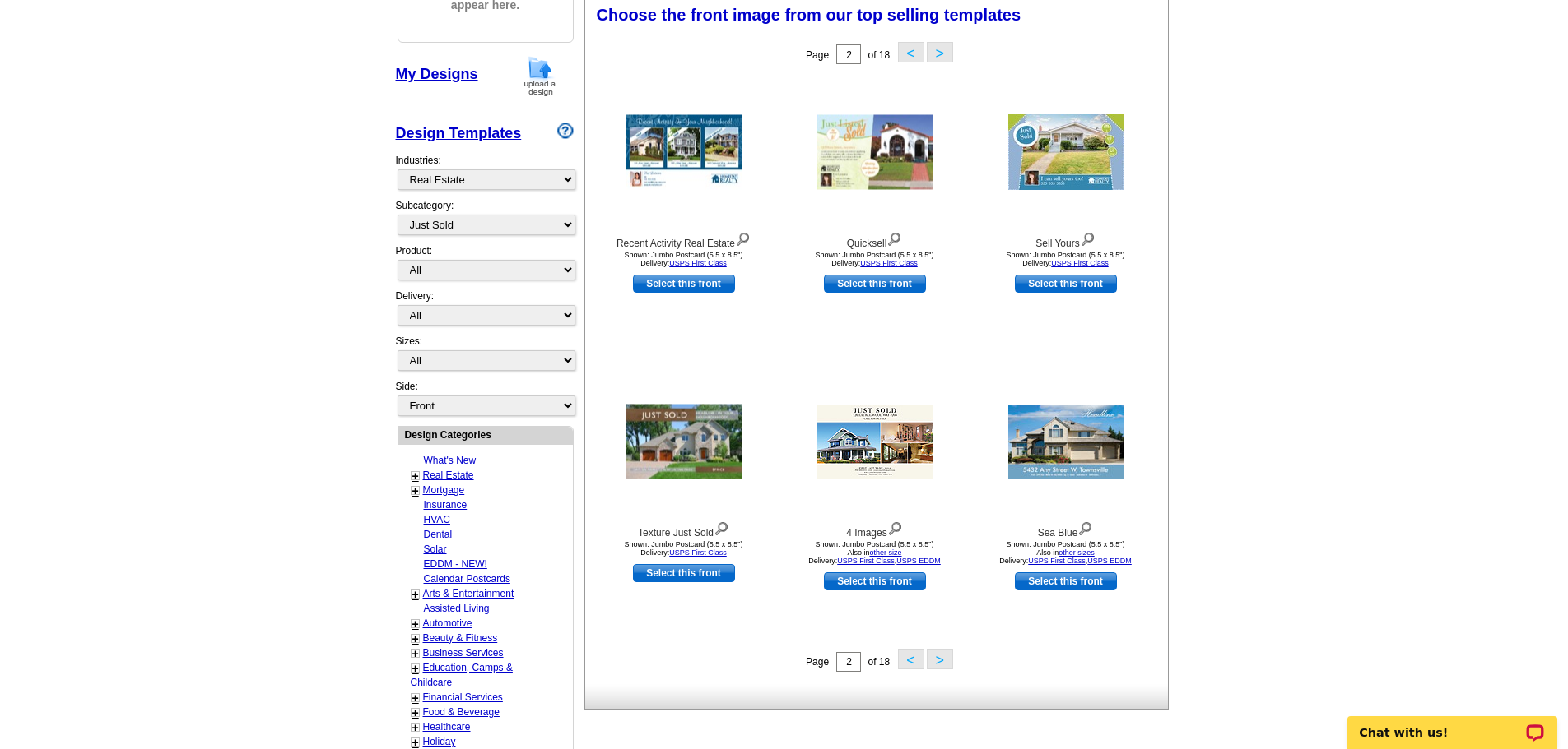
click at [935, 661] on button ">" at bounding box center [940, 660] width 26 height 20
